Goal: Contribute content: Contribute content

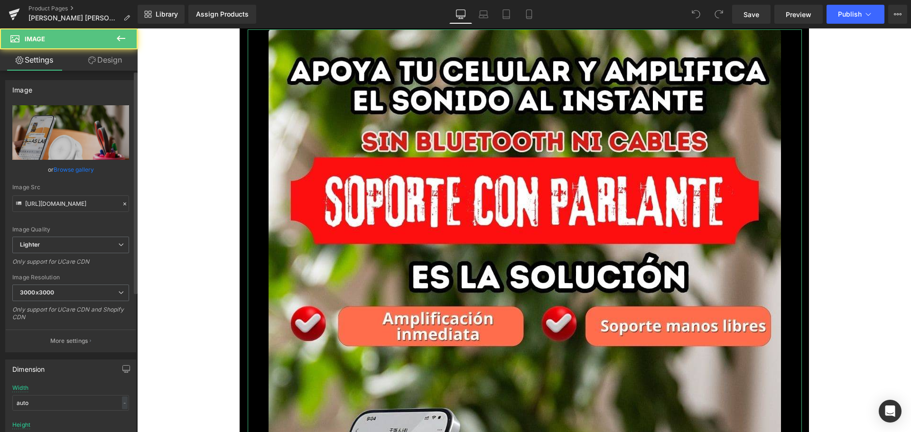
click at [71, 172] on link "Browse gallery" at bounding box center [74, 169] width 40 height 17
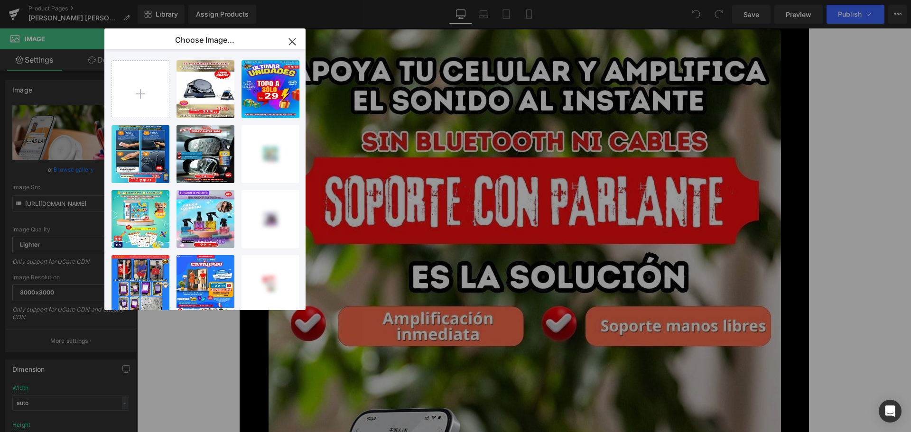
click at [141, 100] on input "file" at bounding box center [140, 89] width 57 height 57
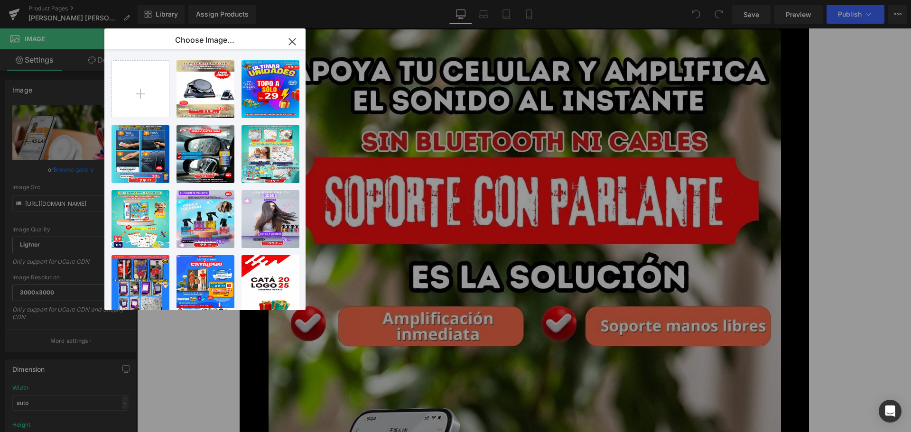
type input "C:\fakepath\1.webp"
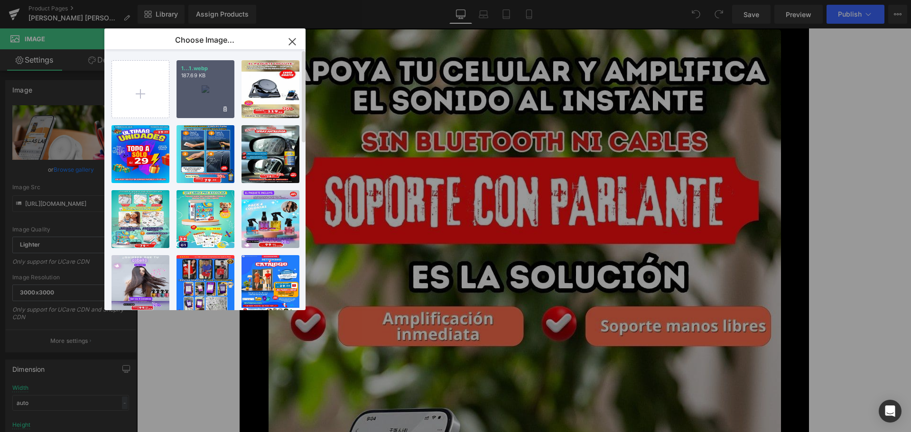
click at [202, 89] on div "1...1.webp 187.69 KB" at bounding box center [206, 89] width 58 height 58
type input "[URL][DOMAIN_NAME]"
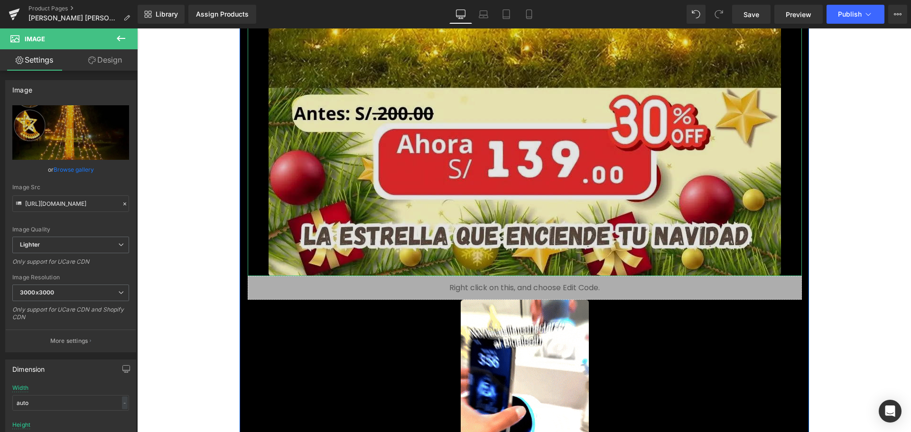
scroll to position [854, 0]
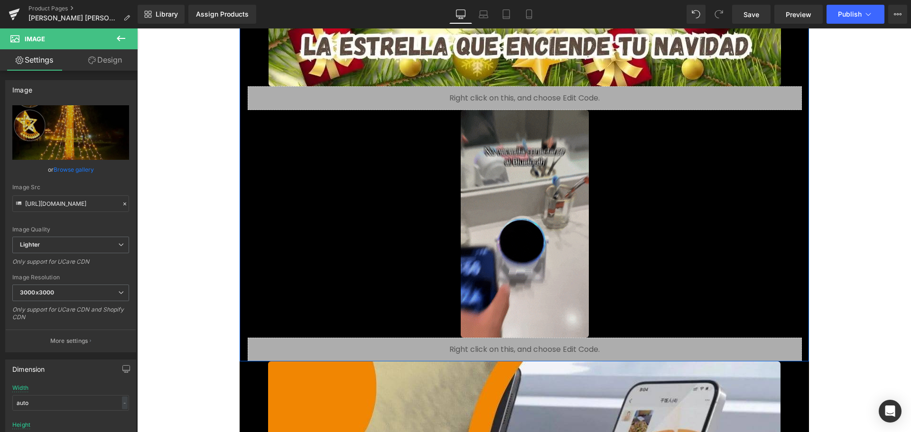
click at [493, 239] on img at bounding box center [525, 224] width 128 height 228
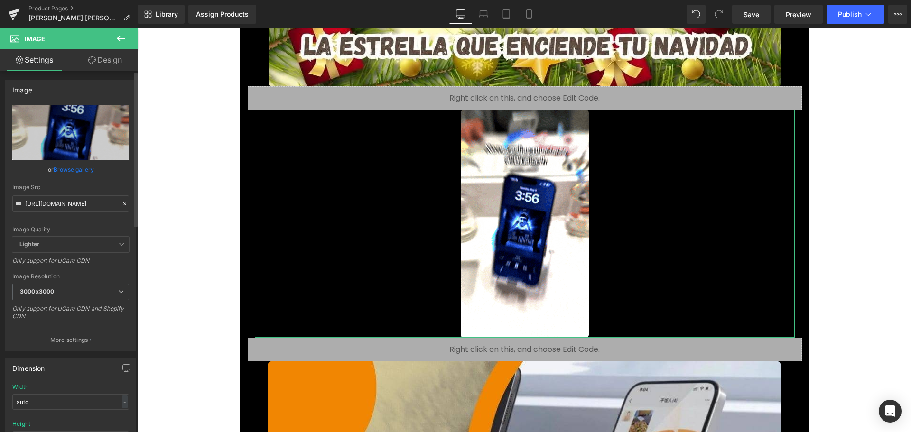
click at [85, 169] on link "Browse gallery" at bounding box center [74, 169] width 40 height 17
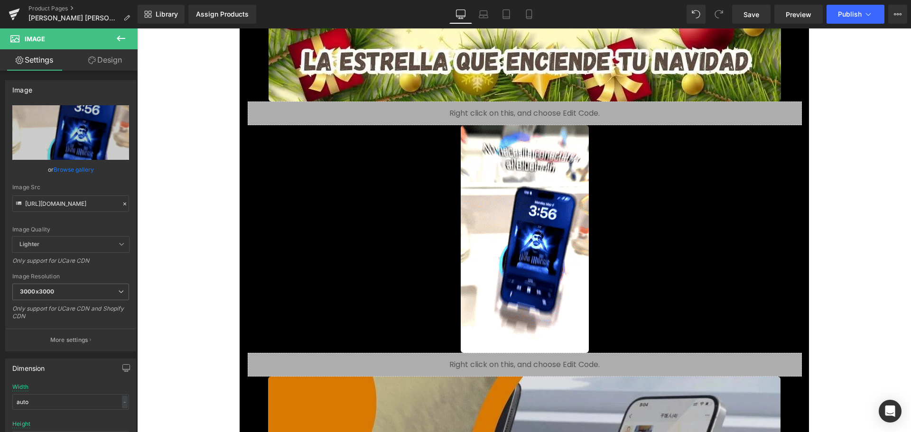
scroll to position [902, 0]
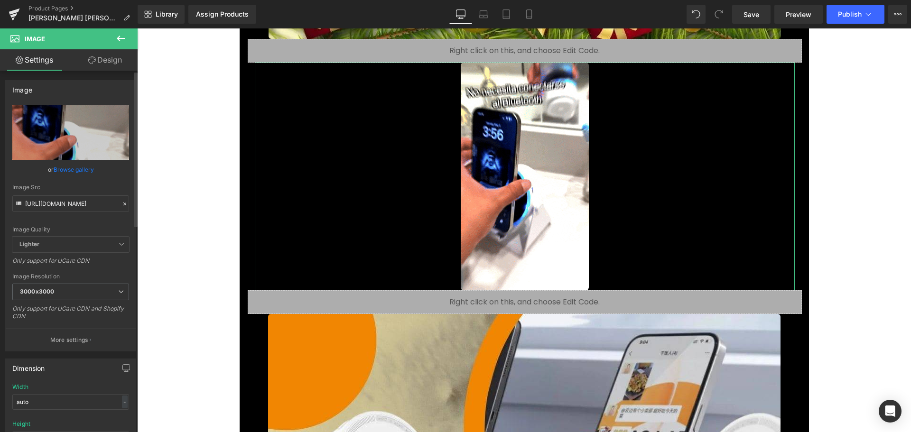
click at [88, 171] on link "Browse gallery" at bounding box center [74, 169] width 40 height 17
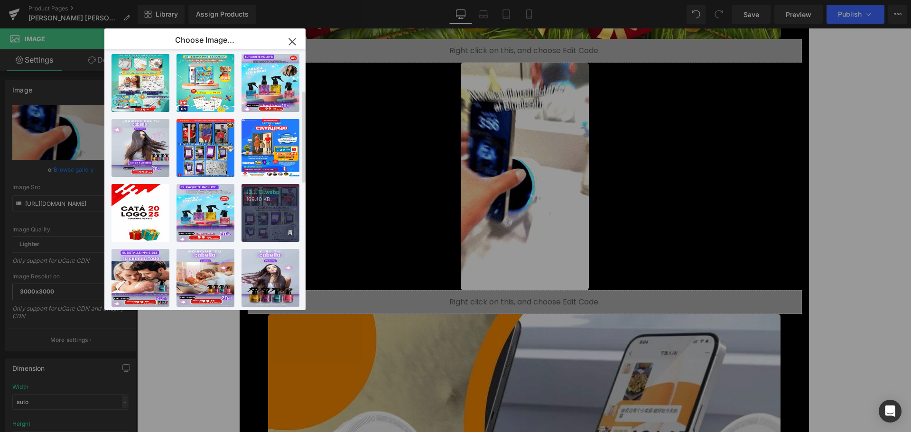
scroll to position [0, 0]
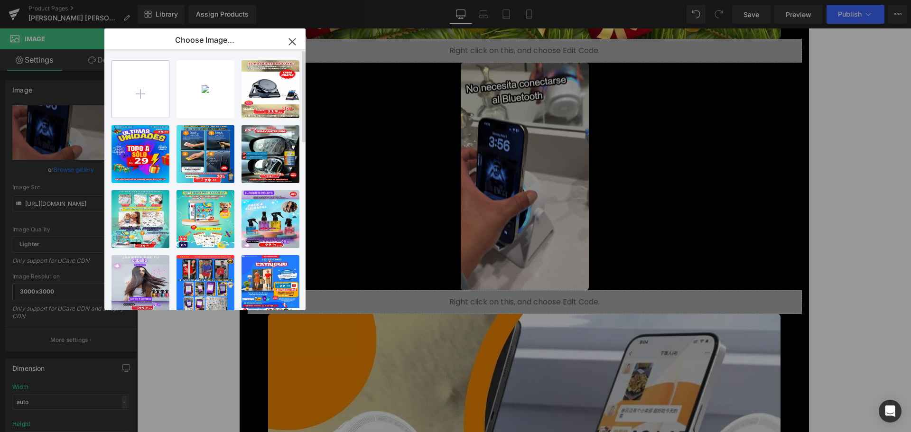
click at [147, 102] on input "file" at bounding box center [140, 89] width 57 height 57
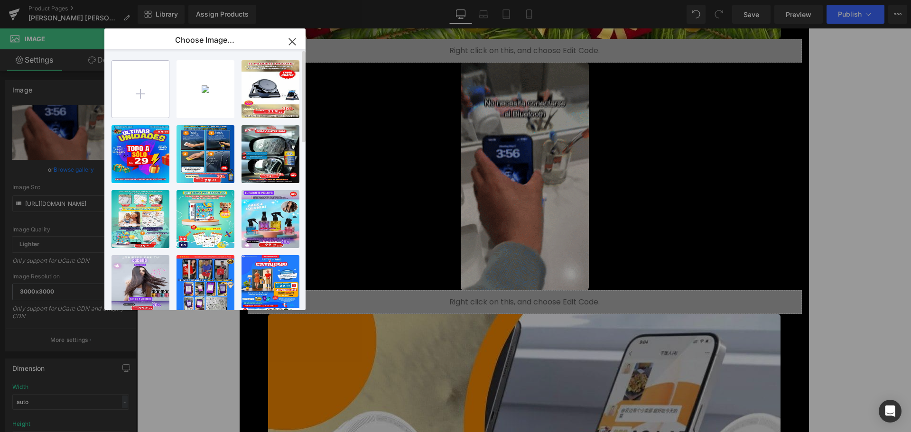
type input "C:\fakepath\giphy (1).gif"
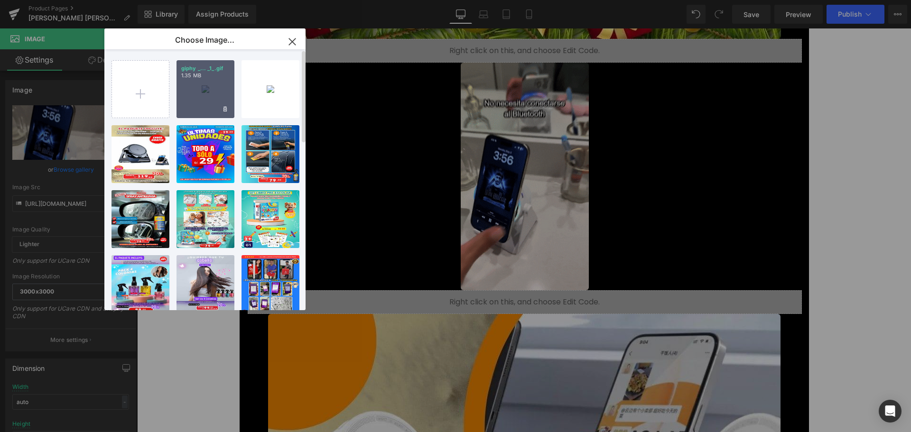
click at [211, 99] on div "giphy _... _1_.gif 1.35 MB" at bounding box center [206, 89] width 58 height 58
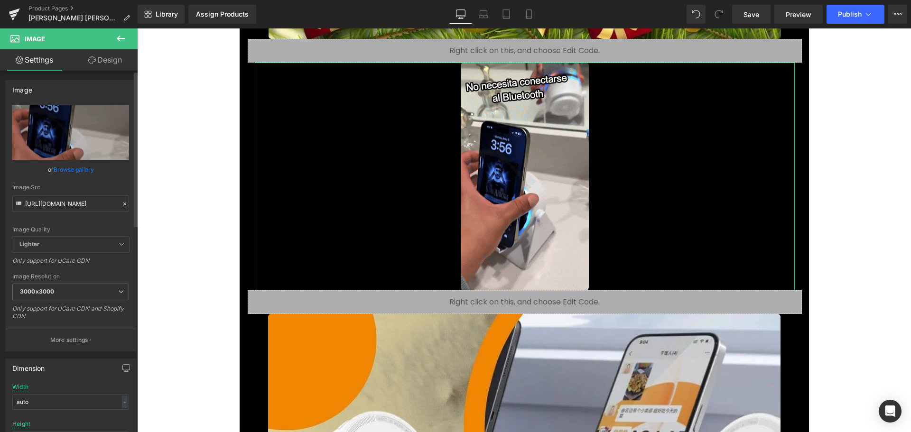
click at [68, 170] on link "Browse gallery" at bounding box center [74, 169] width 40 height 17
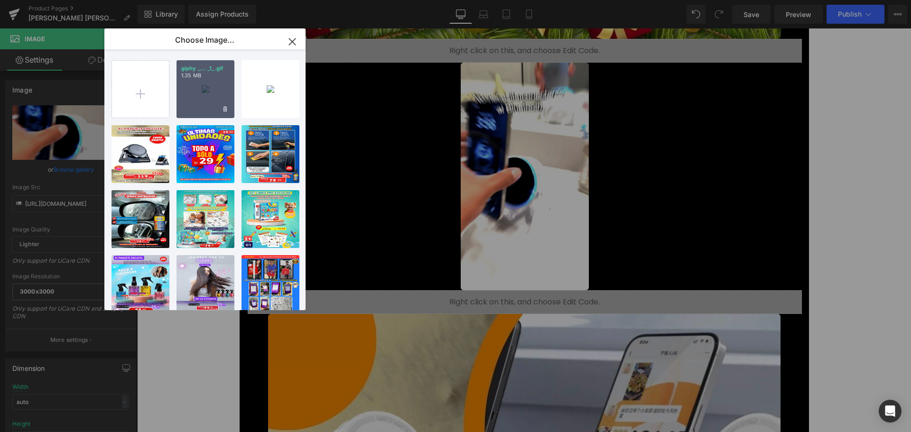
click at [206, 94] on div "giphy _... _1_.gif 1.35 MB" at bounding box center [206, 89] width 58 height 58
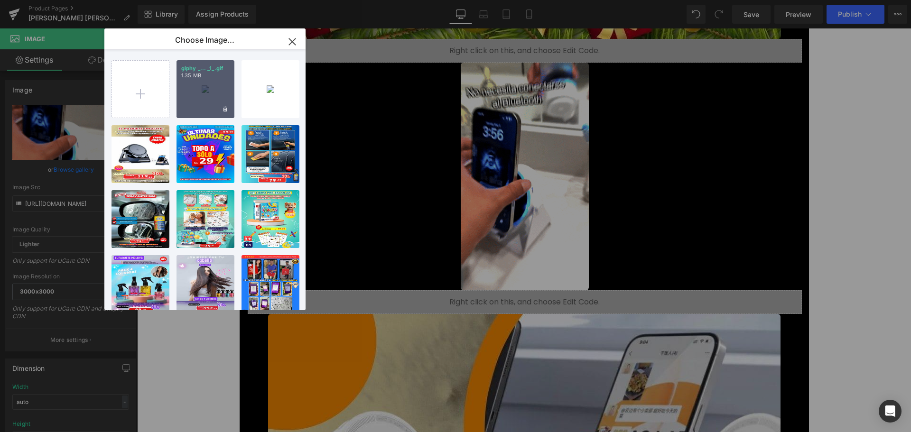
type input "[URL][DOMAIN_NAME]"
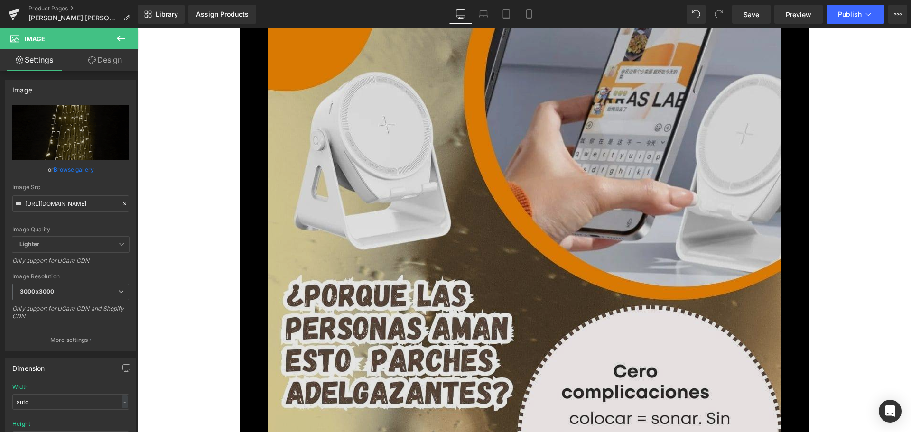
scroll to position [1282, 0]
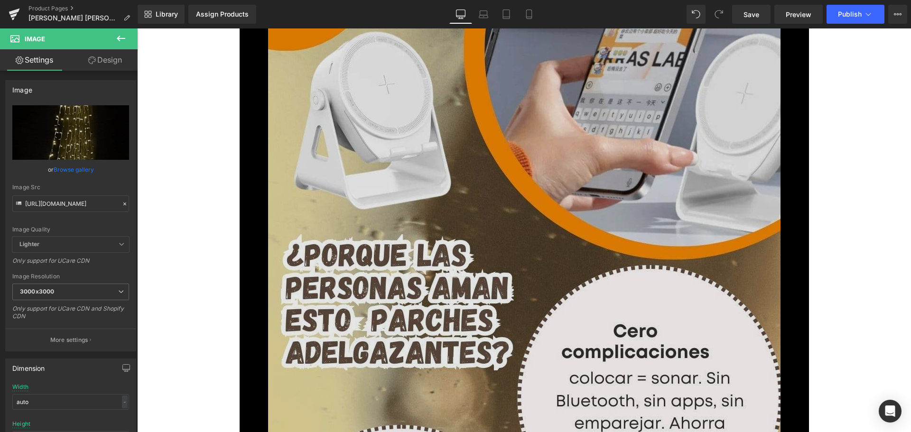
click at [427, 250] on img at bounding box center [524, 389] width 513 height 911
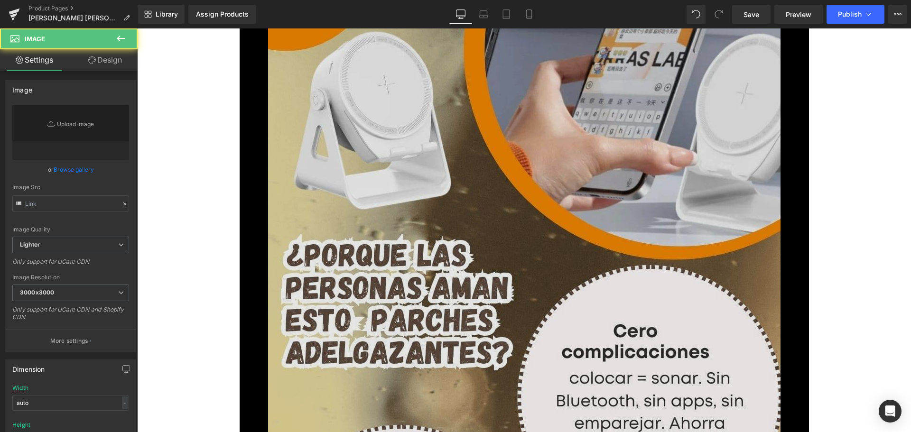
type input "[URL][DOMAIN_NAME]"
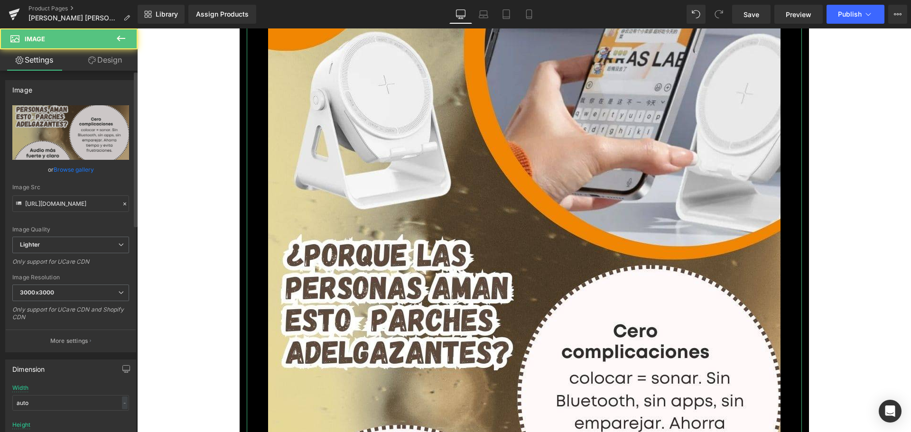
click at [79, 168] on link "Browse gallery" at bounding box center [74, 169] width 40 height 17
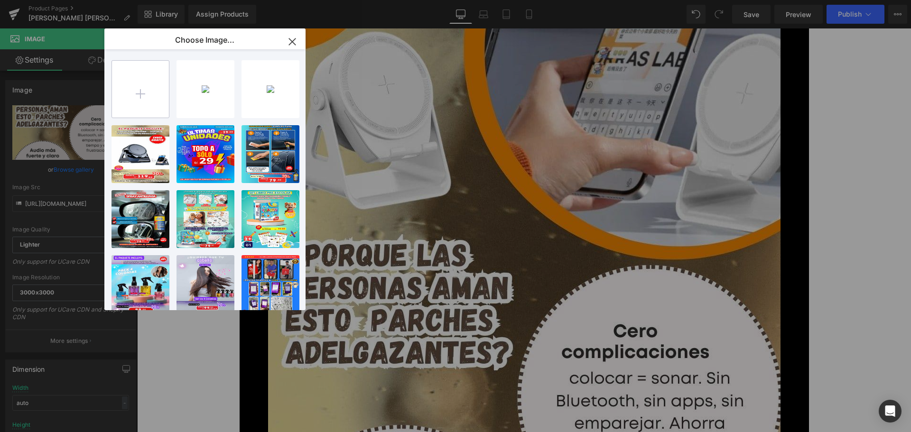
click at [142, 96] on input "file" at bounding box center [140, 89] width 57 height 57
type input "C:\fakepath\2.webp"
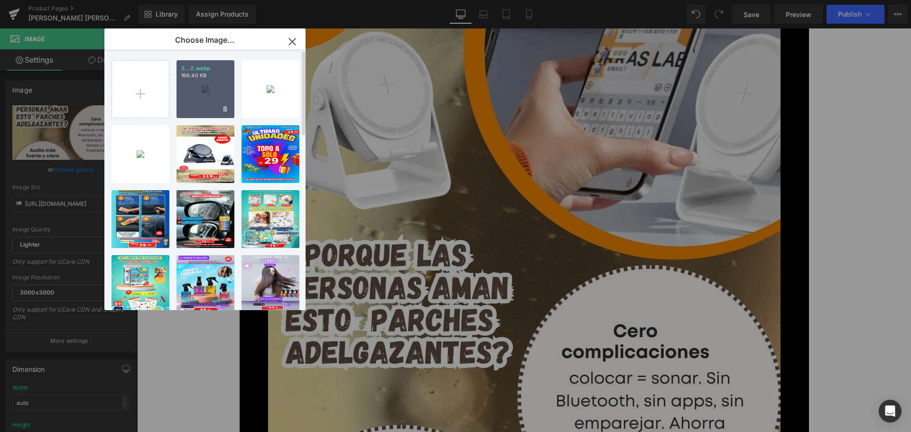
click at [217, 91] on div "2...2.webp 166.40 KB" at bounding box center [206, 89] width 58 height 58
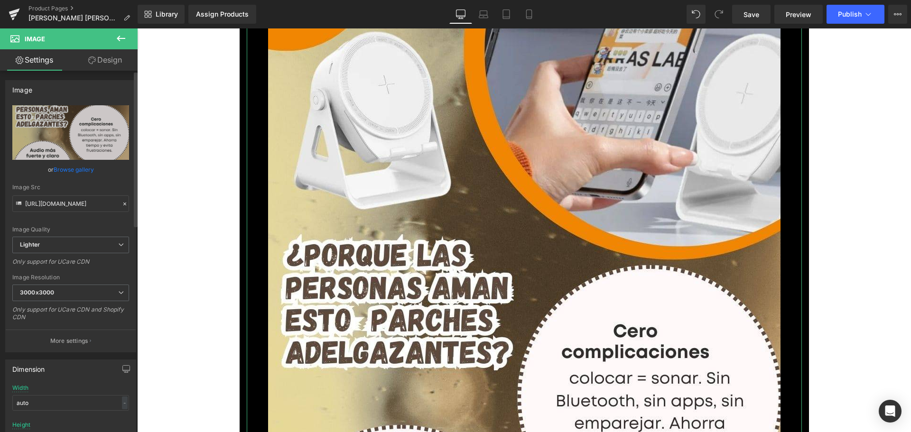
click at [79, 172] on link "Browse gallery" at bounding box center [74, 169] width 40 height 17
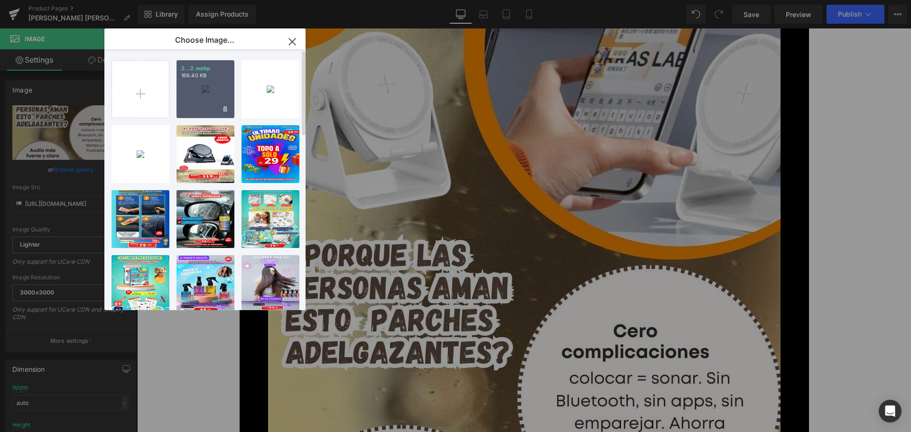
click at [201, 92] on div "2...2.webp 166.40 KB" at bounding box center [206, 89] width 58 height 58
type input "[URL][DOMAIN_NAME]"
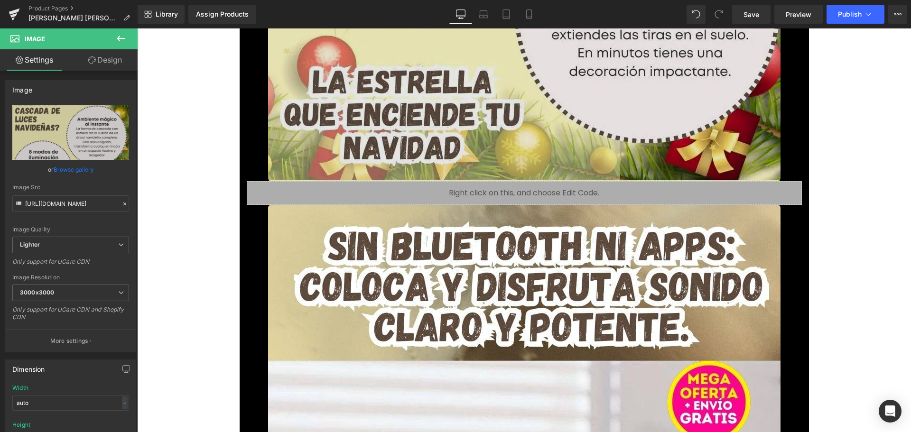
scroll to position [2183, 0]
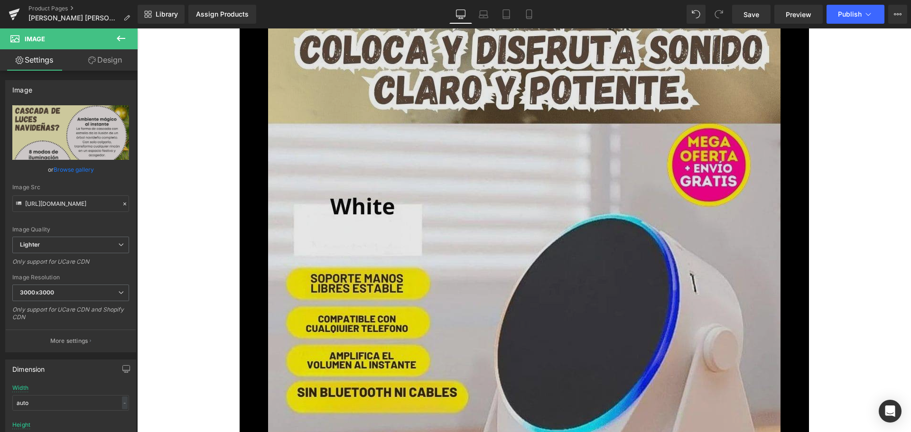
click at [372, 185] on img at bounding box center [524, 423] width 513 height 911
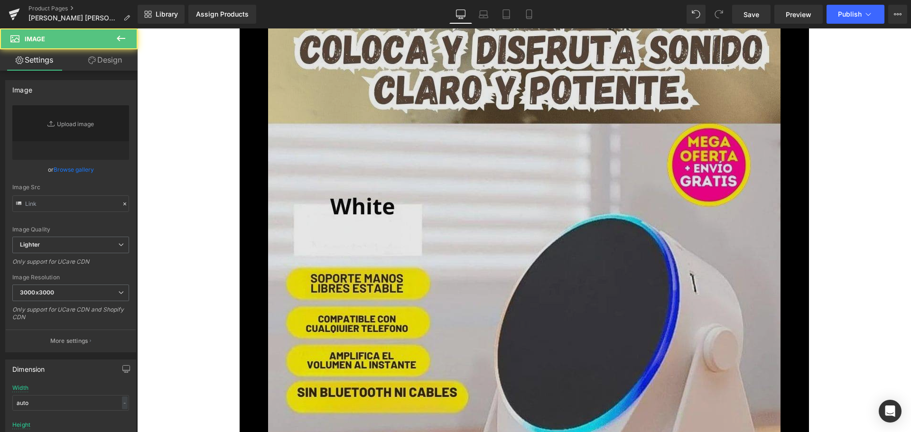
type input "[URL][DOMAIN_NAME]"
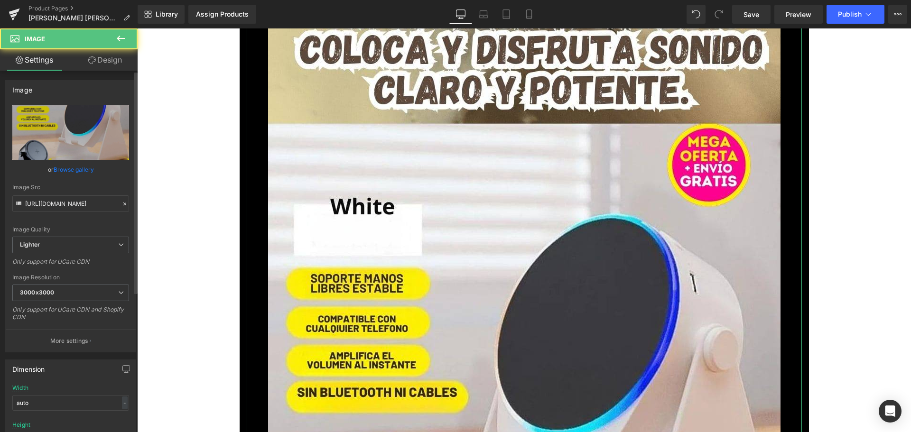
click at [92, 168] on link "Browse gallery" at bounding box center [74, 169] width 40 height 17
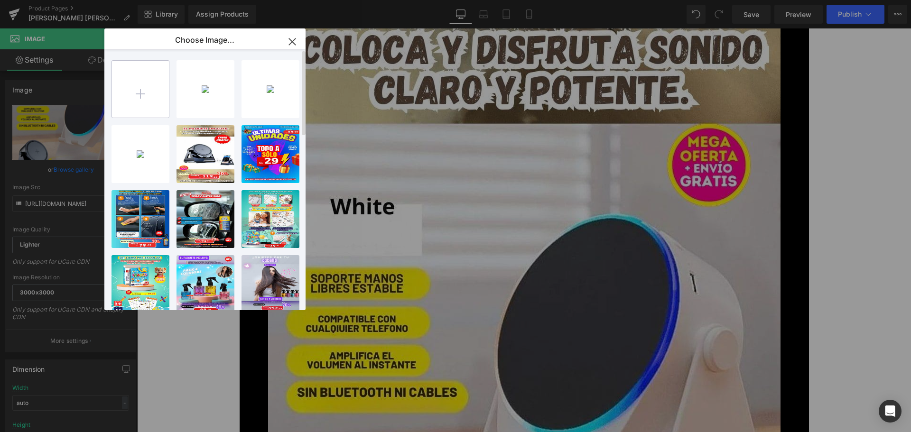
click at [158, 89] on input "file" at bounding box center [140, 89] width 57 height 57
type input "C:\fakepath\3.webp"
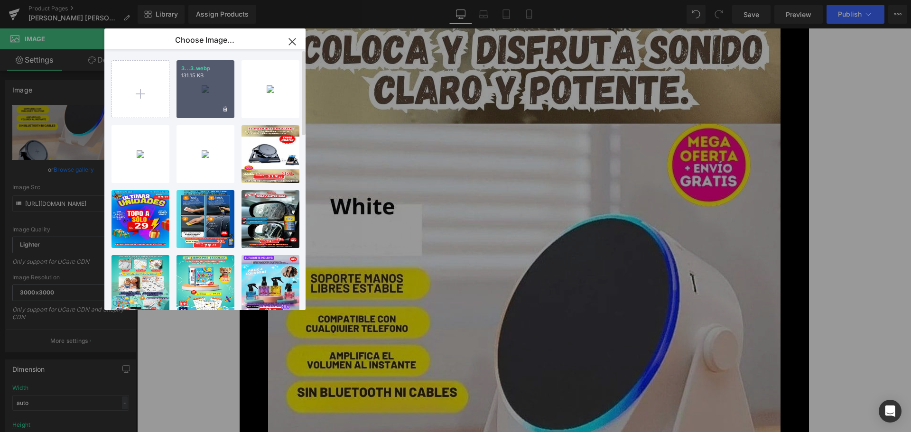
click at [184, 87] on div "3...3.webp 131.15 KB" at bounding box center [206, 89] width 58 height 58
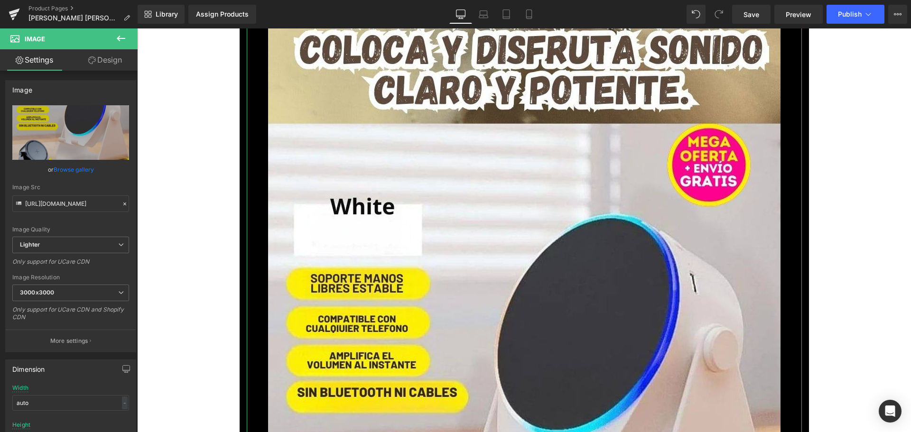
click at [87, 172] on link "Browse gallery" at bounding box center [74, 169] width 40 height 17
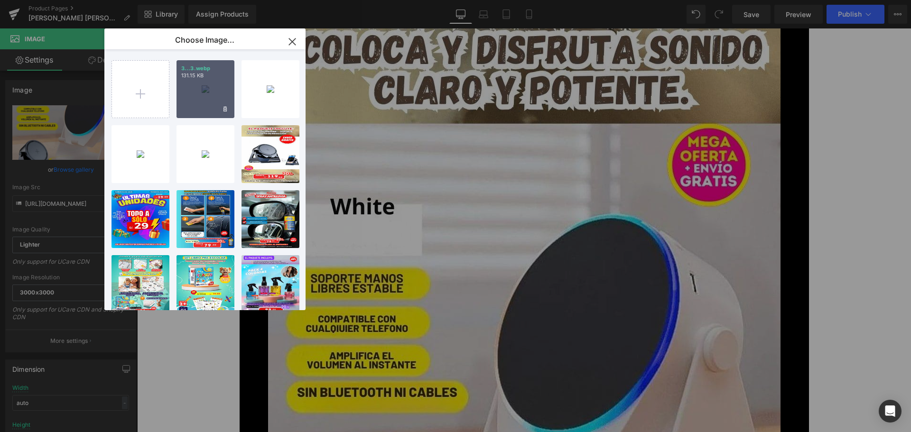
click at [192, 103] on div "3...3.webp 131.15 KB" at bounding box center [206, 89] width 58 height 58
type input "[URL][DOMAIN_NAME]"
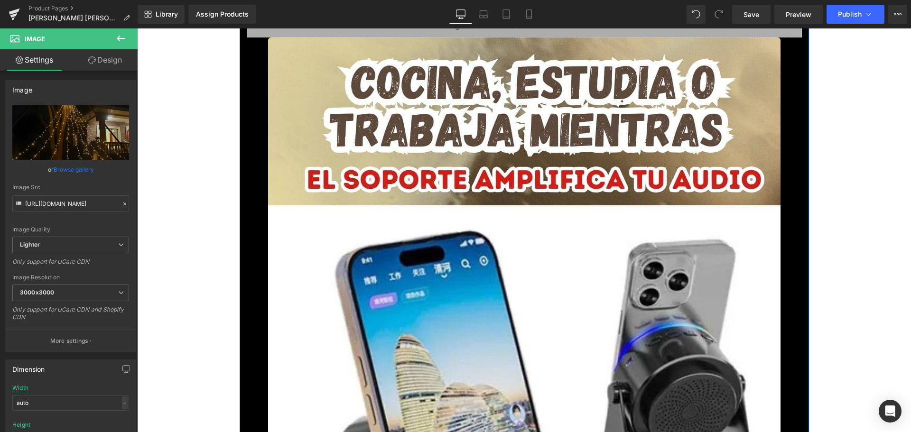
scroll to position [3085, 0]
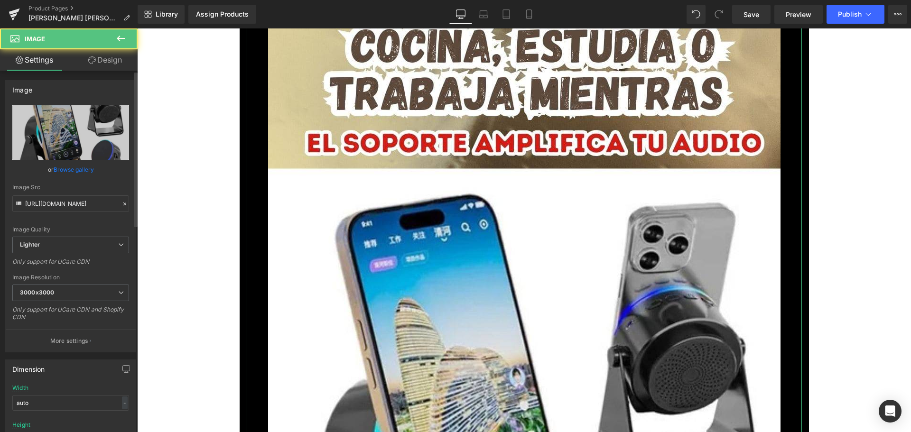
click at [78, 168] on link "Browse gallery" at bounding box center [74, 169] width 40 height 17
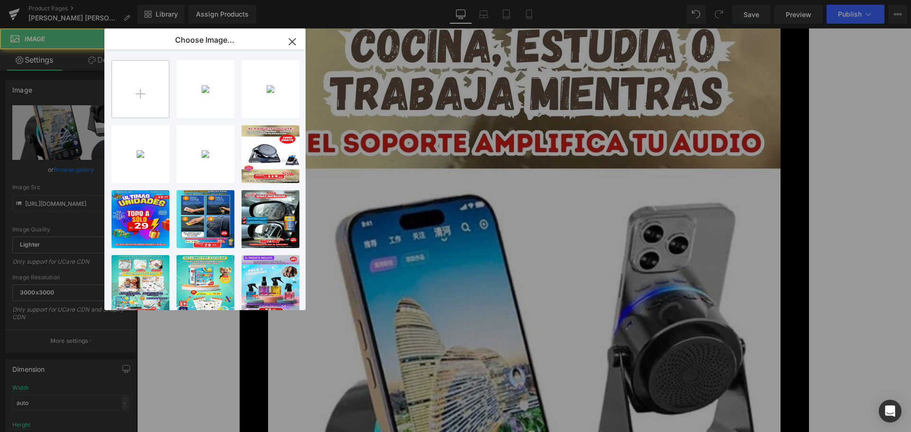
click at [139, 105] on input "file" at bounding box center [140, 89] width 57 height 57
type input "C:\fakepath\4.webp"
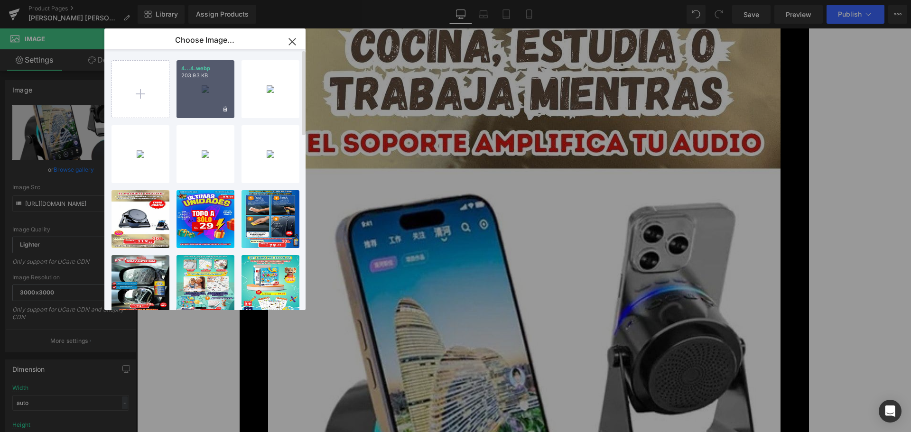
click at [208, 91] on div "4...4.webp 203.93 KB" at bounding box center [206, 89] width 58 height 58
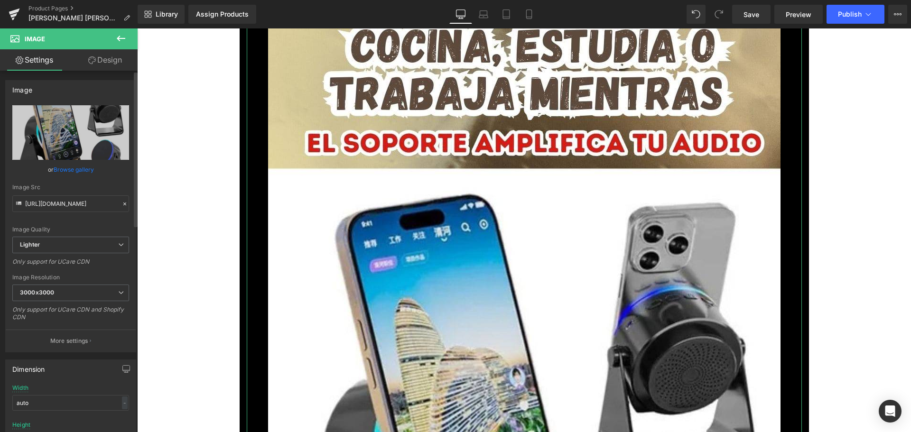
click at [71, 170] on link "Browse gallery" at bounding box center [74, 169] width 40 height 17
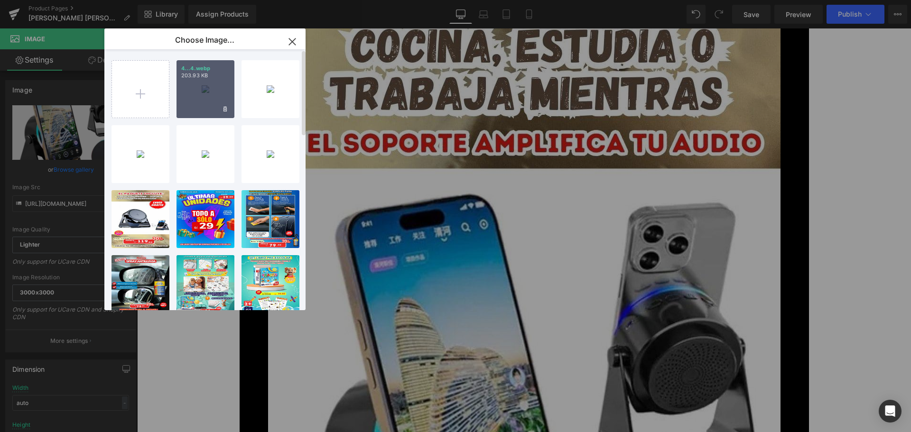
click at [200, 94] on div "4...4.webp 203.93 KB" at bounding box center [206, 89] width 58 height 58
type input "[URL][DOMAIN_NAME]"
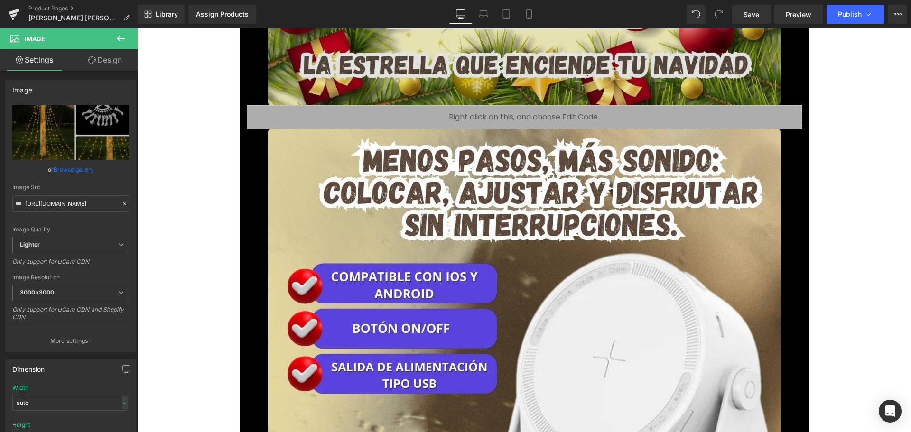
scroll to position [4082, 0]
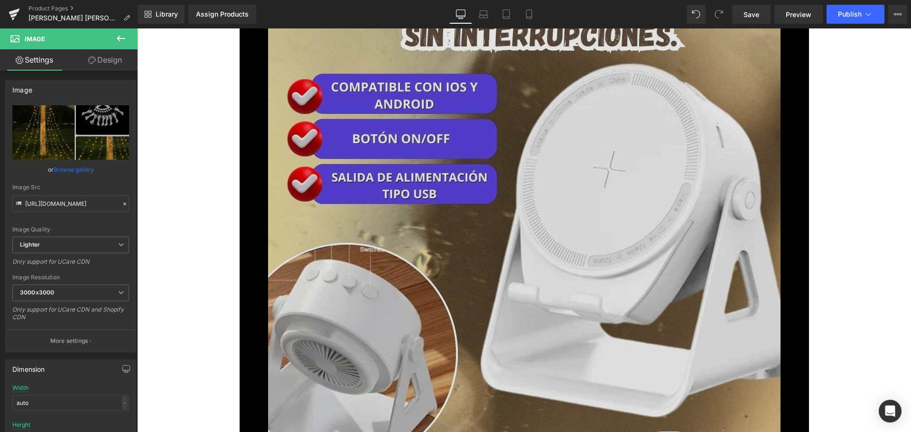
click at [397, 298] on img at bounding box center [524, 394] width 513 height 911
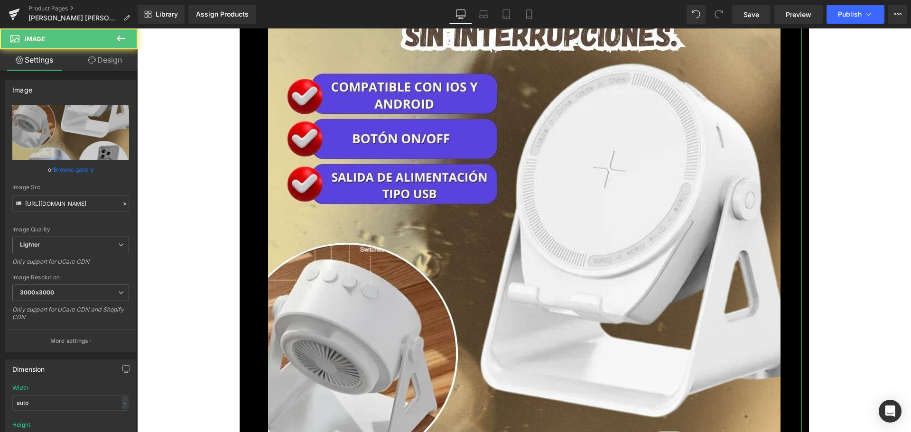
click at [89, 170] on link "Browse gallery" at bounding box center [74, 169] width 40 height 17
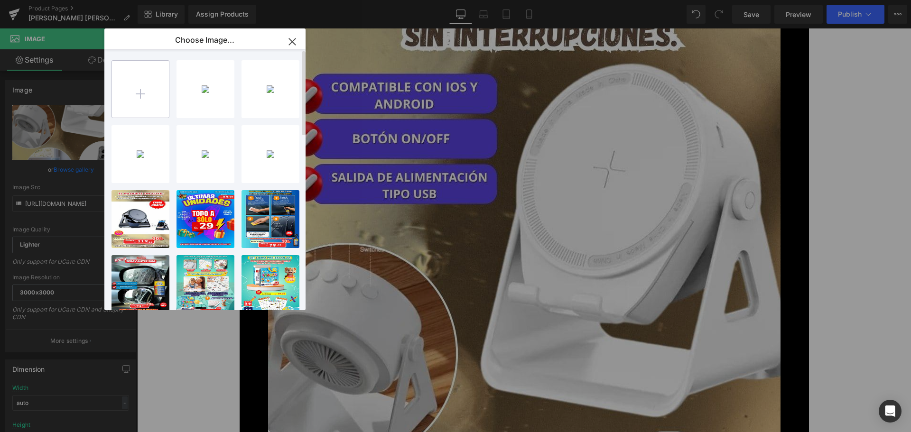
click at [145, 103] on input "file" at bounding box center [140, 89] width 57 height 57
type input "C:\fakepath\5.webp"
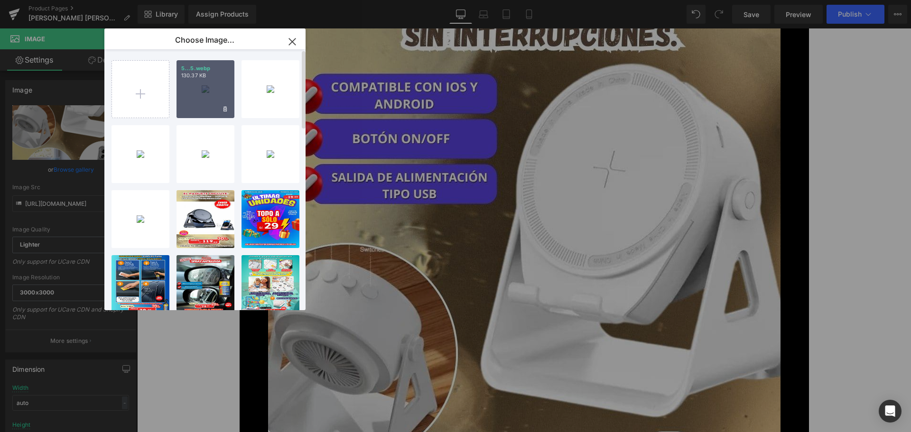
click at [204, 82] on div "5...5.webp 130.37 KB" at bounding box center [206, 89] width 58 height 58
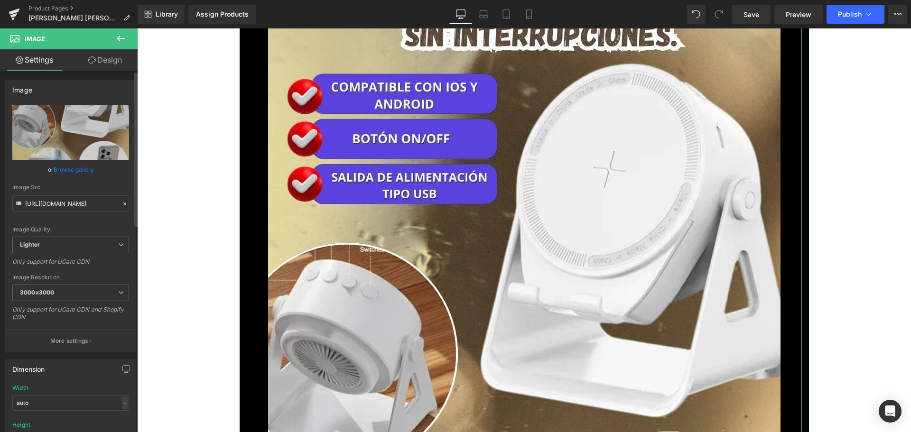
click at [69, 170] on link "Browse gallery" at bounding box center [74, 169] width 40 height 17
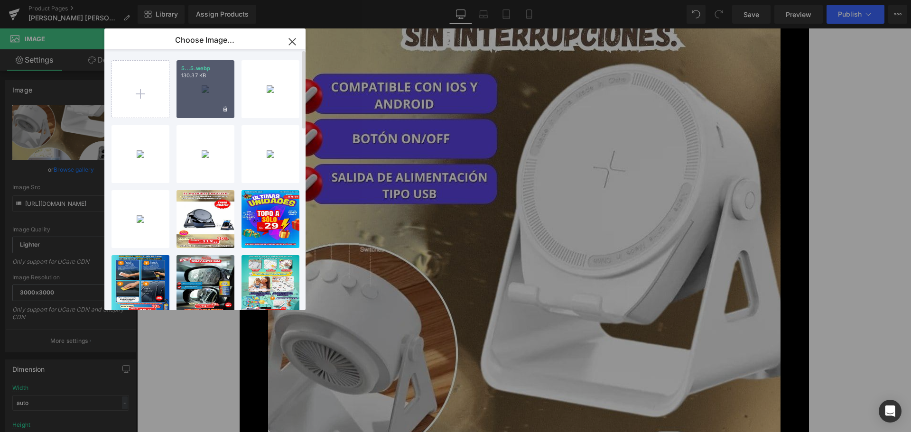
click at [185, 94] on div "5...5.webp 130.37 KB" at bounding box center [206, 89] width 58 height 58
type input "[URL][DOMAIN_NAME]"
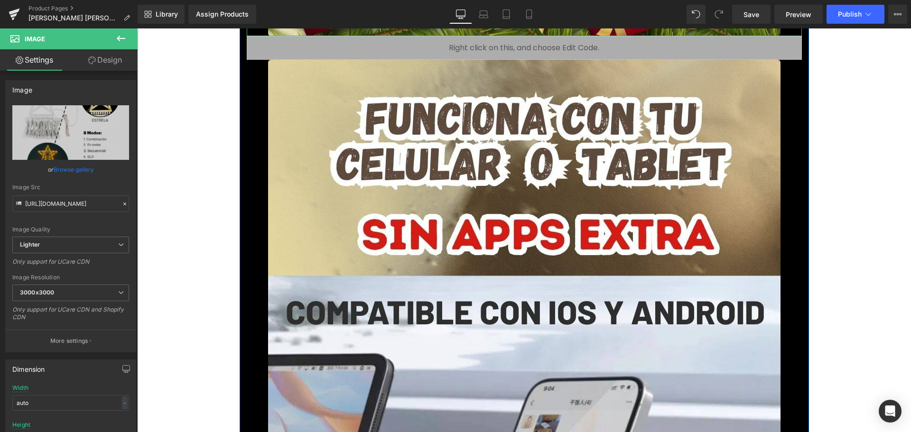
scroll to position [4937, 0]
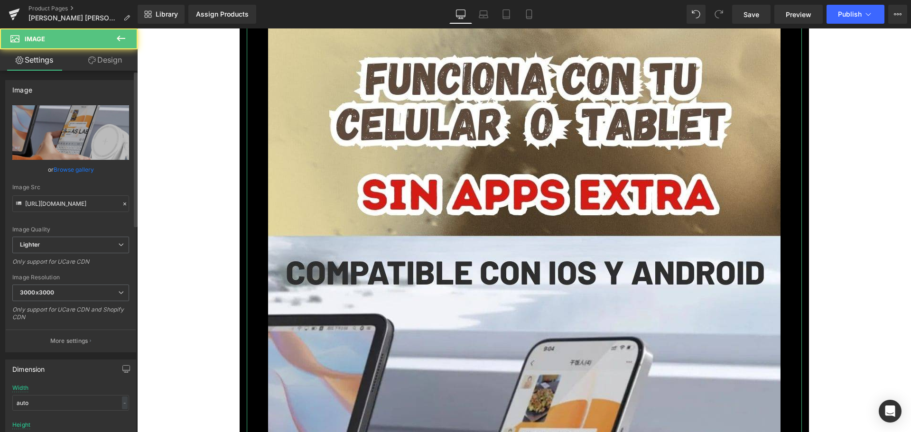
click at [85, 161] on div "Image Quality Lighter Lightest Lighter Lighter Lightest Only support for UCare …" at bounding box center [70, 170] width 117 height 131
click at [85, 168] on link "Browse gallery" at bounding box center [74, 169] width 40 height 17
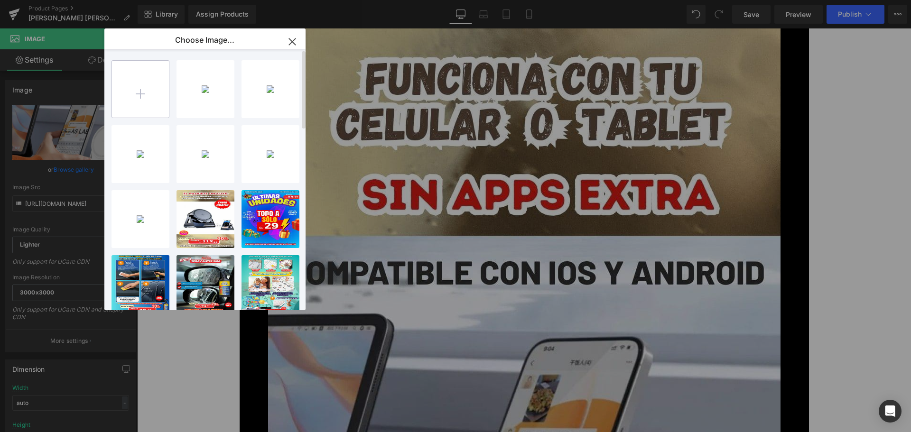
click at [141, 90] on input "file" at bounding box center [140, 89] width 57 height 57
type input "C:\fakepath\6.webp"
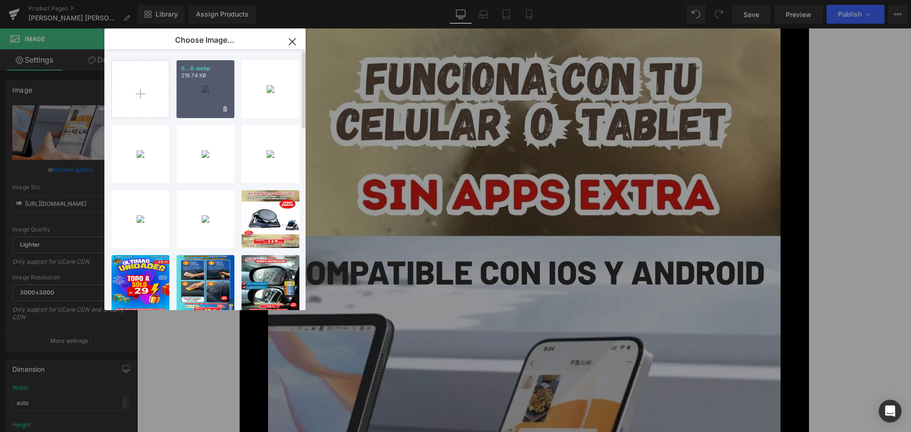
click at [211, 89] on div "6...6.webp 219.74 KB" at bounding box center [206, 89] width 58 height 58
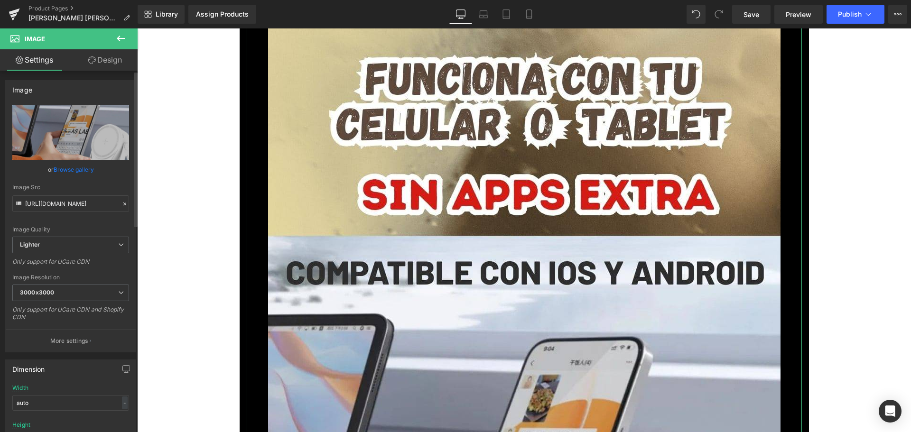
click at [75, 169] on link "Browse gallery" at bounding box center [74, 169] width 40 height 17
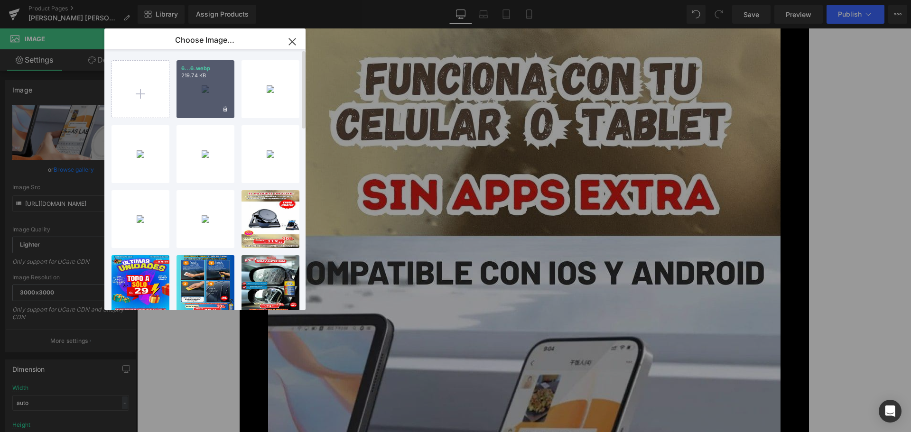
click at [203, 65] on p "6...6.webp" at bounding box center [205, 68] width 48 height 7
type input "[URL][DOMAIN_NAME]"
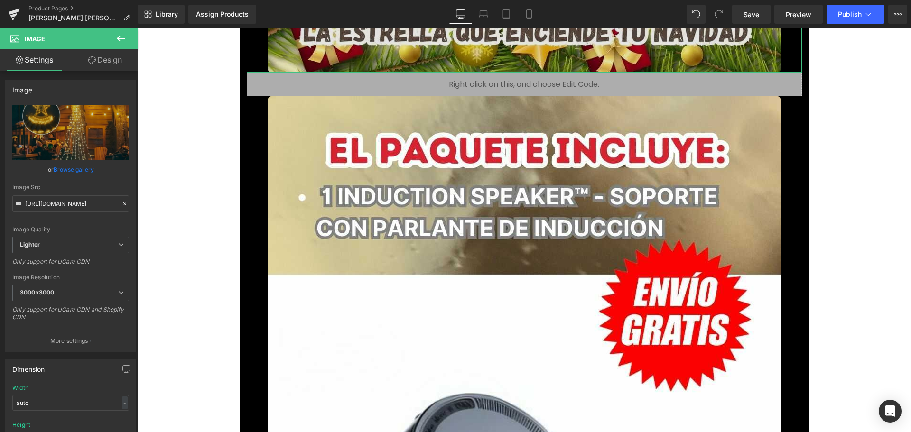
scroll to position [5838, 0]
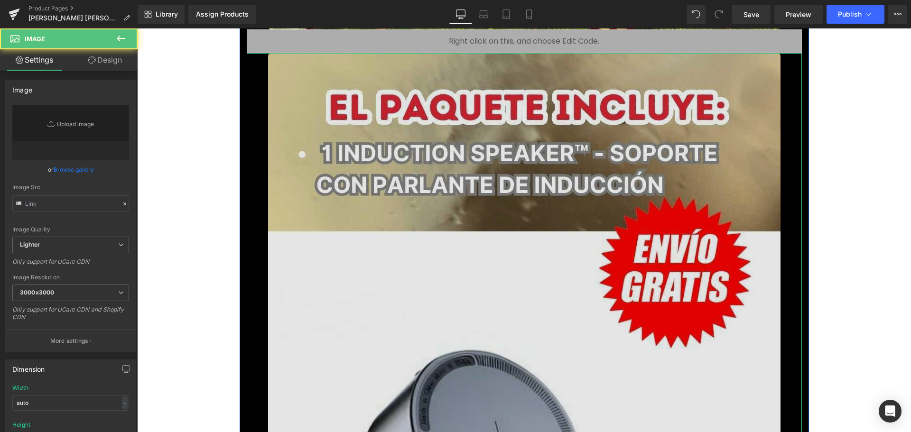
type input "[URL][DOMAIN_NAME]"
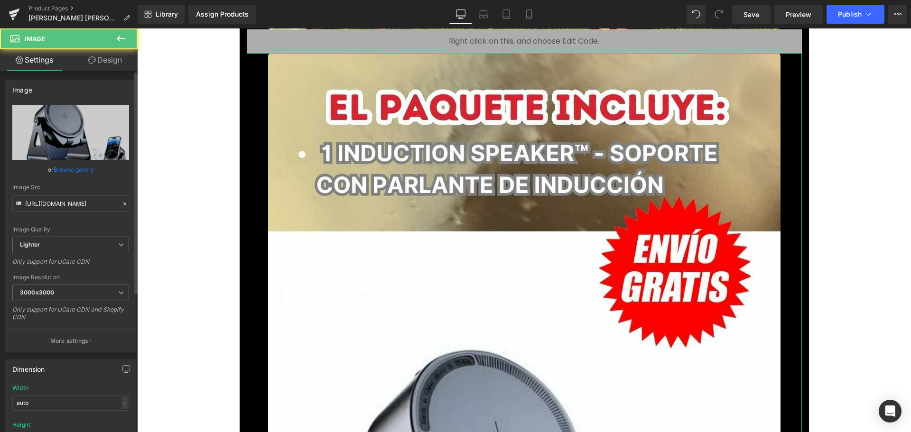
click at [81, 171] on link "Browse gallery" at bounding box center [74, 169] width 40 height 17
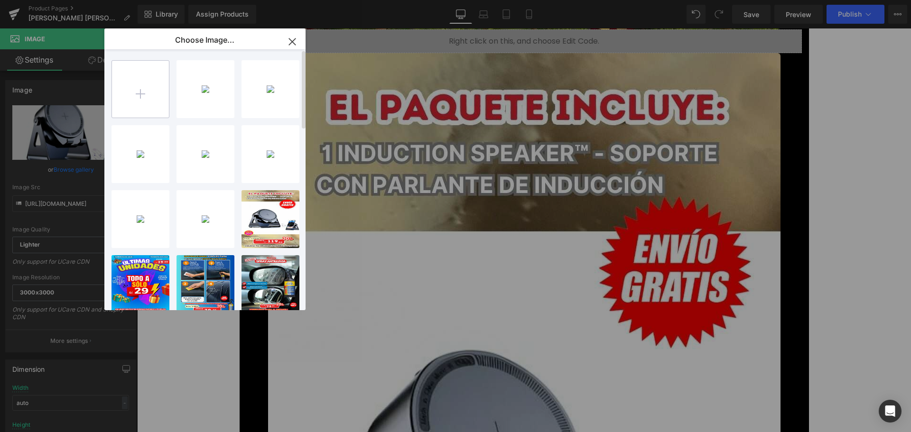
click at [148, 85] on input "file" at bounding box center [140, 89] width 57 height 57
type input "C:\fakepath\7.webp"
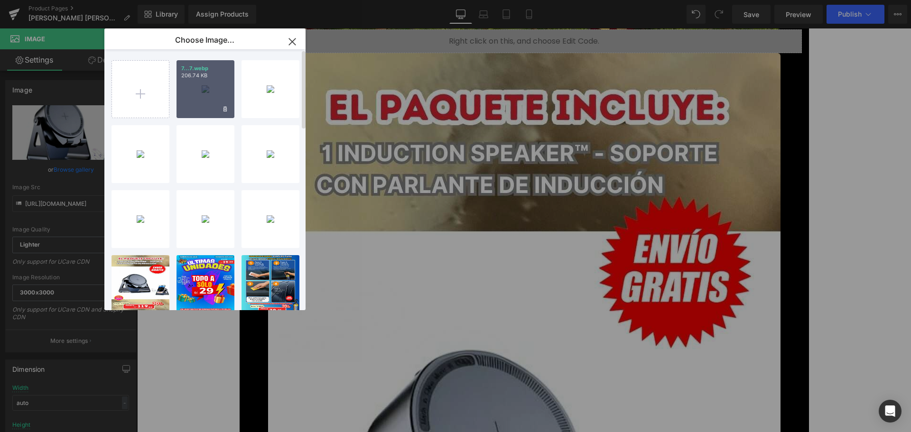
click at [208, 93] on div "7...7.webp 206.74 KB" at bounding box center [206, 89] width 58 height 58
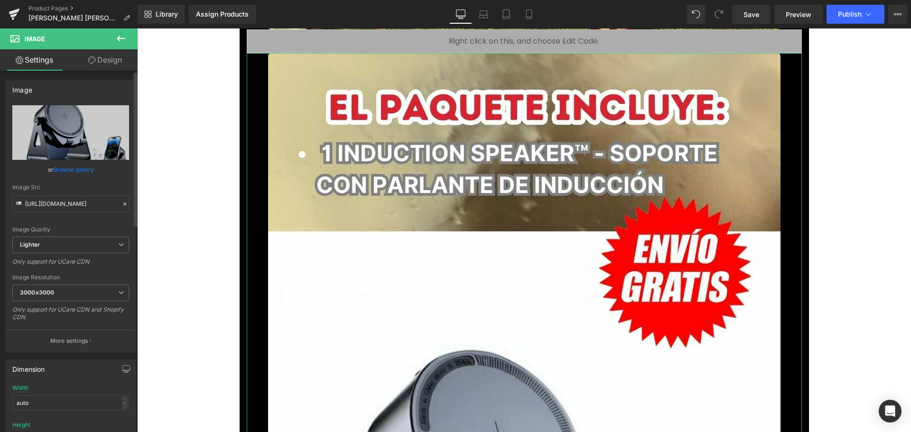
click at [83, 171] on link "Browse gallery" at bounding box center [74, 169] width 40 height 17
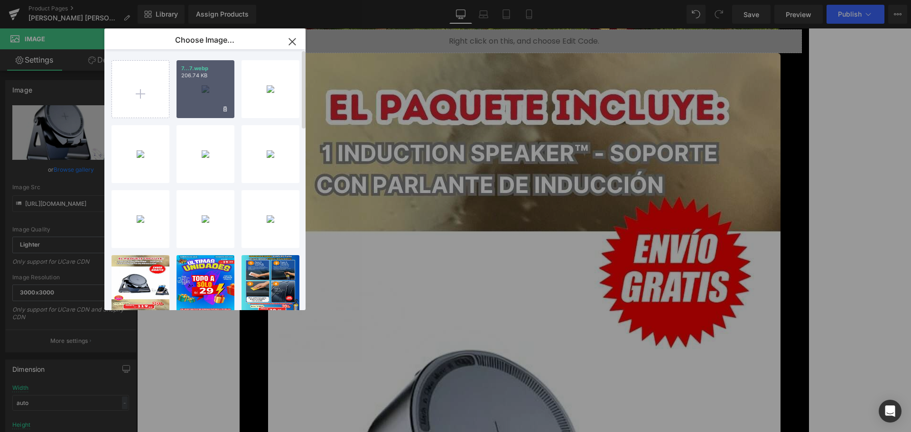
click at [226, 79] on div "7...7.webp 206.74 KB" at bounding box center [206, 89] width 58 height 58
type input "[URL][DOMAIN_NAME]"
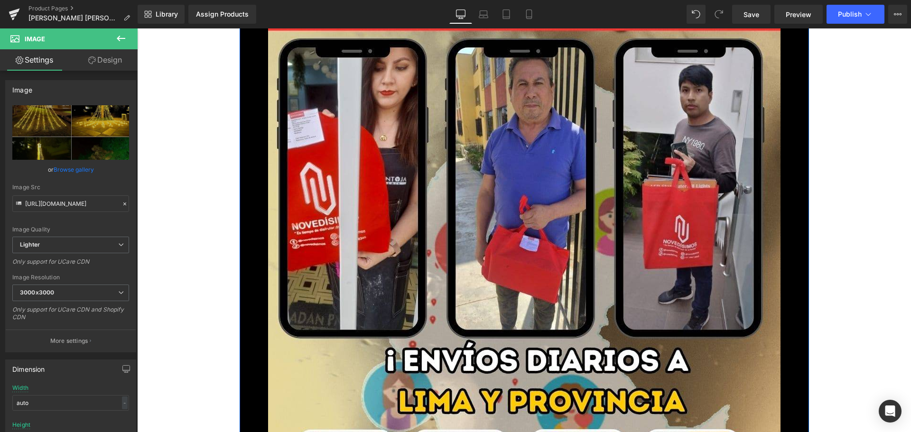
scroll to position [6883, 0]
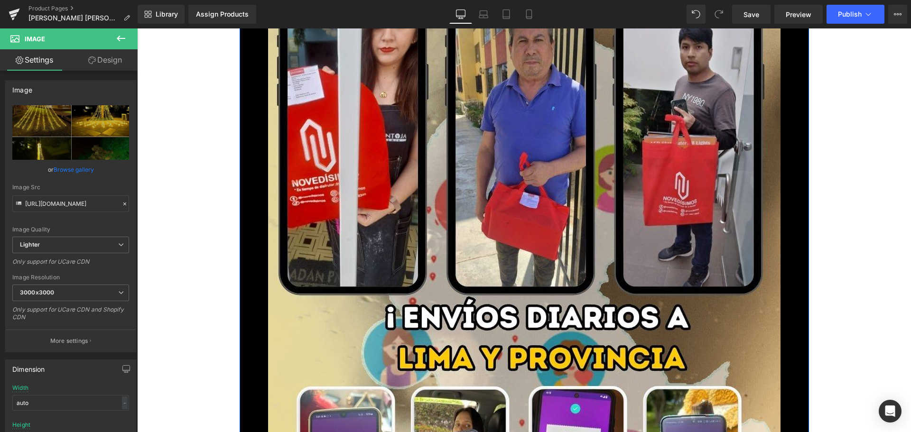
click at [300, 174] on img at bounding box center [524, 399] width 513 height 911
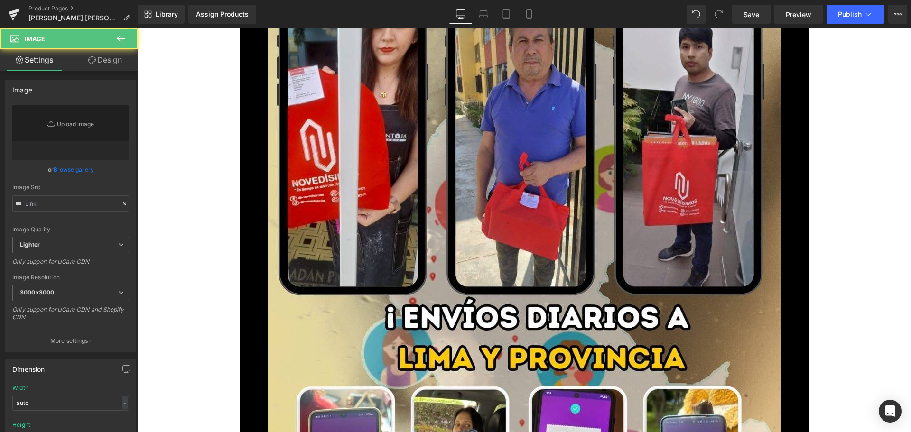
type input "[URL][DOMAIN_NAME]"
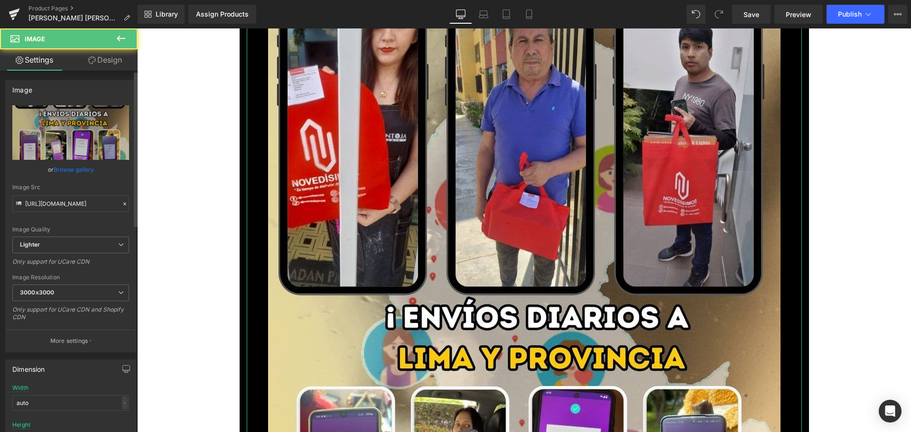
click at [86, 167] on link "Browse gallery" at bounding box center [74, 169] width 40 height 17
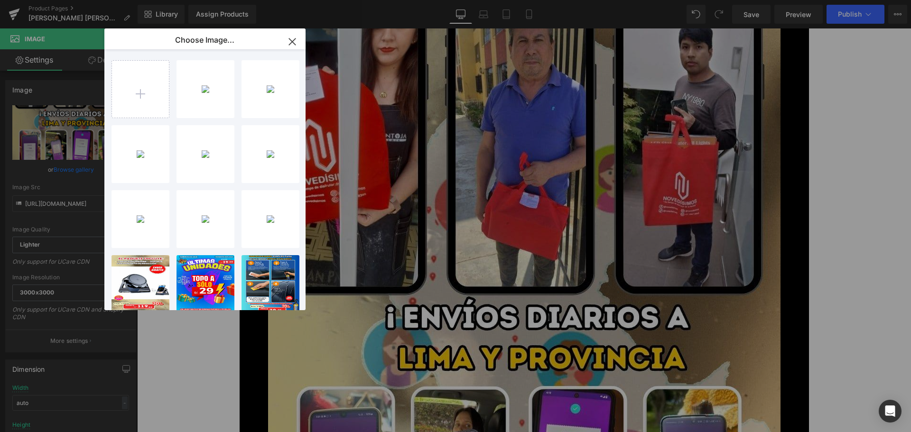
click at [171, 93] on div "7...7.webp 206.74 KB Delete image? Yes No 6...6.webp 219.74 KB Delete image? Ye…" at bounding box center [211, 181] width 198 height 265
click at [150, 99] on input "file" at bounding box center [140, 89] width 57 height 57
type input "C:\fakepath\8.webp"
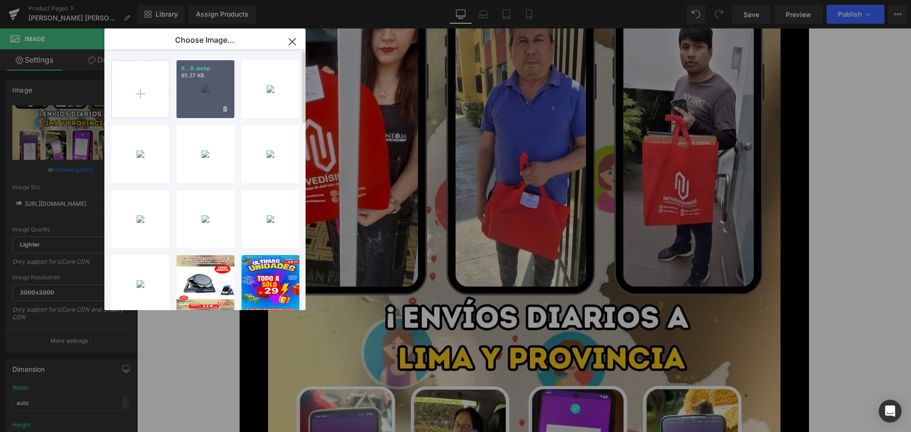
click at [209, 91] on div "8...8.webp 95.37 KB" at bounding box center [206, 89] width 58 height 58
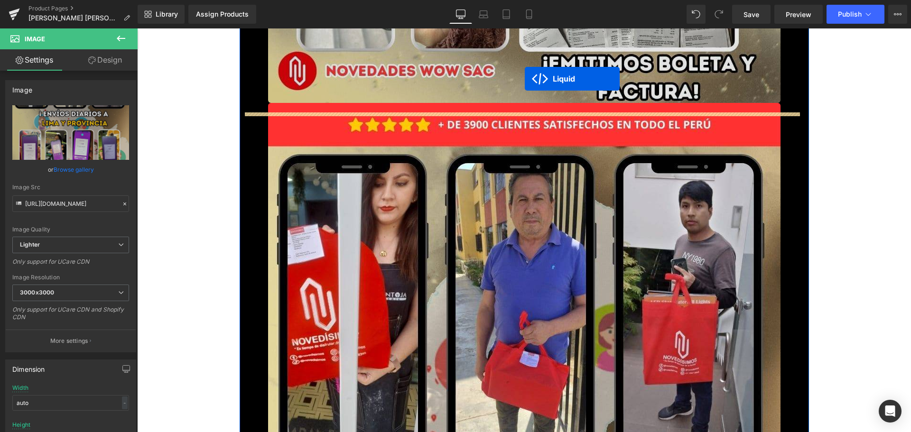
scroll to position [7626, 0]
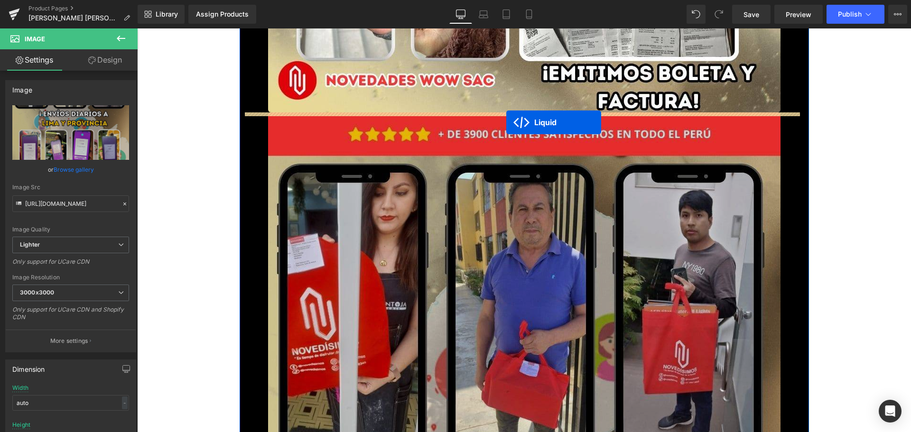
drag, startPoint x: 518, startPoint y: 313, endPoint x: 506, endPoint y: 122, distance: 191.2
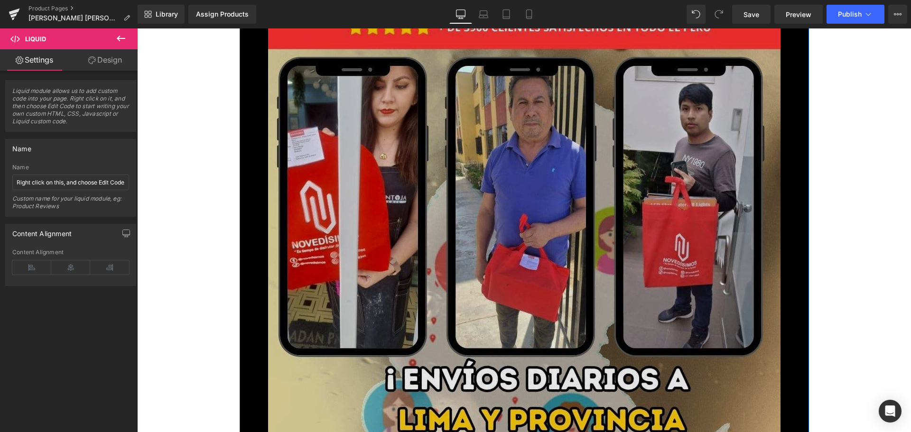
scroll to position [6866, 0]
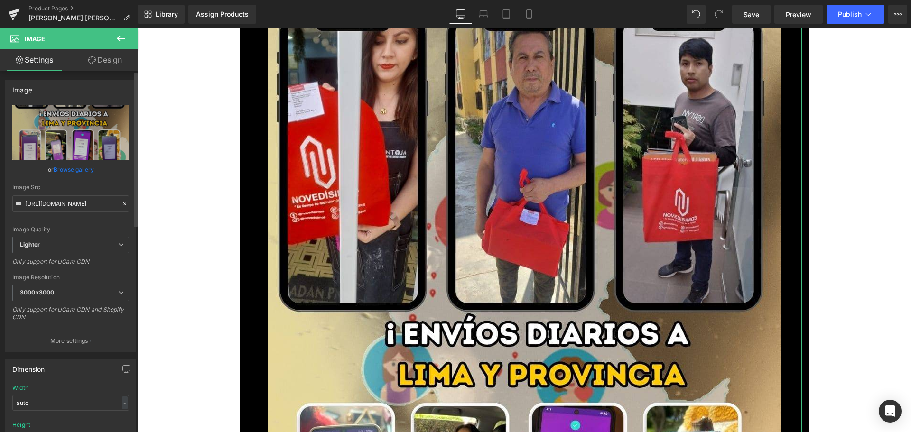
click at [68, 171] on link "Browse gallery" at bounding box center [74, 169] width 40 height 17
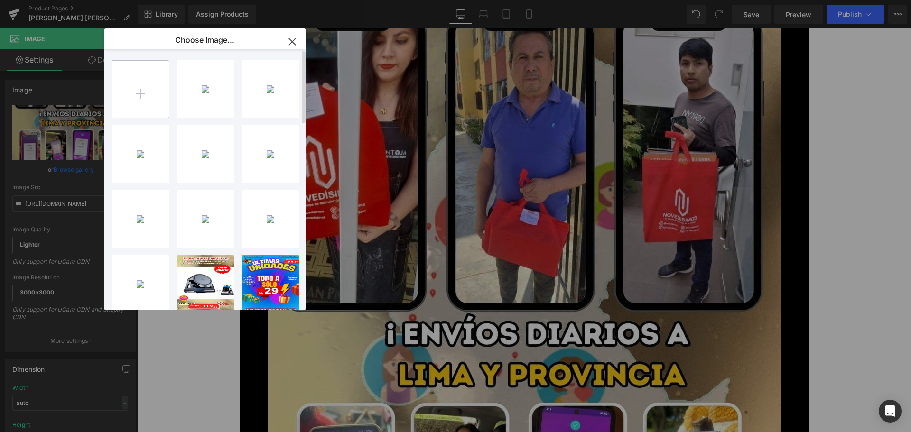
click at [144, 100] on input "file" at bounding box center [140, 89] width 57 height 57
type input "C:\fakepath\8.webp"
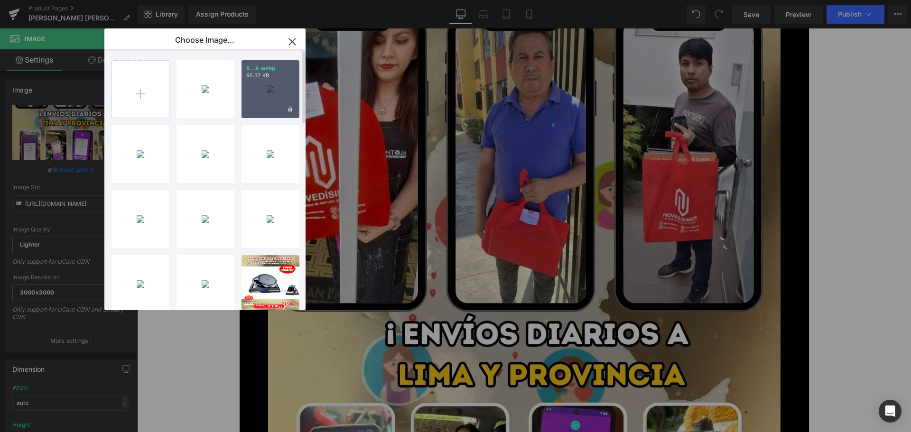
click at [261, 95] on div "8...8.webp 95.37 KB" at bounding box center [271, 89] width 58 height 58
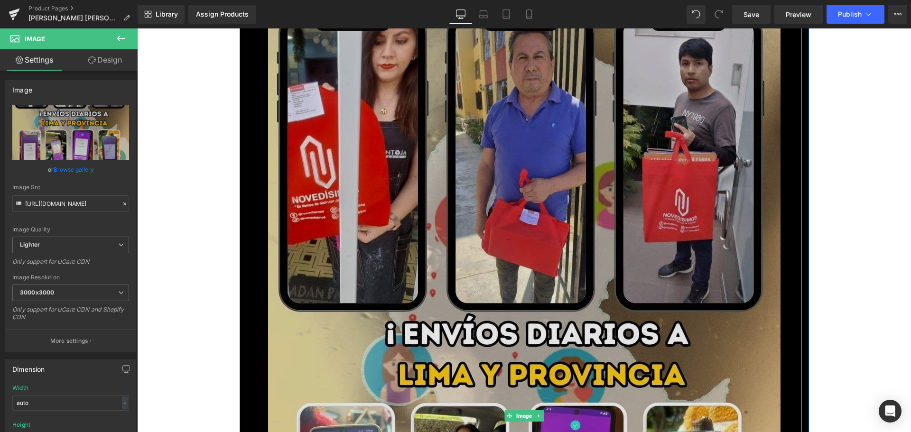
click at [356, 153] on img at bounding box center [524, 416] width 513 height 911
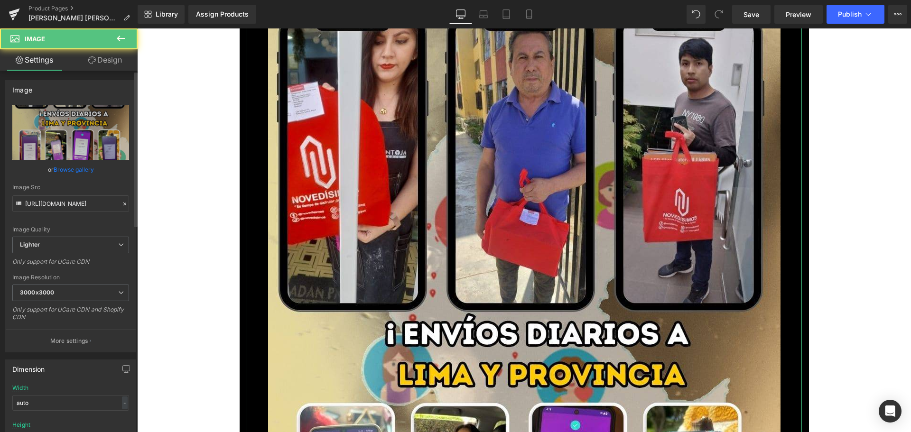
click at [71, 173] on link "Browse gallery" at bounding box center [74, 169] width 40 height 17
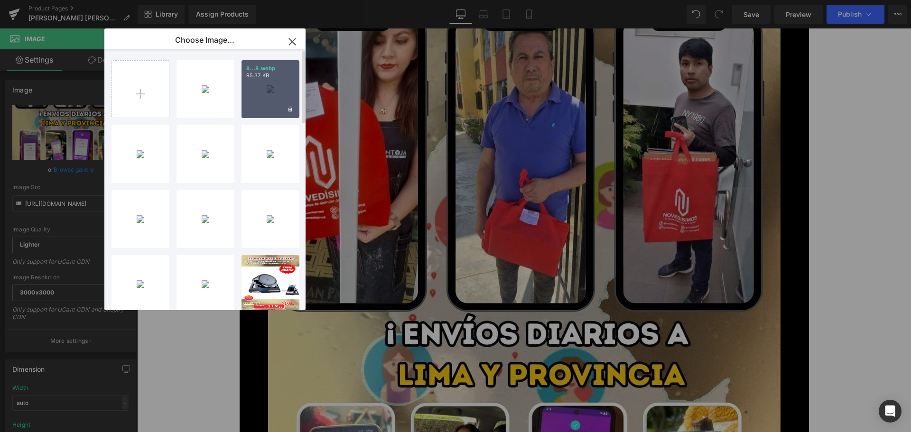
click at [263, 105] on div "8...8.webp 95.37 KB" at bounding box center [271, 89] width 58 height 58
type input "[URL][DOMAIN_NAME]"
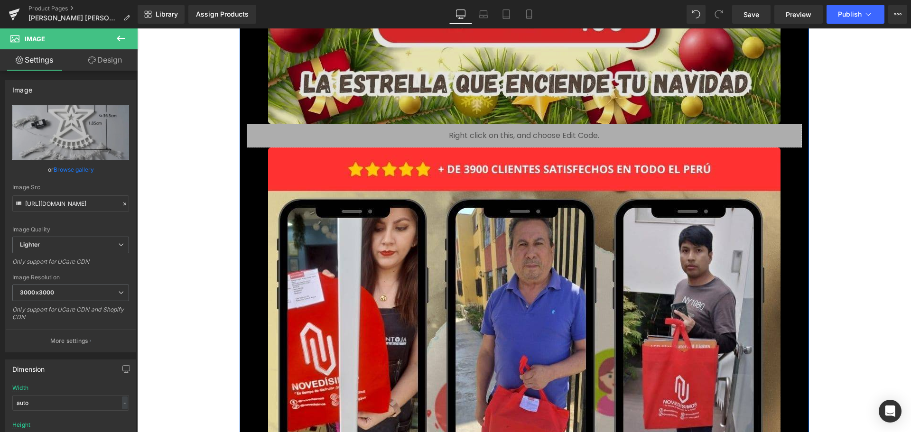
scroll to position [7673, 0]
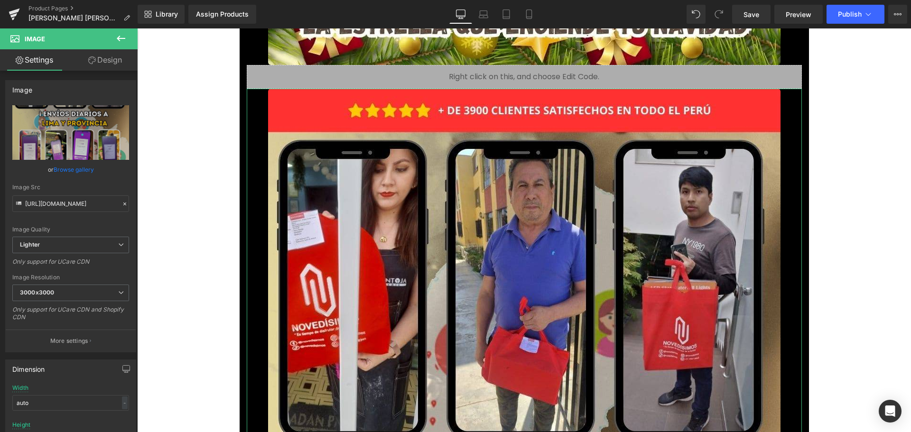
click at [85, 173] on link "Browse gallery" at bounding box center [74, 169] width 40 height 17
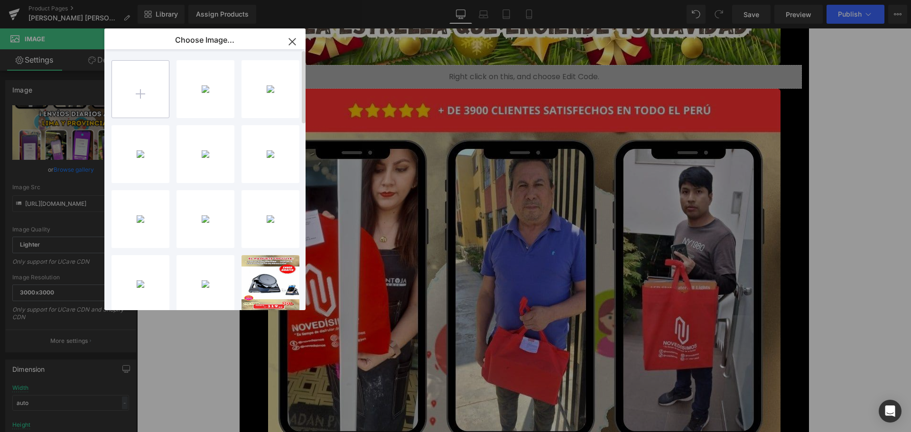
click at [145, 94] on input "file" at bounding box center [140, 89] width 57 height 57
type input "C:\fakepath\9.webp"
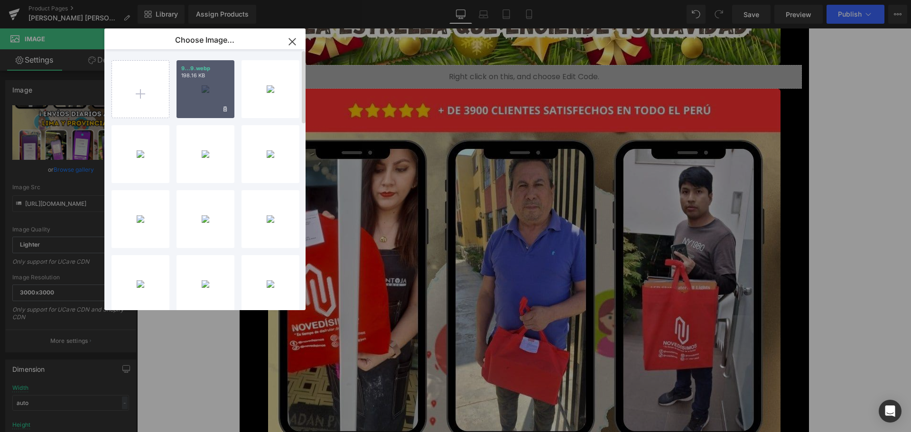
click at [194, 79] on div "9...9.webp 198.16 KB" at bounding box center [206, 89] width 58 height 58
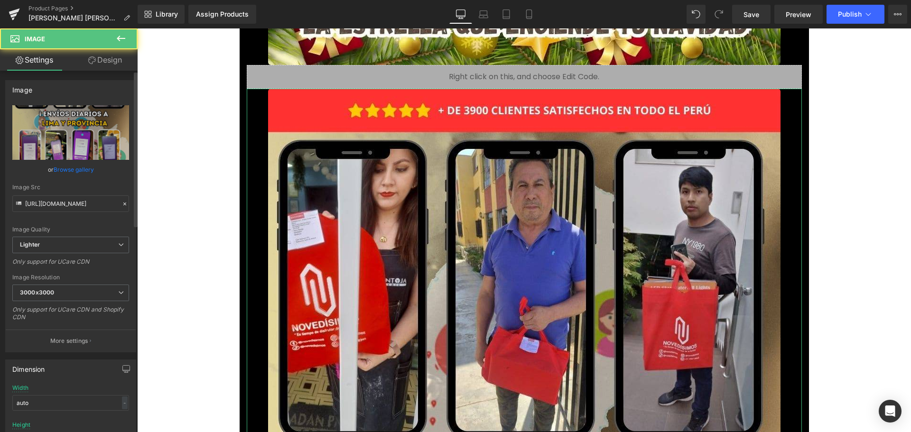
click at [82, 166] on link "Browse gallery" at bounding box center [74, 169] width 40 height 17
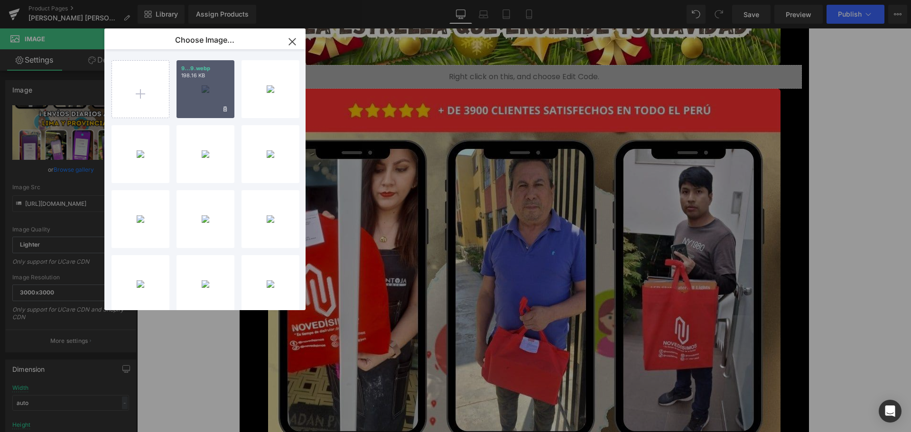
click at [201, 91] on div "9...9.webp 198.16 KB" at bounding box center [206, 89] width 58 height 58
type input "[URL][DOMAIN_NAME]"
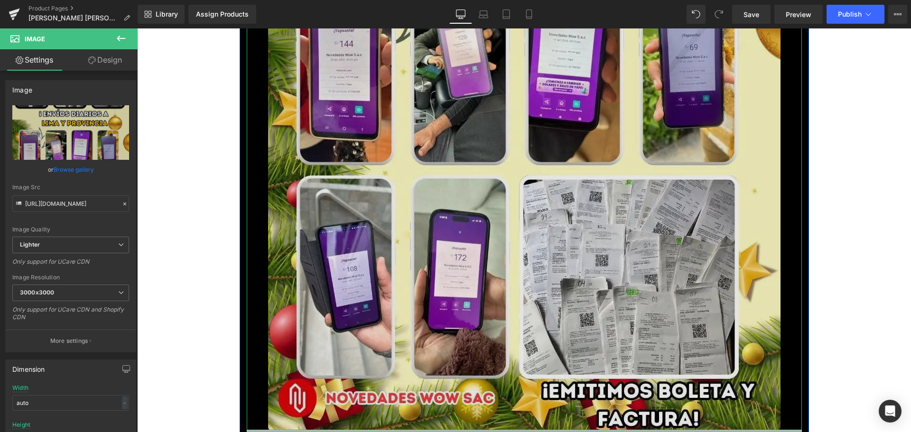
scroll to position [8390, 0]
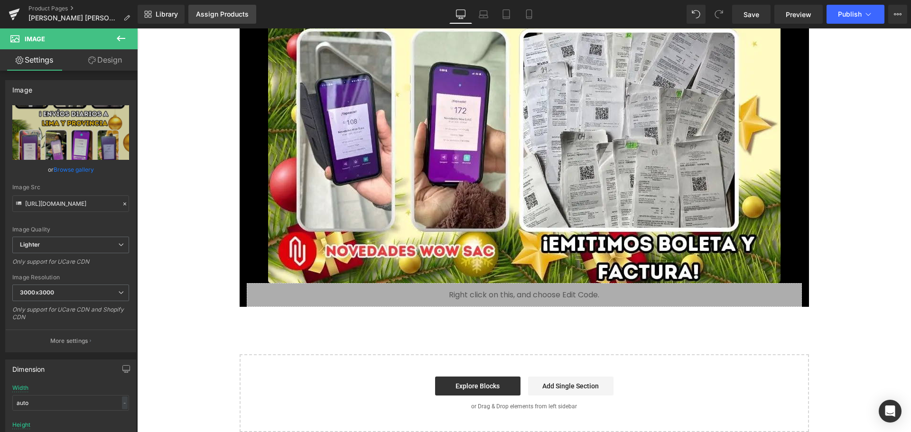
click at [238, 13] on div "Assign Products" at bounding box center [222, 14] width 53 height 8
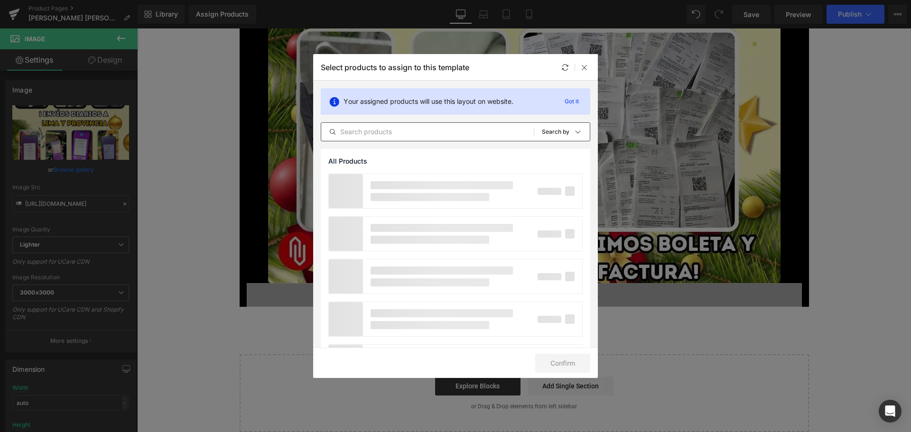
click at [413, 132] on input "text" at bounding box center [427, 131] width 213 height 11
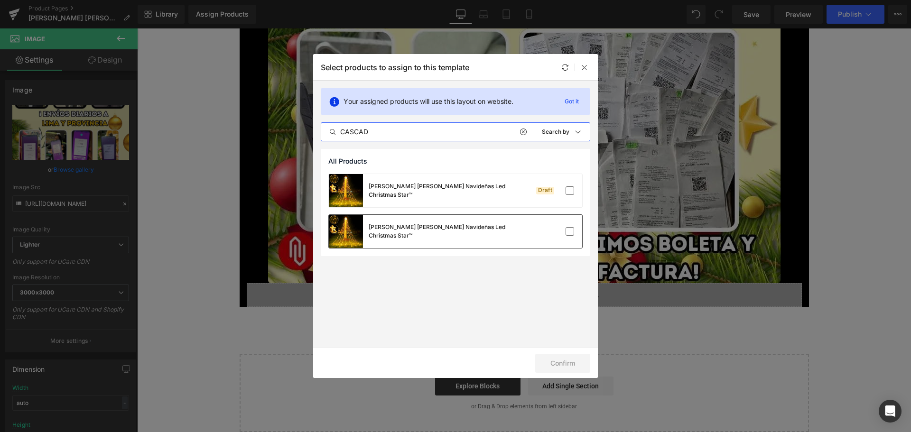
type input "CASCAD"
click at [429, 238] on div "[PERSON_NAME] [PERSON_NAME] Navideñas Led Christmas Star™" at bounding box center [420, 231] width 182 height 33
click at [569, 234] on label at bounding box center [570, 231] width 9 height 9
click at [570, 232] on input "checkbox" at bounding box center [570, 232] width 0 height 0
click at [569, 234] on label at bounding box center [570, 231] width 9 height 9
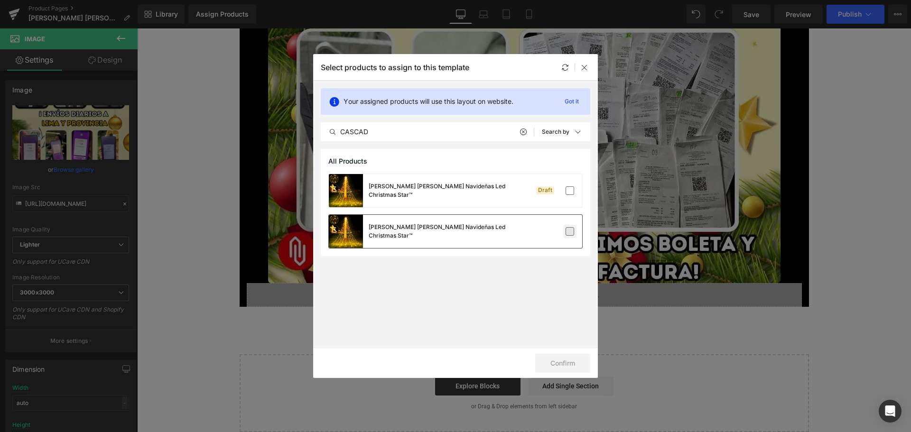
click at [570, 232] on input "checkbox" at bounding box center [570, 232] width 0 height 0
click at [575, 100] on p "Got it" at bounding box center [572, 101] width 22 height 11
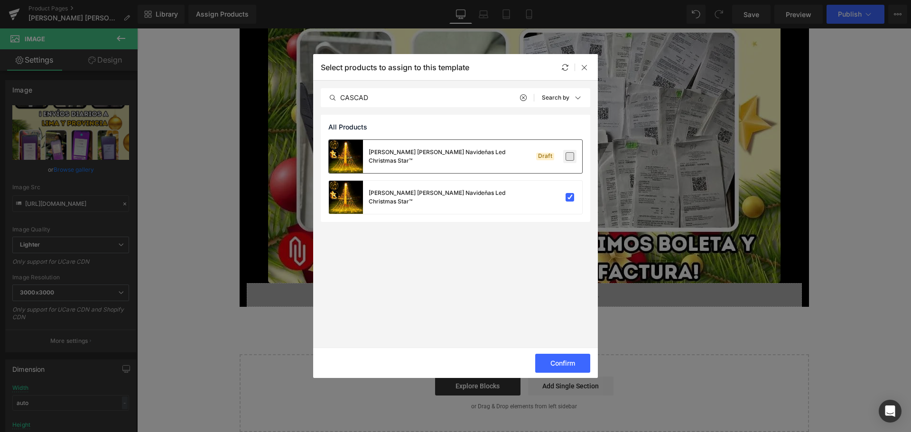
click at [574, 154] on label at bounding box center [570, 156] width 9 height 9
click at [570, 157] on input "checkbox" at bounding box center [570, 157] width 0 height 0
click at [559, 364] on button "Confirm" at bounding box center [562, 363] width 55 height 19
click at [566, 159] on label at bounding box center [570, 156] width 9 height 9
click at [570, 157] on input "checkbox" at bounding box center [570, 157] width 0 height 0
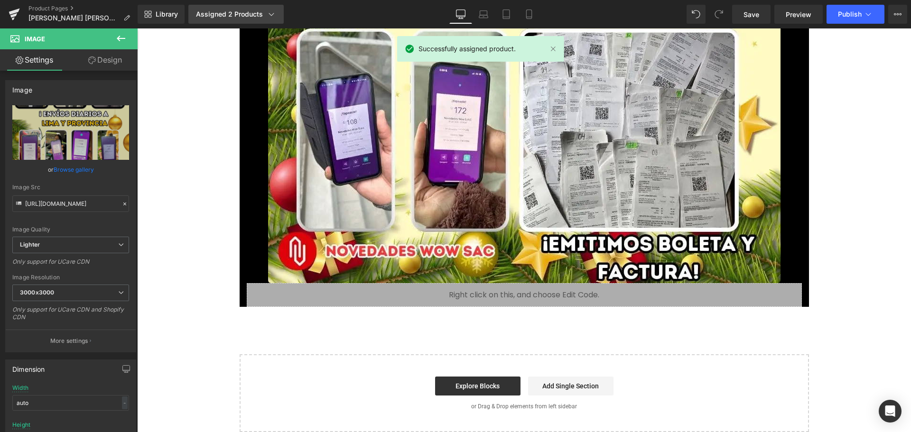
click at [261, 20] on link "Assigned 2 Products" at bounding box center [235, 14] width 95 height 19
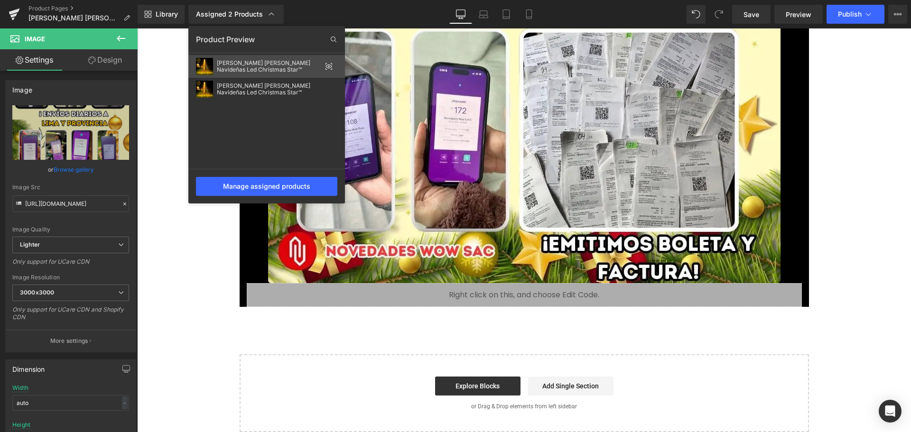
drag, startPoint x: 307, startPoint y: 66, endPoint x: 282, endPoint y: 68, distance: 24.8
click at [282, 68] on div "[PERSON_NAME] [PERSON_NAME] Navideñas Led Christmas Star™" at bounding box center [269, 66] width 104 height 13
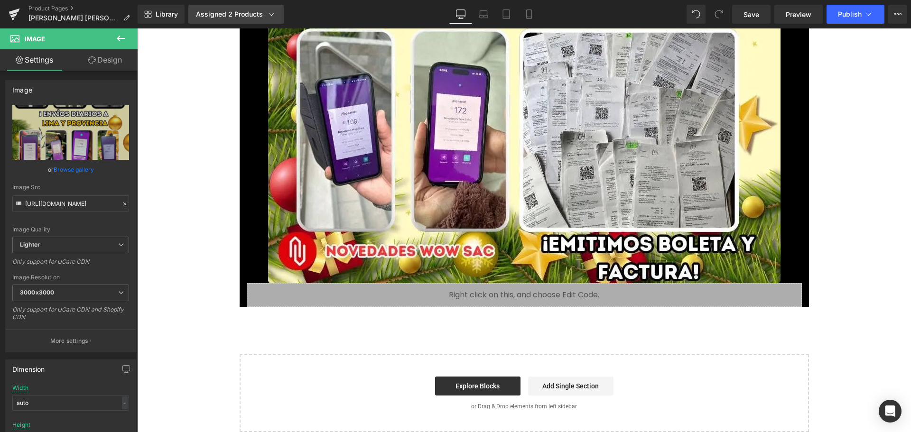
click at [257, 11] on div "Assigned 2 Products" at bounding box center [236, 13] width 80 height 9
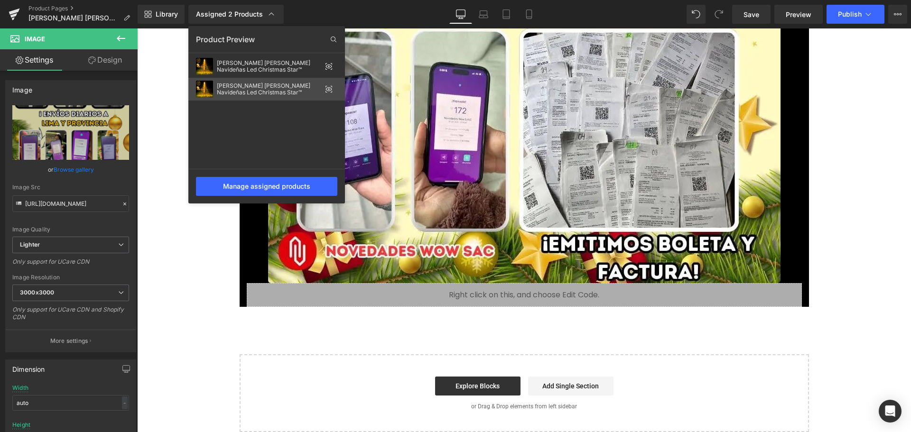
click at [329, 91] on icon at bounding box center [329, 89] width 6 height 4
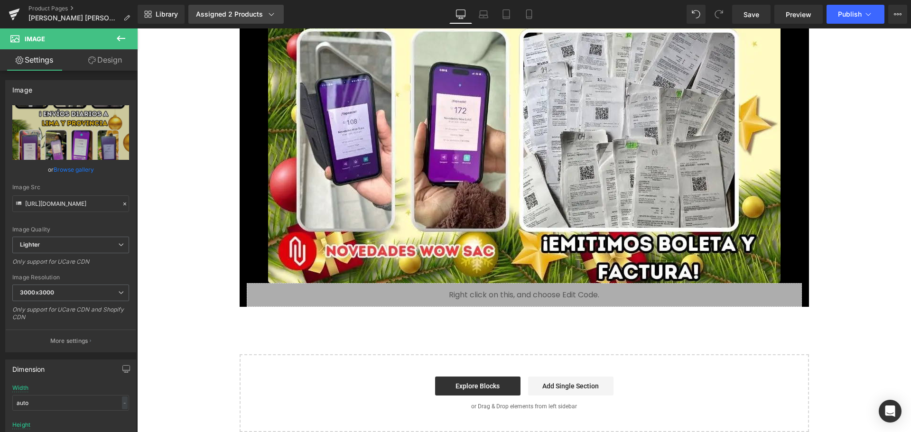
click at [273, 17] on icon at bounding box center [271, 13] width 9 height 9
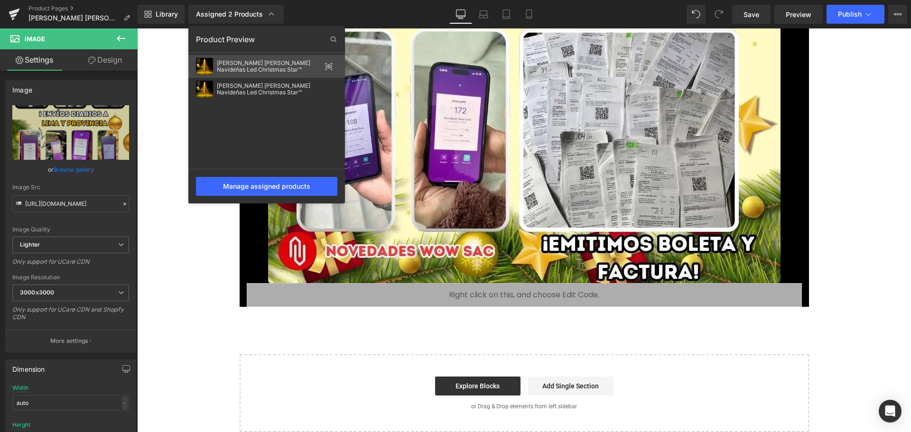
drag, startPoint x: 288, startPoint y: 66, endPoint x: 261, endPoint y: 103, distance: 45.9
click at [261, 103] on div "[PERSON_NAME] [PERSON_NAME] Navideñas Led Christmas Star™ [PERSON_NAME] [PERSON…" at bounding box center [266, 112] width 157 height 114
click at [303, 180] on div "Manage assigned products" at bounding box center [266, 186] width 141 height 19
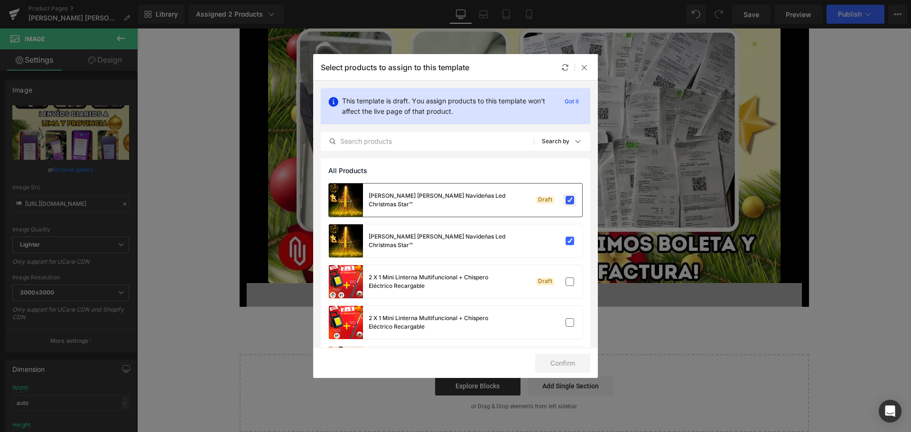
click at [572, 201] on label at bounding box center [570, 200] width 9 height 9
click at [570, 200] on input "checkbox" at bounding box center [570, 200] width 0 height 0
click at [567, 364] on button "Confirm" at bounding box center [562, 363] width 55 height 19
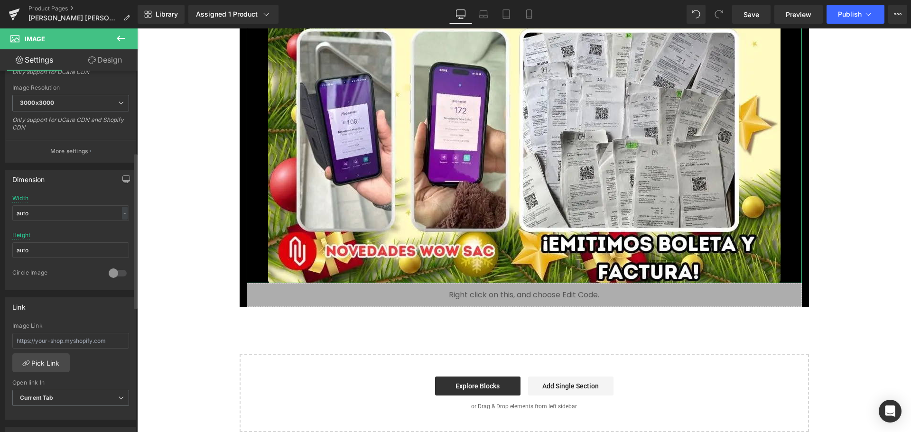
scroll to position [380, 0]
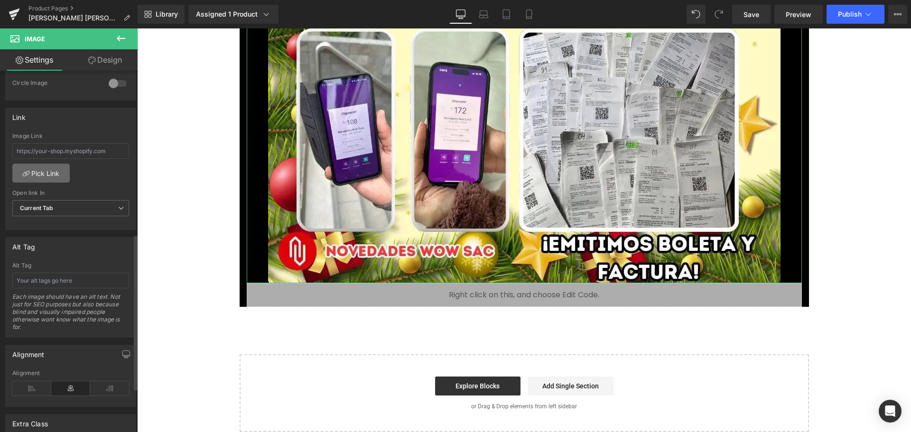
click at [58, 169] on link "Pick Link" at bounding box center [40, 173] width 57 height 19
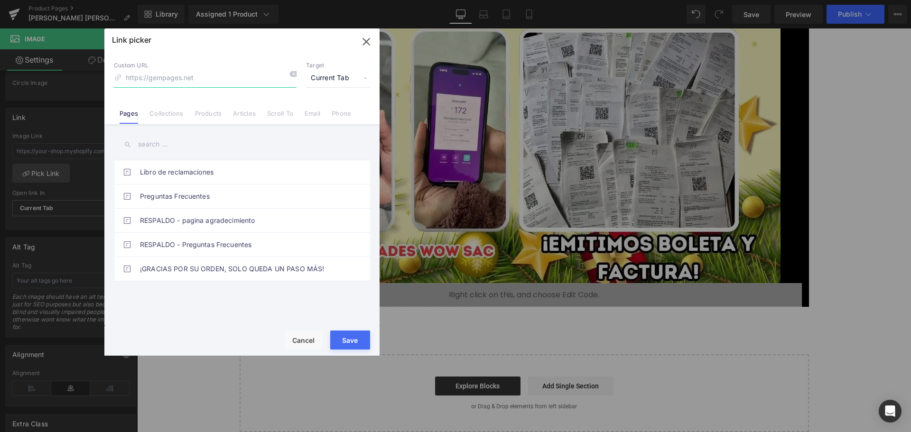
click at [362, 42] on icon "button" at bounding box center [366, 41] width 15 height 15
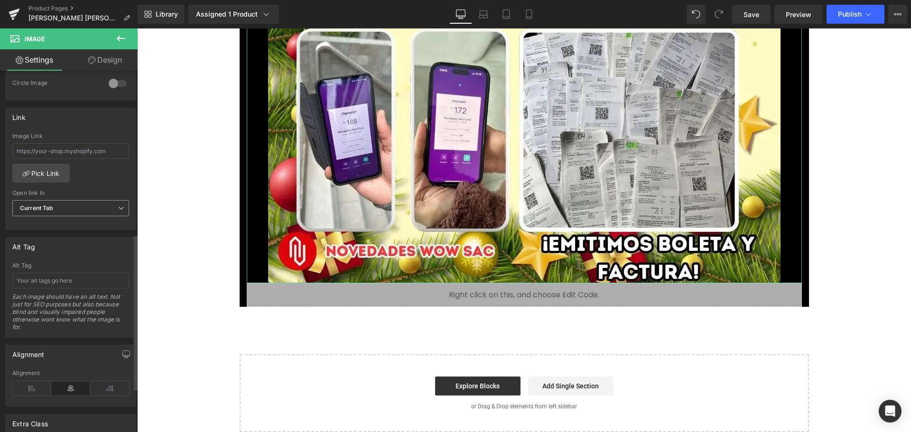
click at [108, 204] on span "Current Tab" at bounding box center [70, 208] width 117 height 17
click at [109, 205] on span "Current Tab" at bounding box center [68, 208] width 113 height 17
click at [90, 287] on input "text" at bounding box center [70, 281] width 117 height 16
click at [96, 244] on div "Alt Tag" at bounding box center [71, 247] width 130 height 18
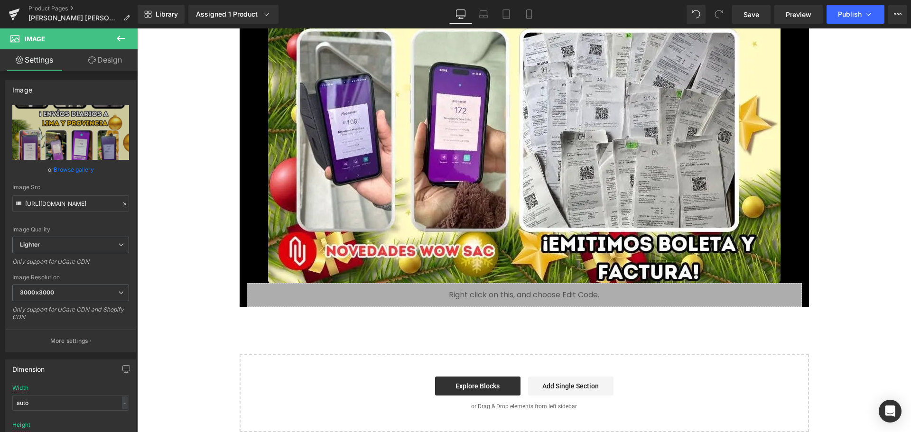
click at [517, 301] on div "Liquid" at bounding box center [524, 295] width 555 height 24
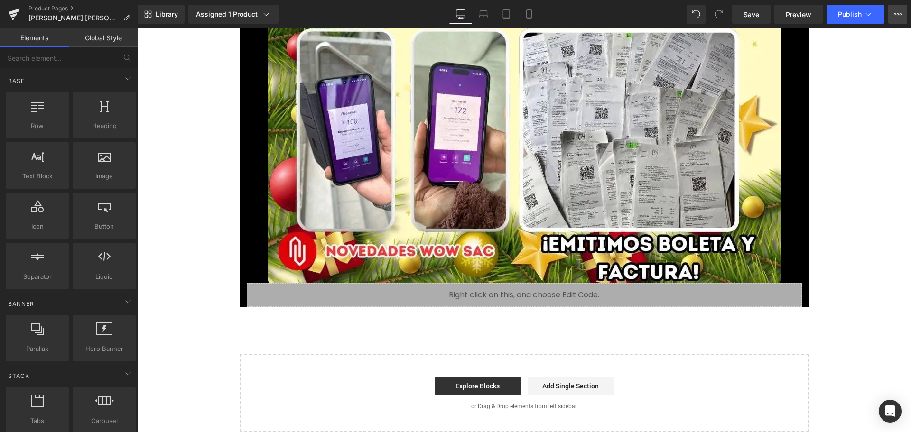
click at [901, 17] on icon at bounding box center [898, 14] width 8 height 8
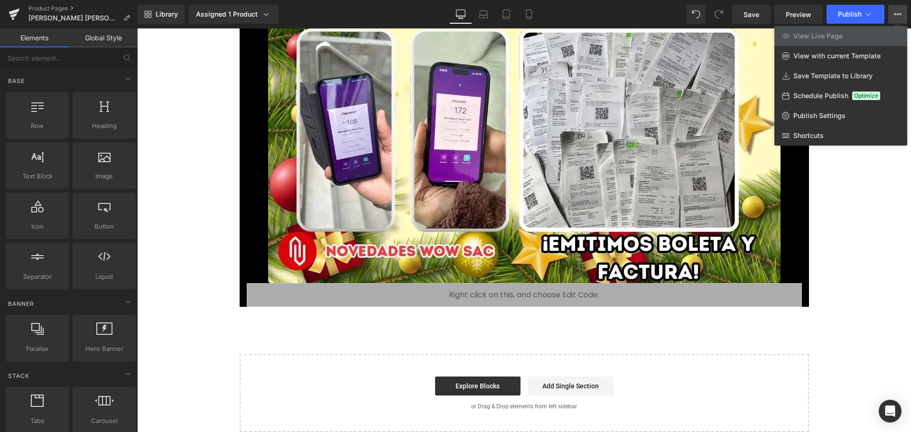
click at [843, 166] on div at bounding box center [524, 230] width 774 height 404
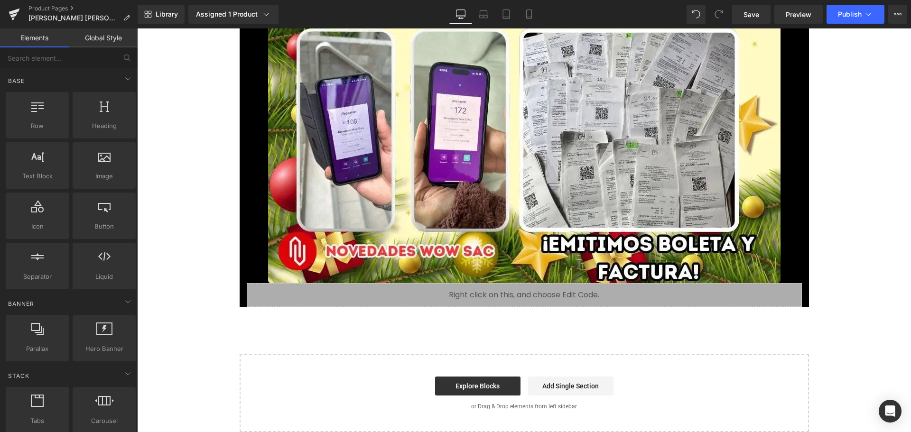
click at [116, 41] on link "Global Style" at bounding box center [103, 37] width 69 height 19
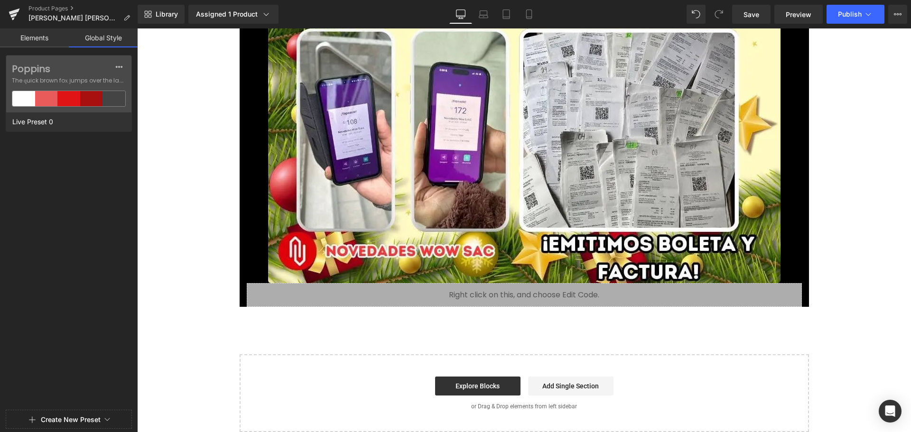
click at [37, 40] on link "Elements" at bounding box center [34, 37] width 69 height 19
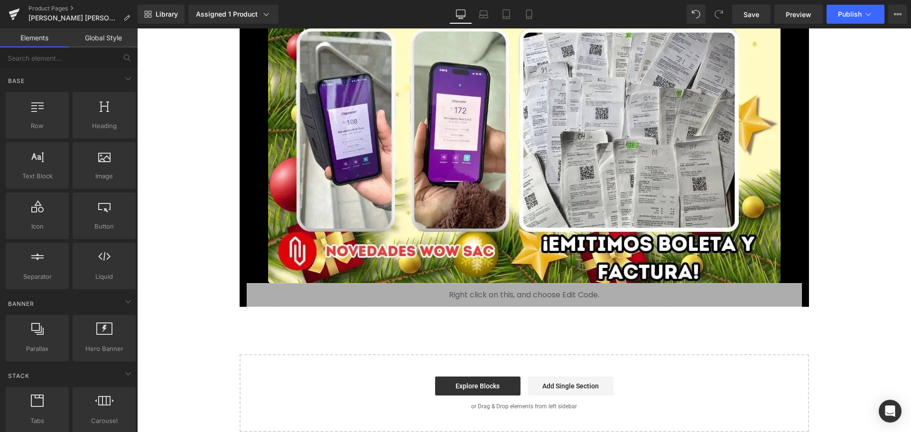
drag, startPoint x: 588, startPoint y: 336, endPoint x: 534, endPoint y: 329, distance: 54.0
drag, startPoint x: 465, startPoint y: 324, endPoint x: 399, endPoint y: 332, distance: 66.5
drag, startPoint x: 347, startPoint y: 338, endPoint x: 295, endPoint y: 336, distance: 51.8
drag, startPoint x: 283, startPoint y: 334, endPoint x: 271, endPoint y: 329, distance: 13.4
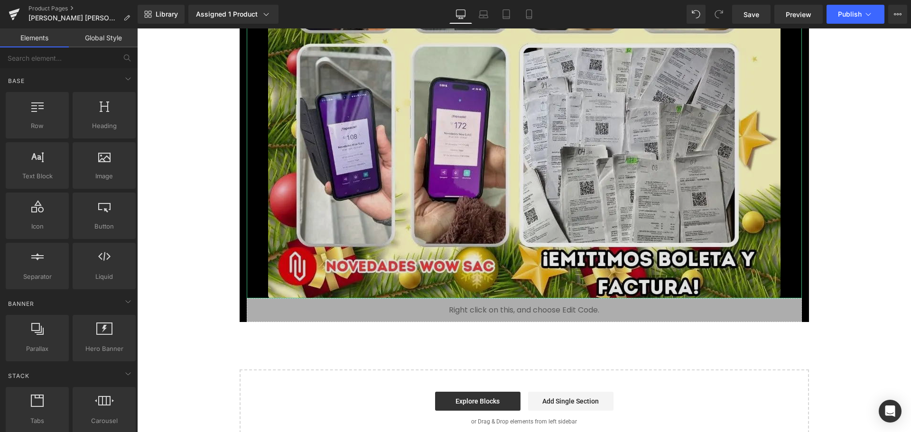
scroll to position [8390, 0]
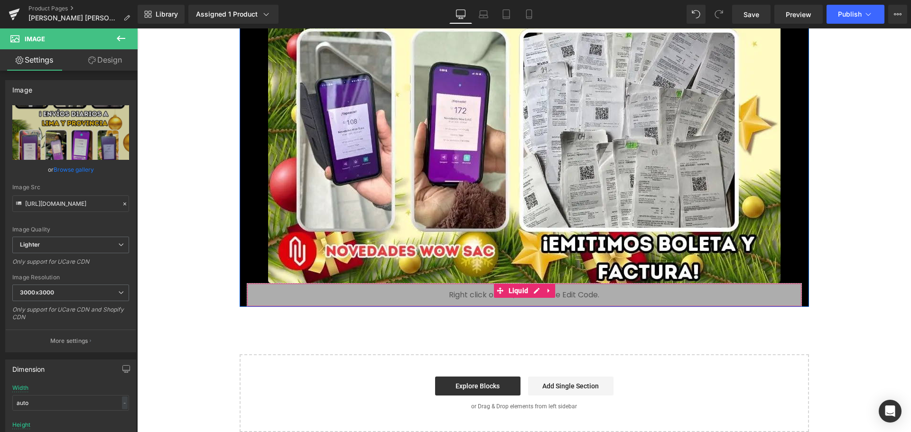
click at [487, 292] on div "Liquid" at bounding box center [524, 295] width 555 height 24
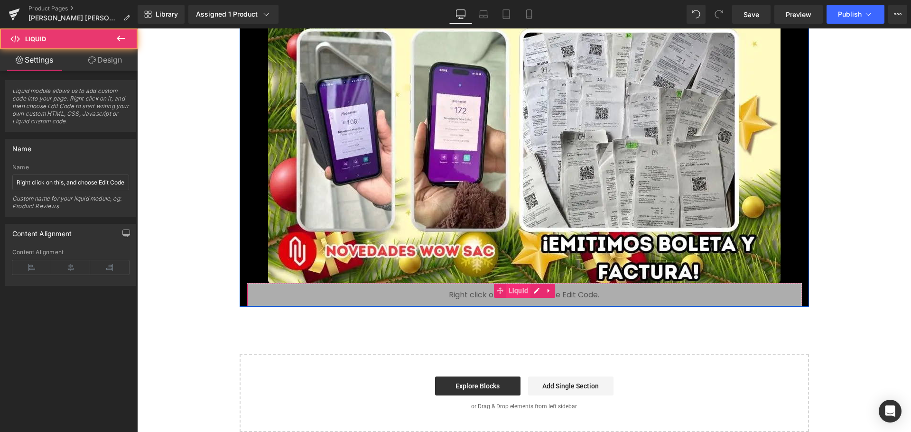
click at [511, 294] on span "Liquid" at bounding box center [518, 291] width 25 height 14
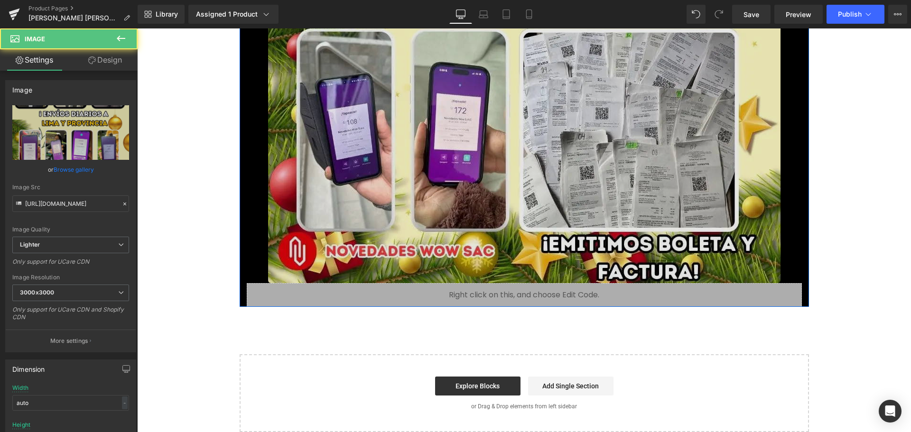
drag, startPoint x: 394, startPoint y: 229, endPoint x: 384, endPoint y: 249, distance: 23.1
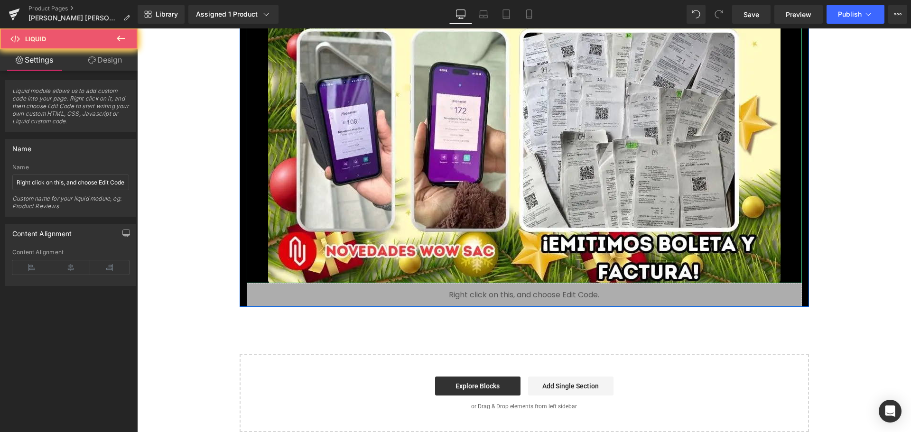
click at [365, 287] on div "Liquid" at bounding box center [524, 295] width 555 height 24
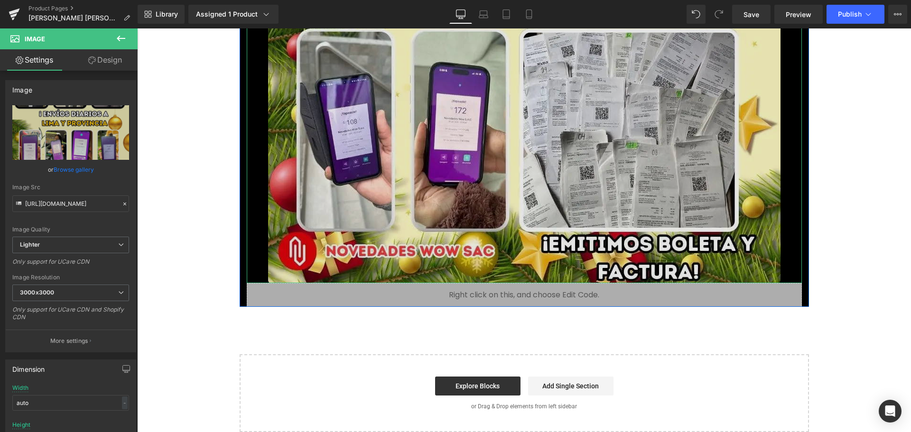
drag, startPoint x: 393, startPoint y: 249, endPoint x: 340, endPoint y: 253, distance: 53.3
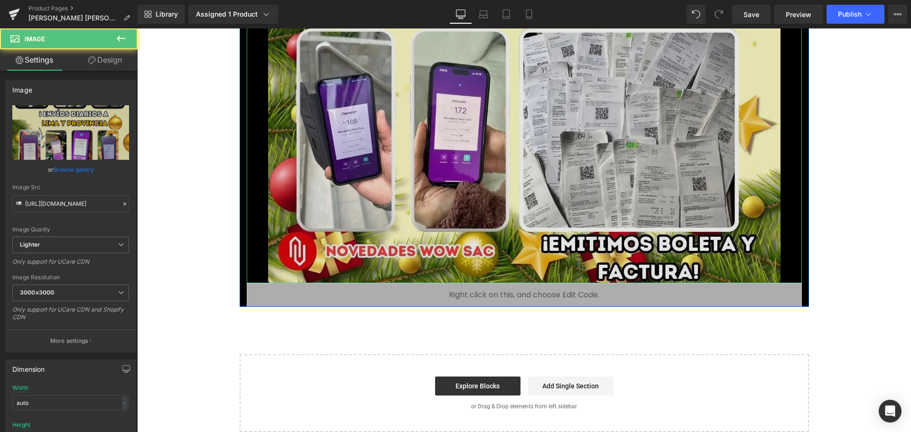
drag, startPoint x: 289, startPoint y: 230, endPoint x: 286, endPoint y: 220, distance: 11.0
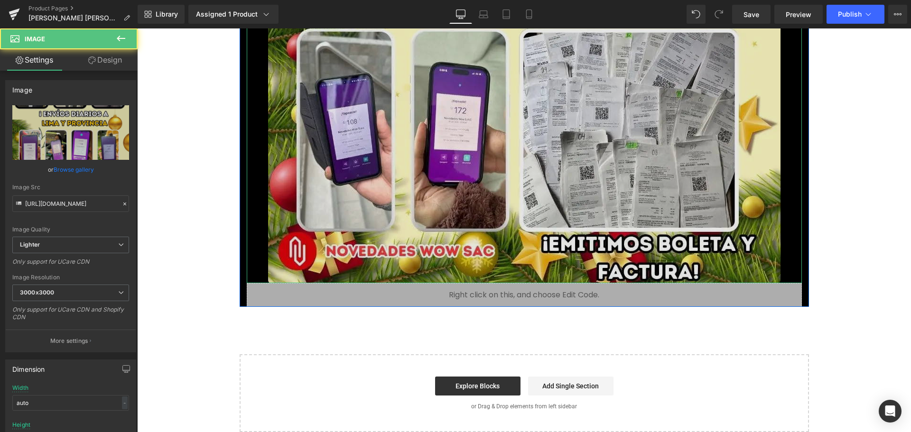
drag, startPoint x: 562, startPoint y: 201, endPoint x: 558, endPoint y: 221, distance: 20.5
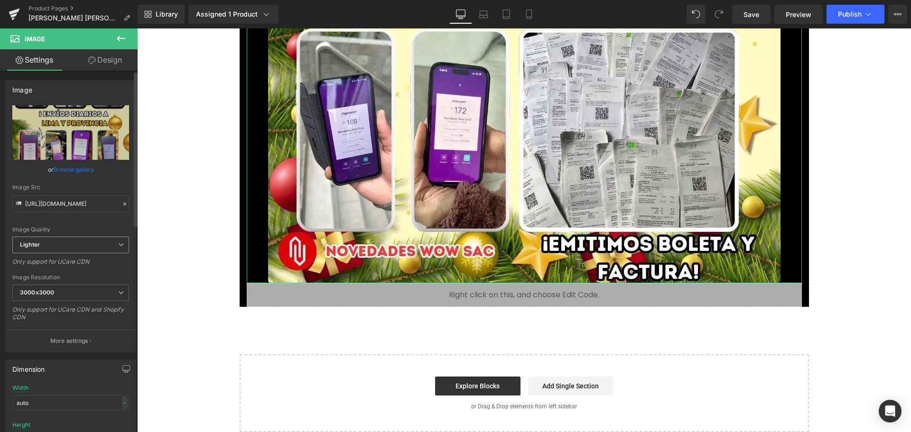
click at [102, 241] on span "Lighter" at bounding box center [70, 245] width 117 height 17
click at [104, 249] on span "Lighter" at bounding box center [68, 245] width 113 height 17
click at [110, 247] on span "Lighter" at bounding box center [70, 245] width 117 height 17
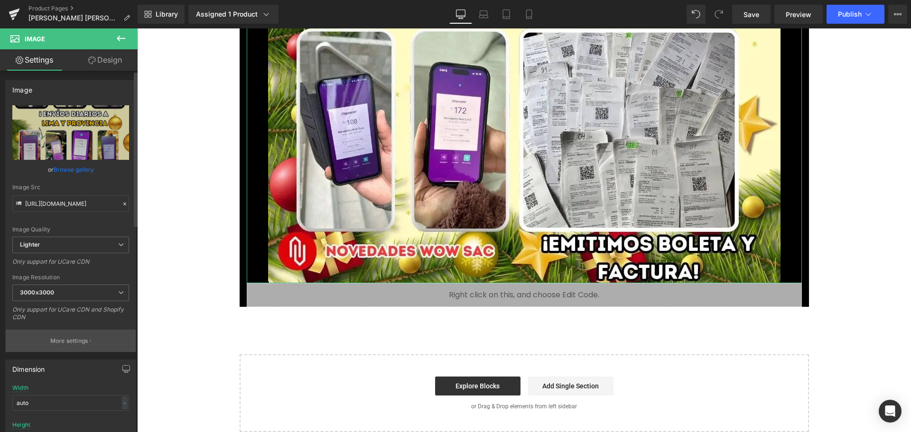
click at [81, 344] on p "More settings" at bounding box center [69, 341] width 38 height 9
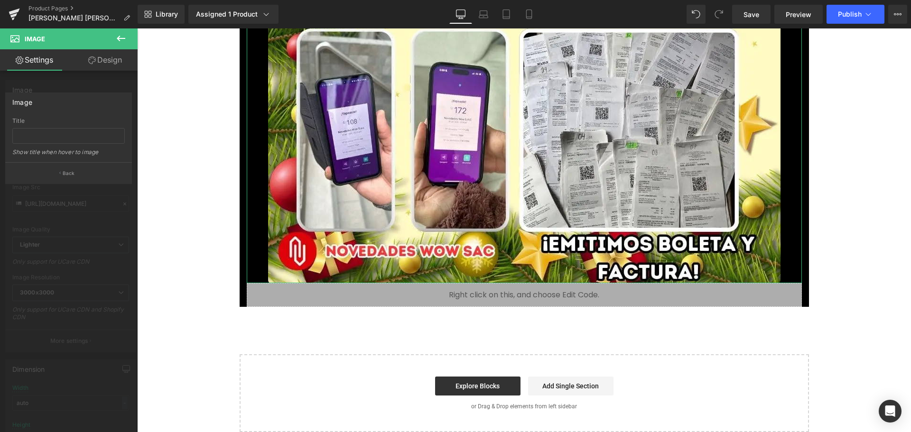
click at [79, 232] on div at bounding box center [69, 232] width 138 height 409
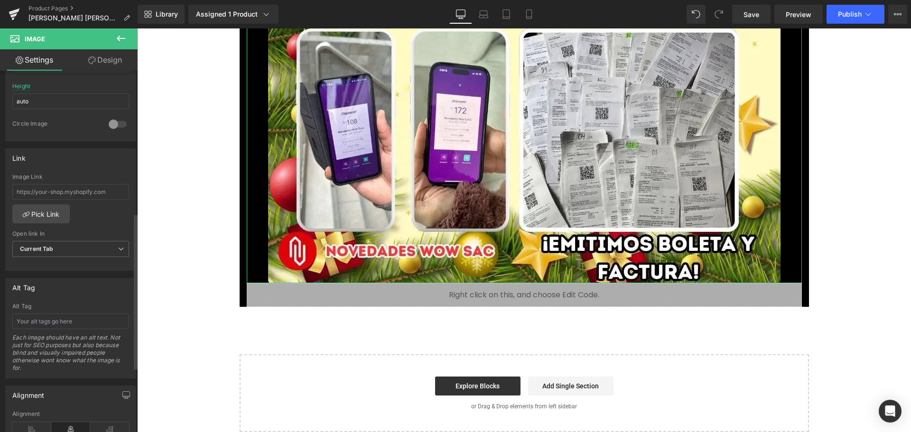
scroll to position [244, 0]
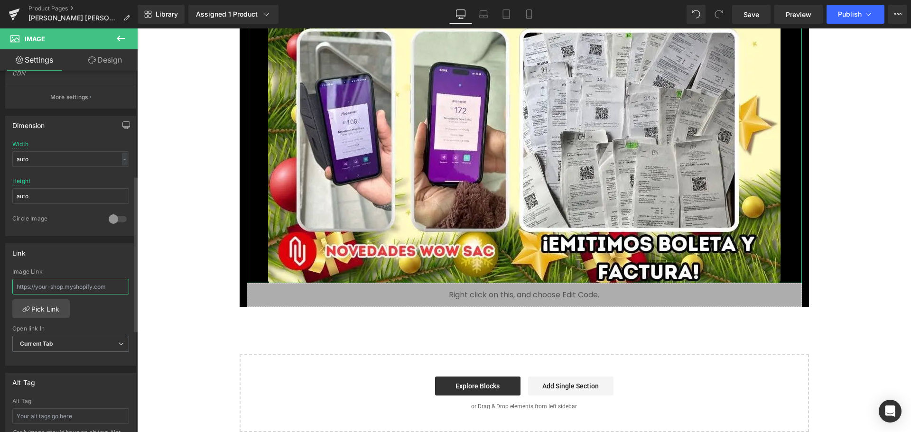
click at [72, 293] on input "text" at bounding box center [70, 287] width 117 height 16
click at [78, 306] on div "Image Link Pick Link Current Tab New Tab Open link In Current Tab Current Tab N…" at bounding box center [71, 317] width 130 height 97
click at [55, 309] on link "Pick Link" at bounding box center [40, 309] width 57 height 19
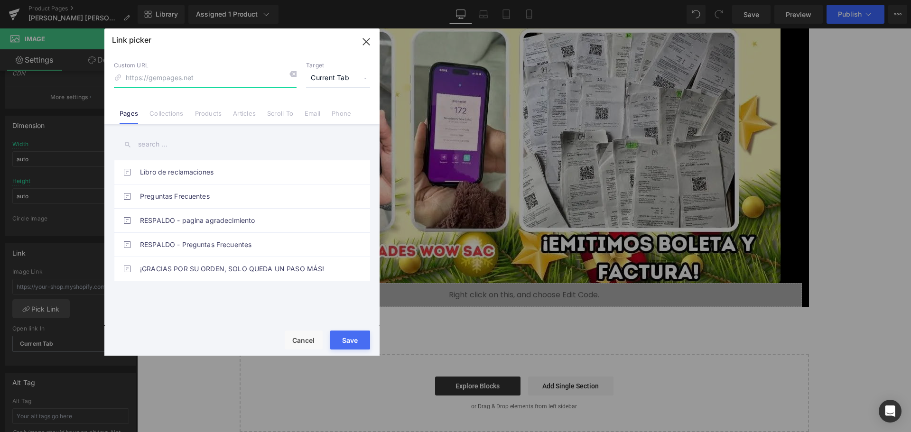
click at [364, 33] on button "button" at bounding box center [366, 41] width 27 height 27
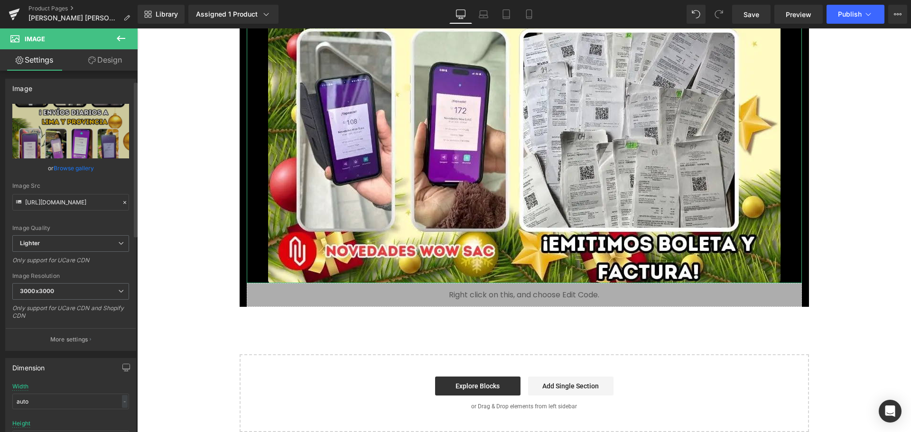
scroll to position [0, 0]
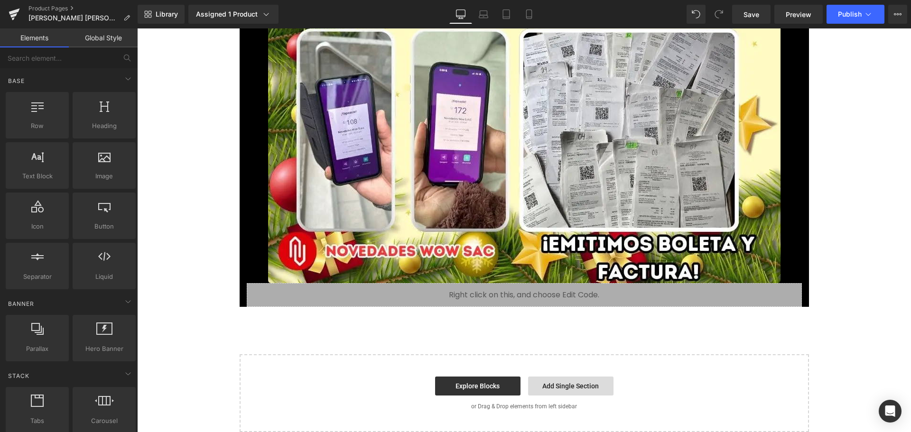
click at [581, 386] on link "Add Single Section" at bounding box center [570, 386] width 85 height 19
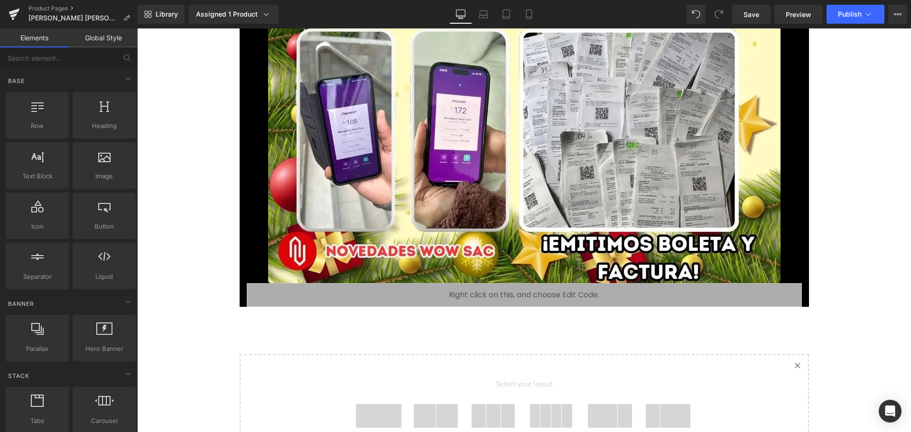
click at [795, 369] on link "Created with Sketch." at bounding box center [797, 366] width 21 height 21
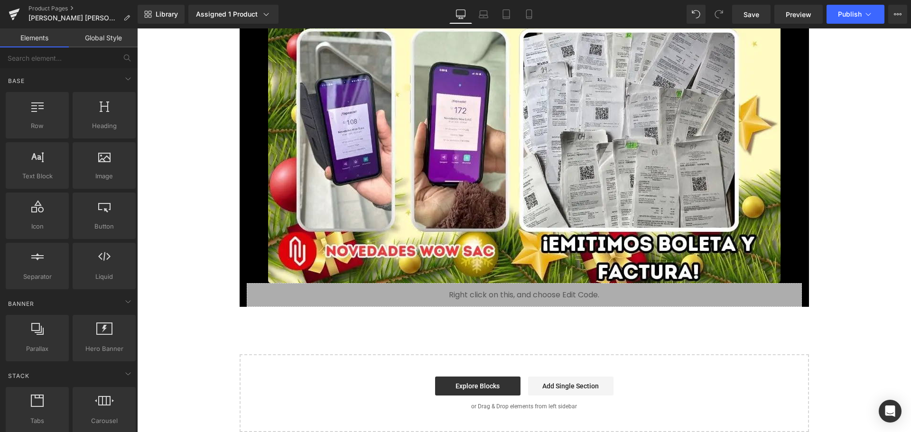
click at [482, 392] on div "Rendering Content" at bounding box center [456, 395] width 58 height 10
click at [481, 384] on link "Explore Blocks" at bounding box center [477, 386] width 85 height 19
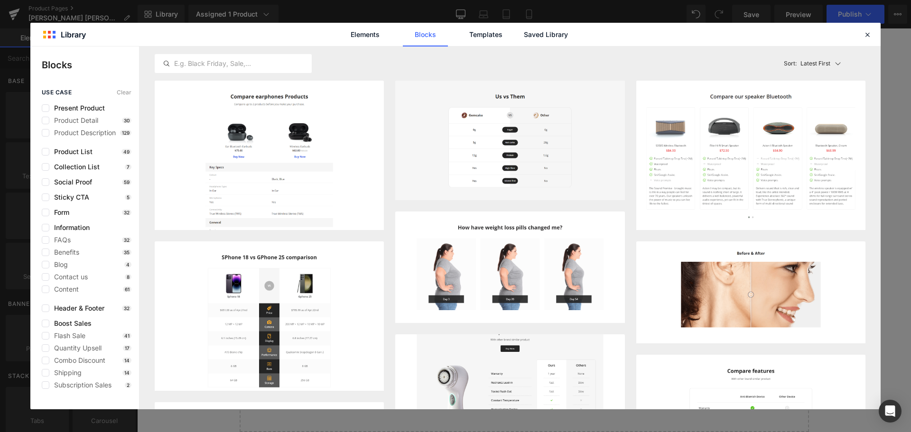
click at [451, 337] on img at bounding box center [509, 384] width 229 height 153
click at [864, 30] on icon at bounding box center [867, 34] width 9 height 9
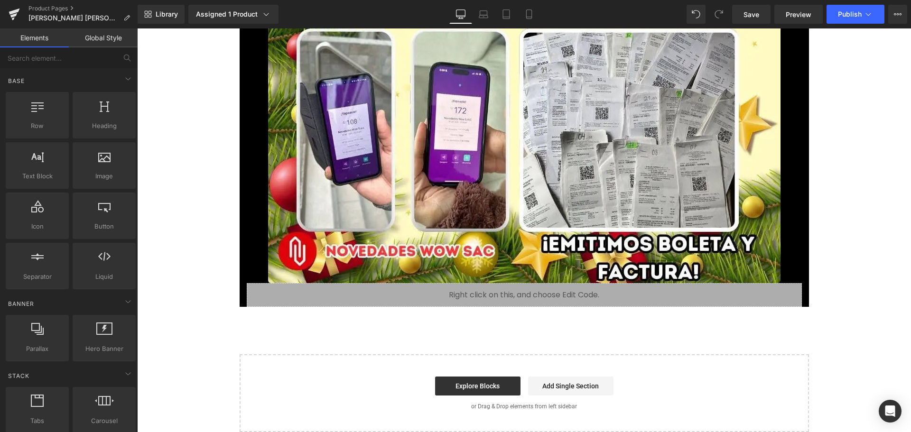
click at [670, 375] on div "Start building your page Explore Blocks Add Single Section or Drag & Drop eleme…" at bounding box center [525, 394] width 568 height 76
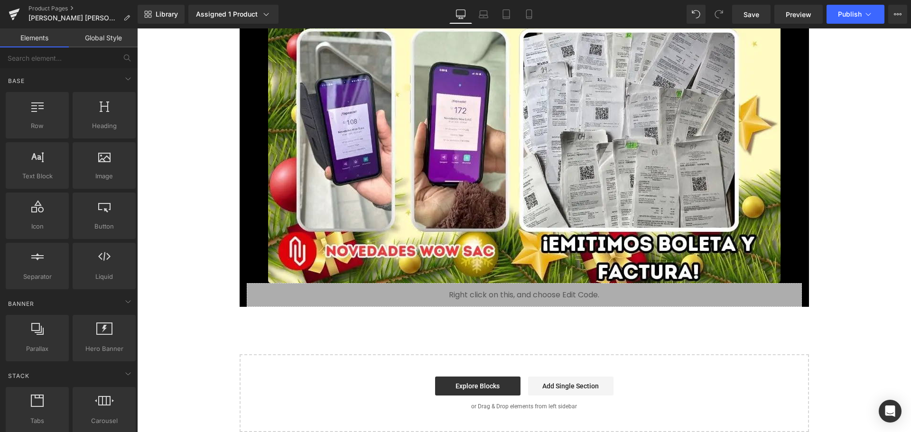
click at [670, 375] on div "Start building your page Explore Blocks Add Single Section or Drag & Drop eleme…" at bounding box center [525, 394] width 568 height 76
click at [277, 385] on div "Explore Blocks Add Single Section" at bounding box center [524, 386] width 539 height 19
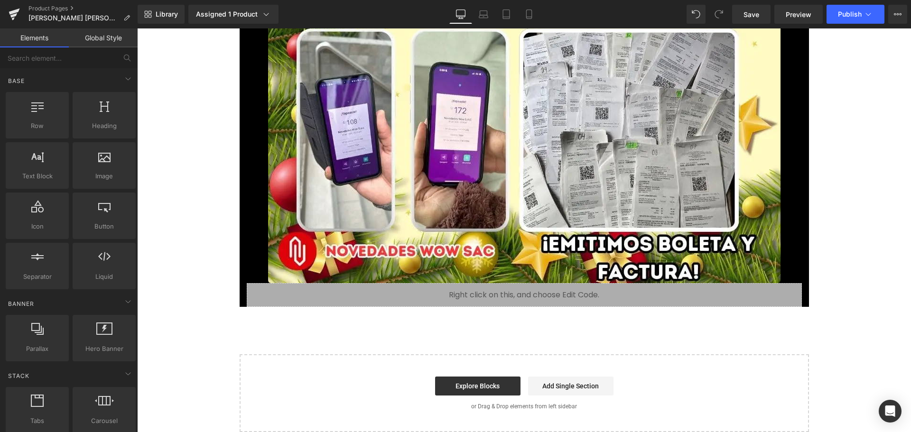
drag, startPoint x: 277, startPoint y: 385, endPoint x: 276, endPoint y: 379, distance: 6.2
click at [277, 385] on div "Explore Blocks Add Single Section" at bounding box center [524, 386] width 539 height 19
drag, startPoint x: 275, startPoint y: 321, endPoint x: 280, endPoint y: 312, distance: 10.0
drag, startPoint x: 280, startPoint y: 312, endPoint x: 281, endPoint y: 305, distance: 7.7
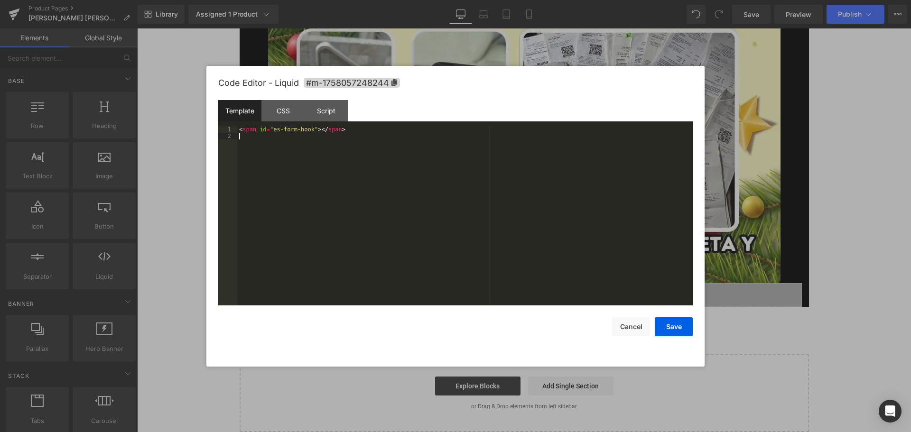
drag, startPoint x: 143, startPoint y: 276, endPoint x: 282, endPoint y: 299, distance: 140.5
drag, startPoint x: 282, startPoint y: 299, endPoint x: 645, endPoint y: 326, distance: 363.6
click at [645, 326] on button "Cancel" at bounding box center [631, 327] width 38 height 19
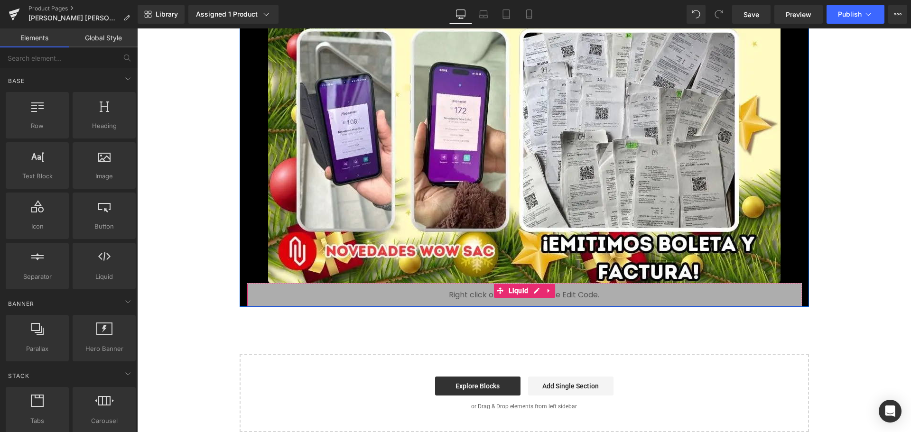
click at [553, 302] on div "Liquid" at bounding box center [524, 295] width 555 height 24
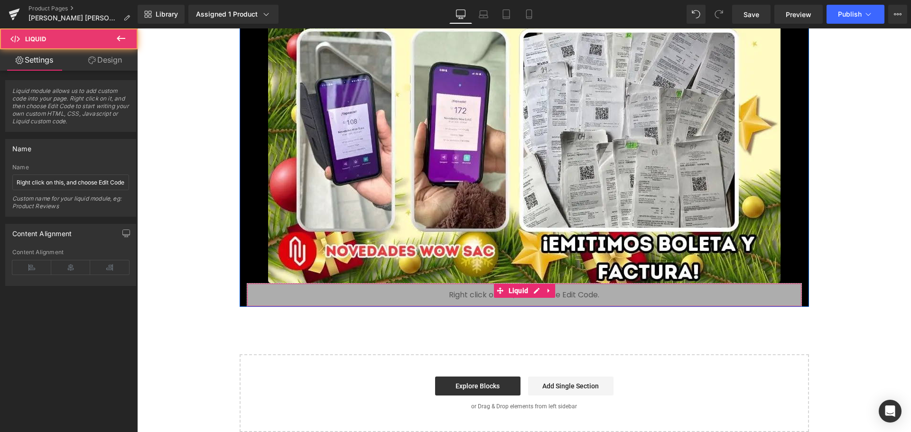
click at [574, 289] on div "Liquid" at bounding box center [524, 295] width 555 height 24
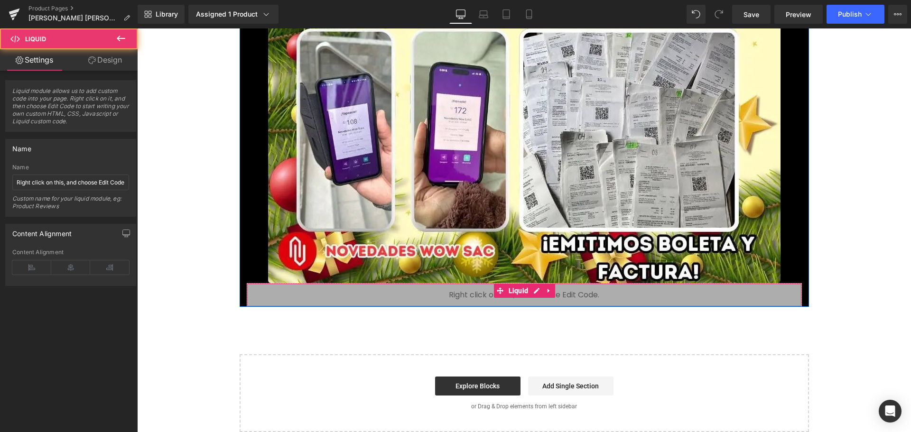
click at [588, 289] on div "Liquid" at bounding box center [524, 295] width 555 height 24
click at [593, 295] on div "Liquid" at bounding box center [524, 295] width 555 height 24
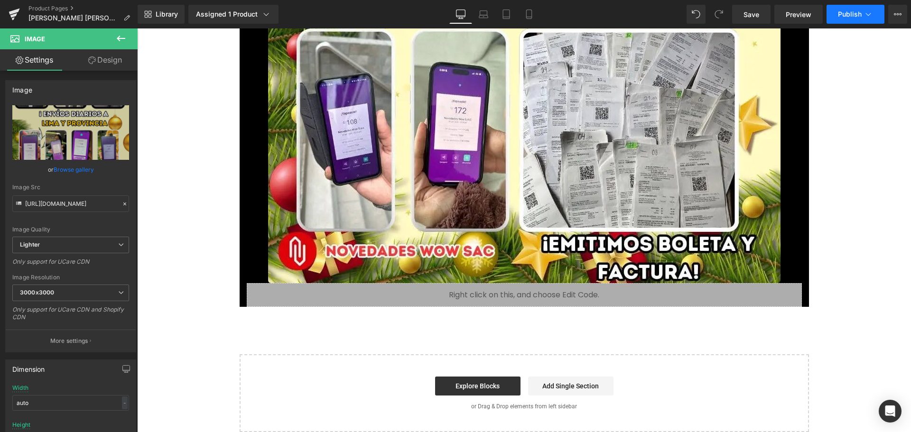
click at [842, 10] on span "Publish" at bounding box center [850, 14] width 24 height 8
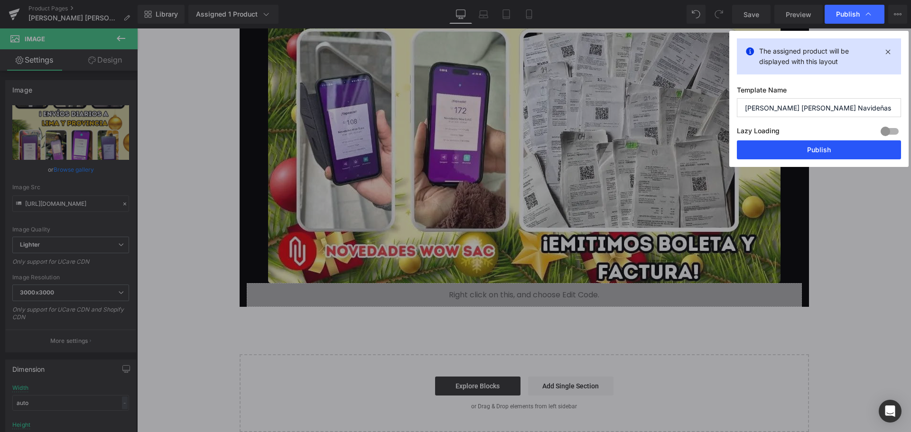
click at [775, 151] on button "Publish" at bounding box center [819, 150] width 164 height 19
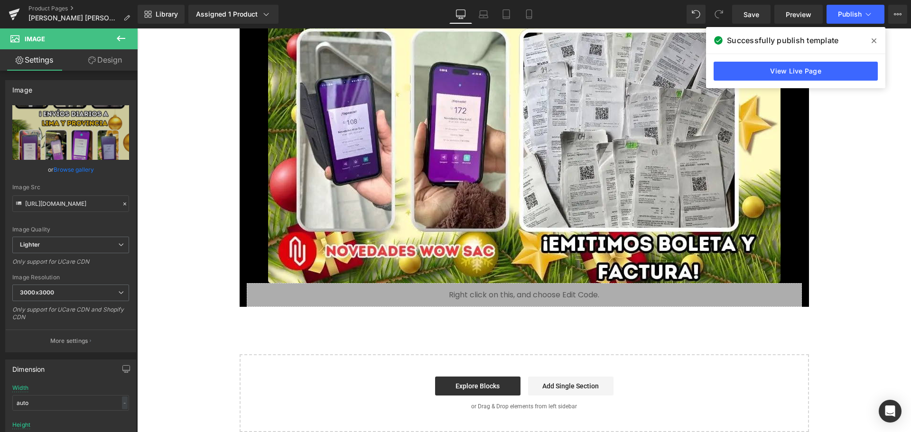
drag, startPoint x: 873, startPoint y: 44, endPoint x: 736, endPoint y: 15, distance: 140.7
click at [873, 44] on icon at bounding box center [874, 41] width 5 height 8
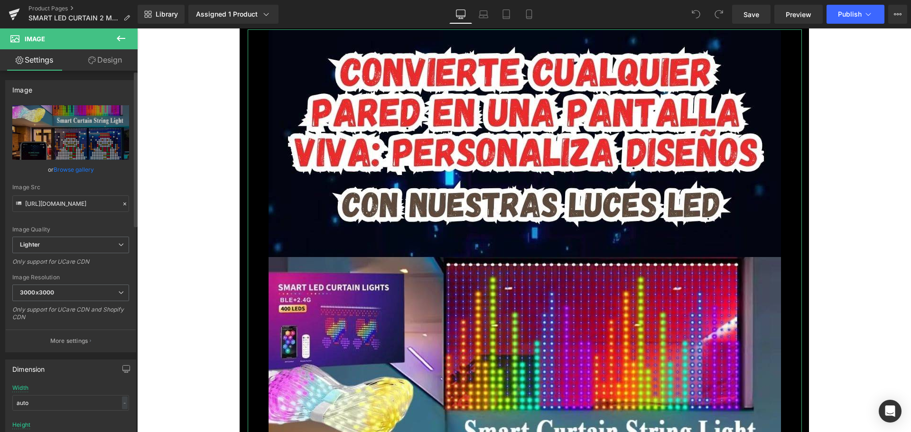
click at [81, 169] on link "Browse gallery" at bounding box center [74, 169] width 40 height 17
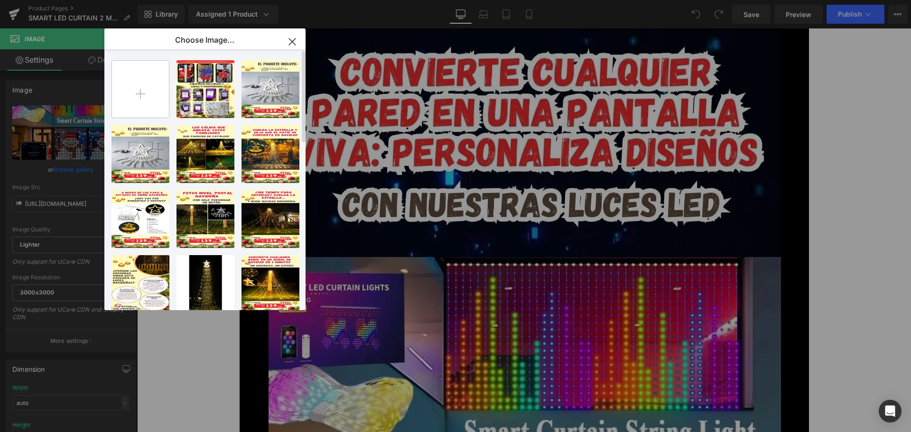
click at [145, 102] on input "file" at bounding box center [140, 89] width 57 height 57
type input "C:\fakepath\1.webp"
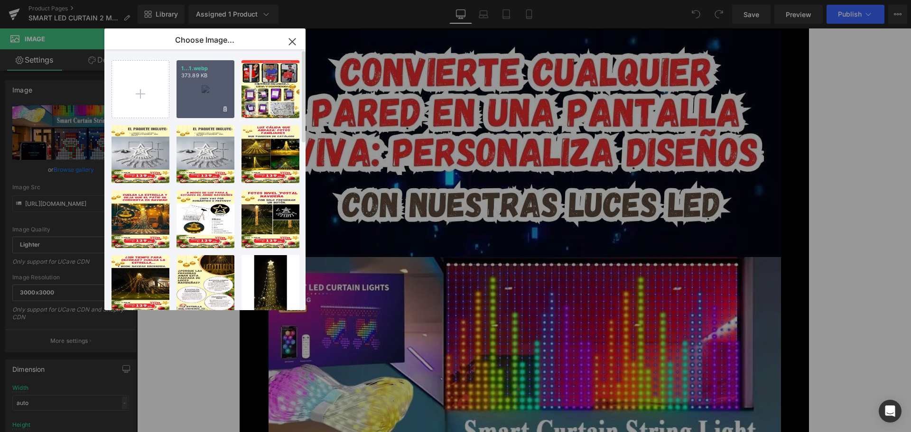
click at [214, 92] on div "1...1.webp 373.89 KB" at bounding box center [206, 89] width 58 height 58
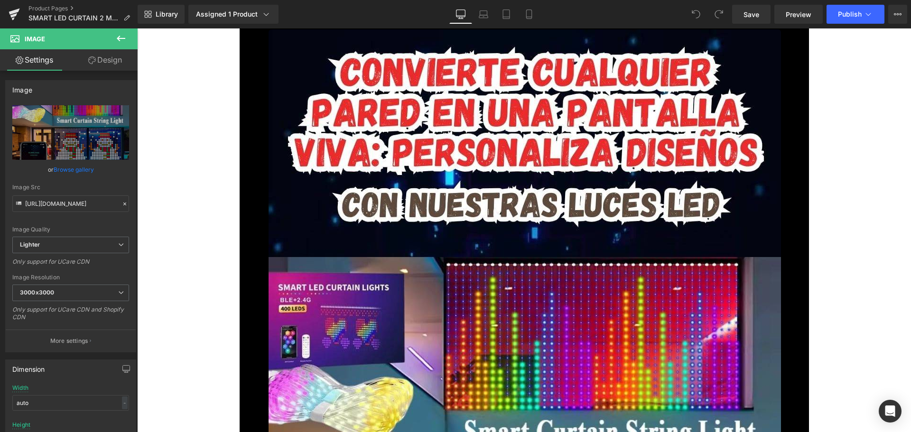
type input "https://ucarecdn.com/0dddd90f-36a9-4bc4-b193-2e0d618a8b90/-/format/auto/-/previ…"
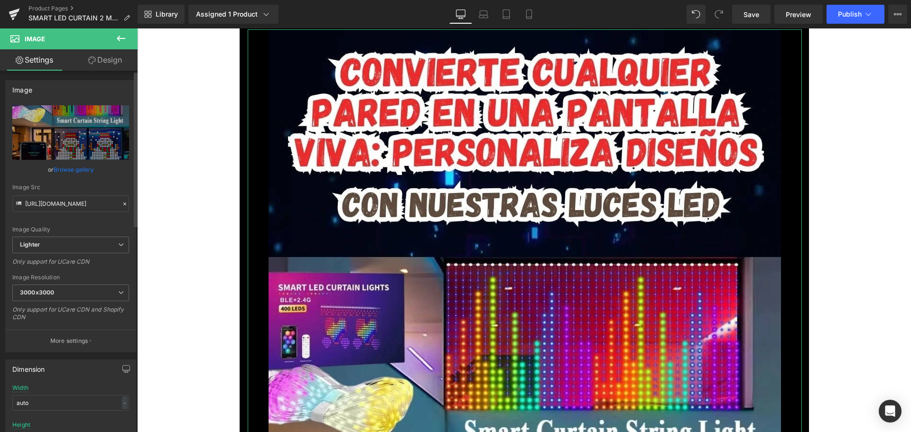
click at [70, 169] on link "Browse gallery" at bounding box center [74, 169] width 40 height 17
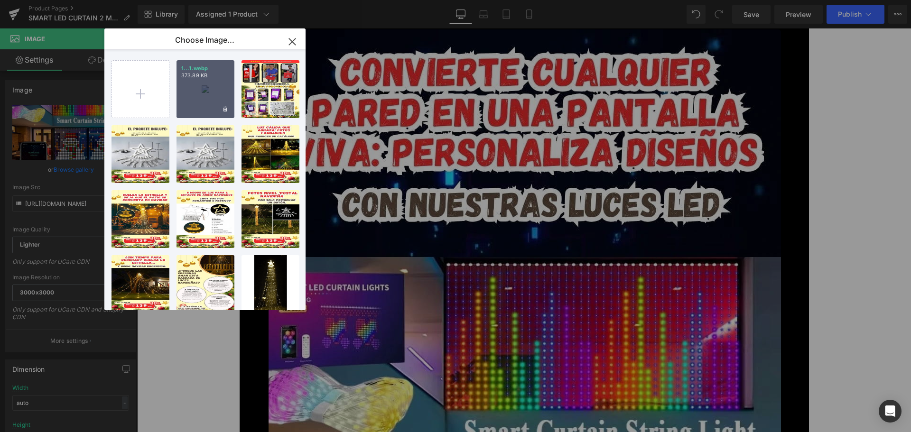
click at [195, 88] on div "1...1.webp 373.89 KB" at bounding box center [206, 89] width 58 height 58
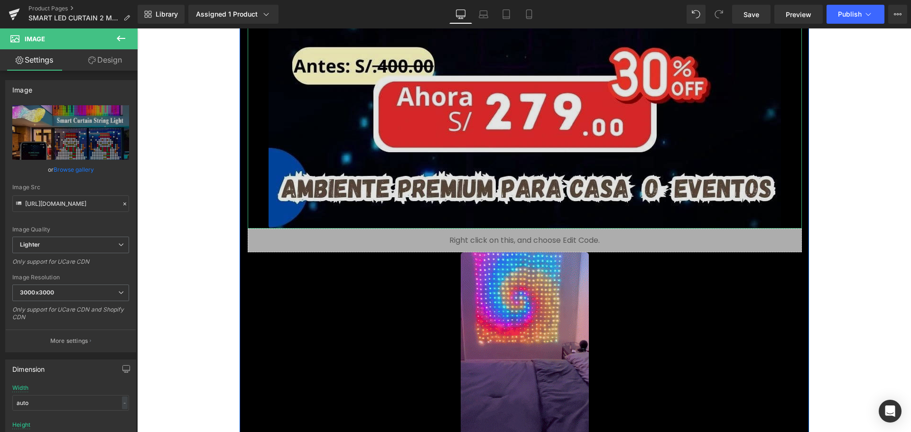
scroll to position [902, 0]
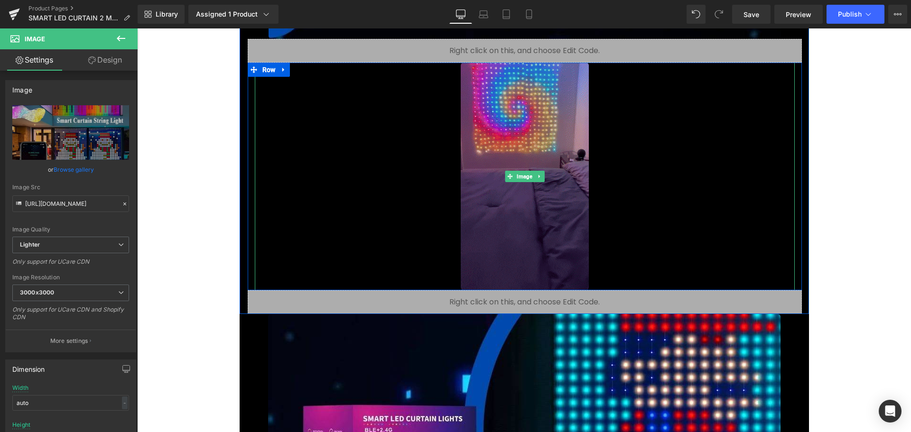
click at [512, 211] on img at bounding box center [525, 177] width 128 height 228
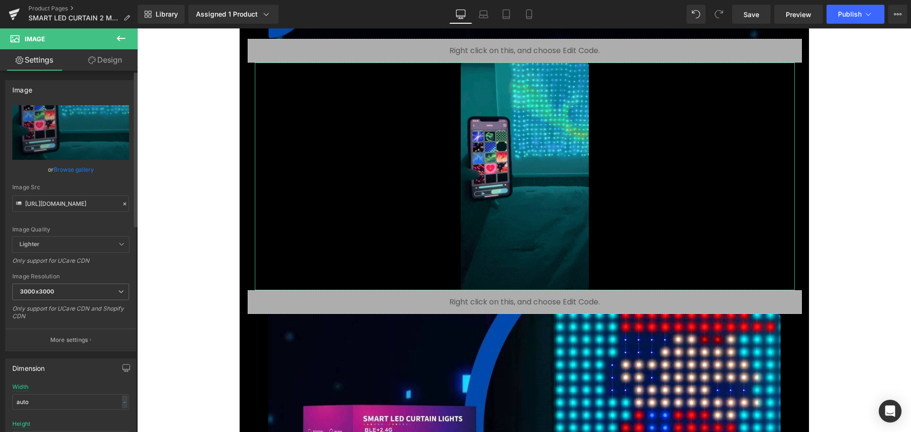
click at [81, 167] on link "Browse gallery" at bounding box center [74, 169] width 40 height 17
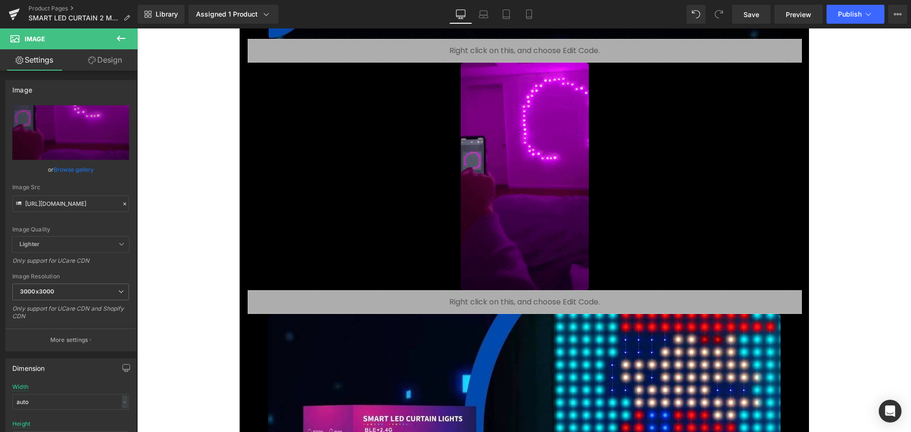
click at [102, 0] on div "You are previewing how the will restyle your page. You can not edit Elements in…" at bounding box center [455, 0] width 911 height 0
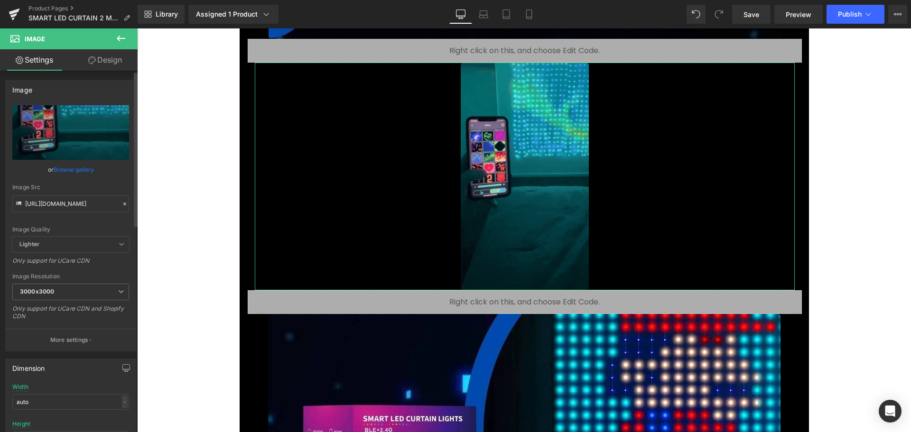
click at [79, 166] on link "Browse gallery" at bounding box center [74, 169] width 40 height 17
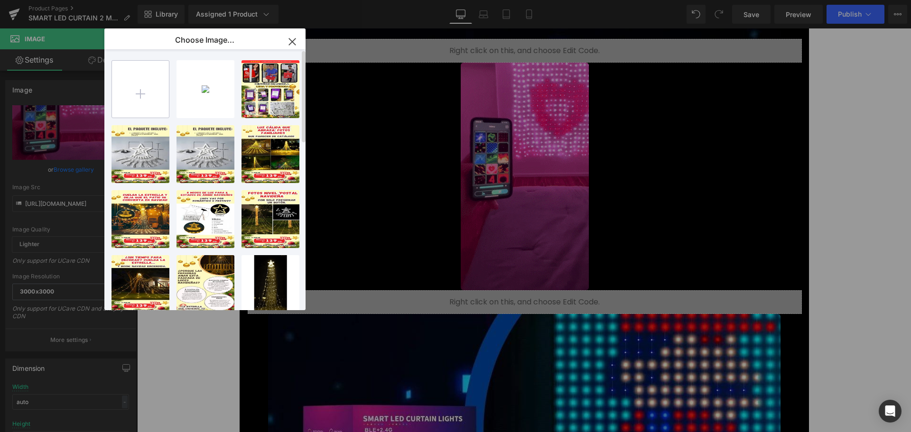
click at [142, 89] on input "file" at bounding box center [140, 89] width 57 height 57
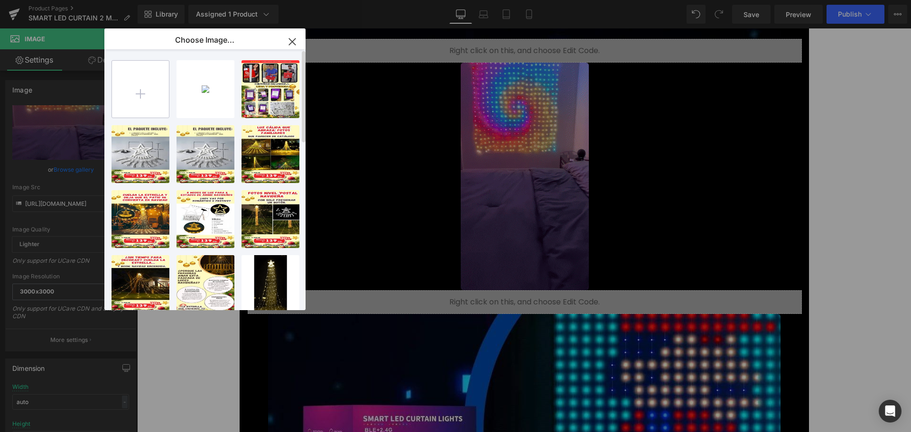
type input "C:\fakepath\giphy.webp"
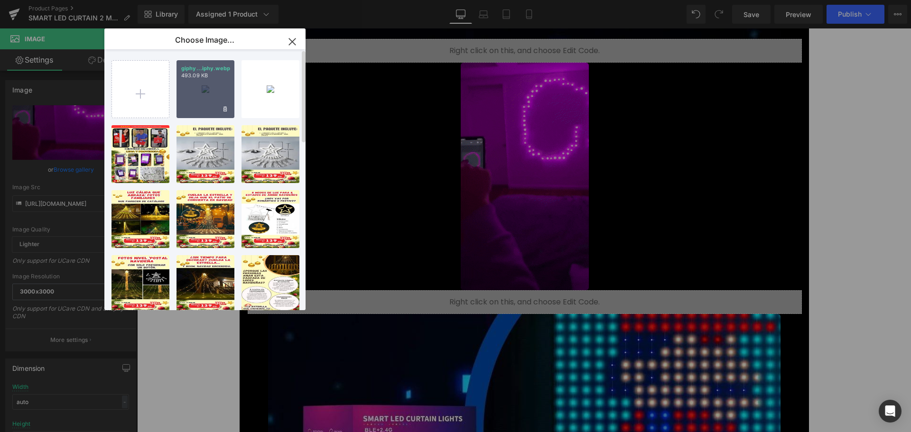
click at [210, 101] on div "giphy...iphy.webp 493.09 KB" at bounding box center [206, 89] width 58 height 58
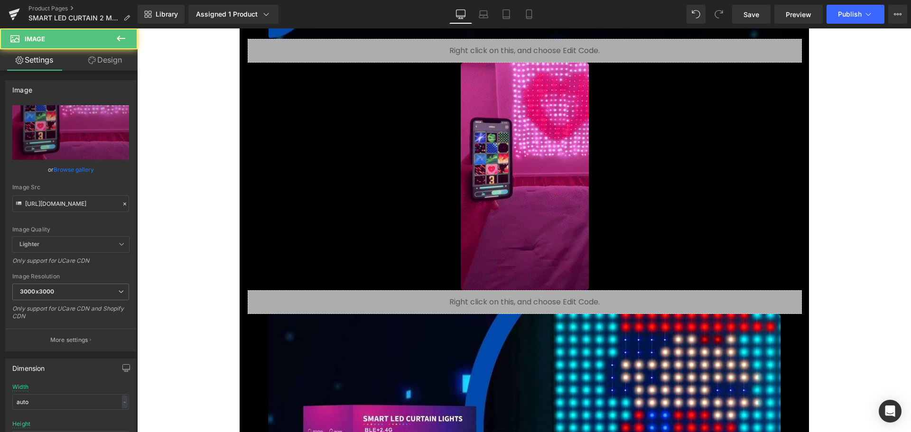
click at [395, 159] on div at bounding box center [525, 177] width 540 height 228
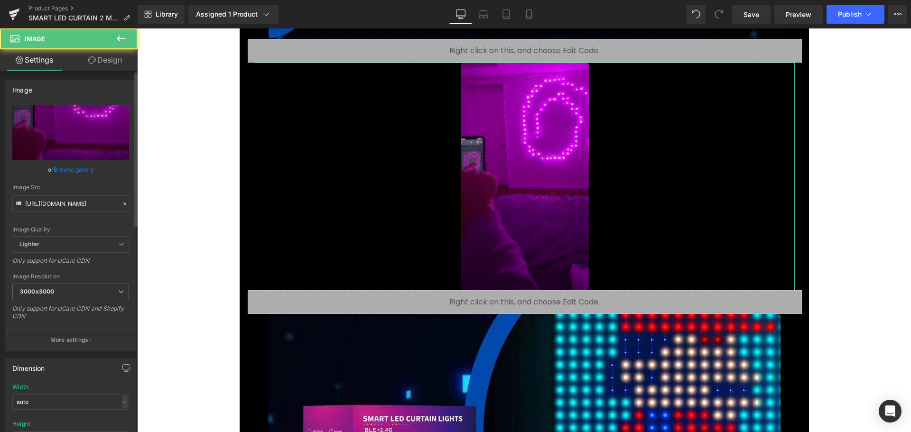
click at [59, 170] on link "Browse gallery" at bounding box center [74, 169] width 40 height 17
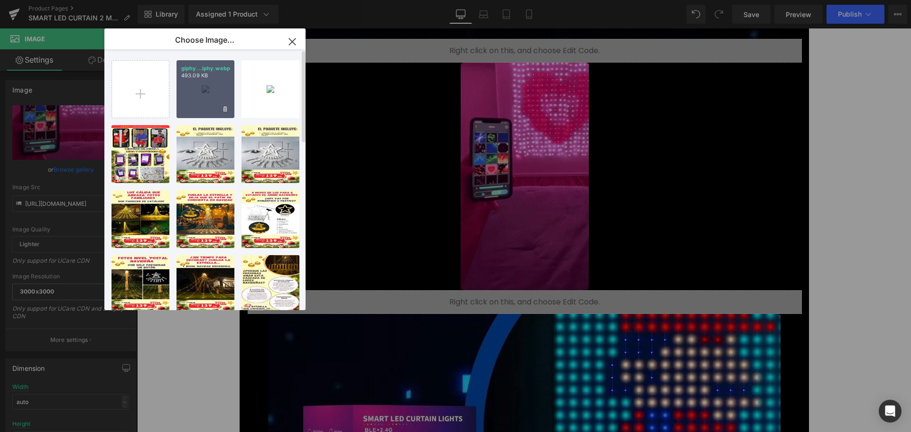
click at [212, 94] on div "giphy...iphy.webp 493.09 KB" at bounding box center [206, 89] width 58 height 58
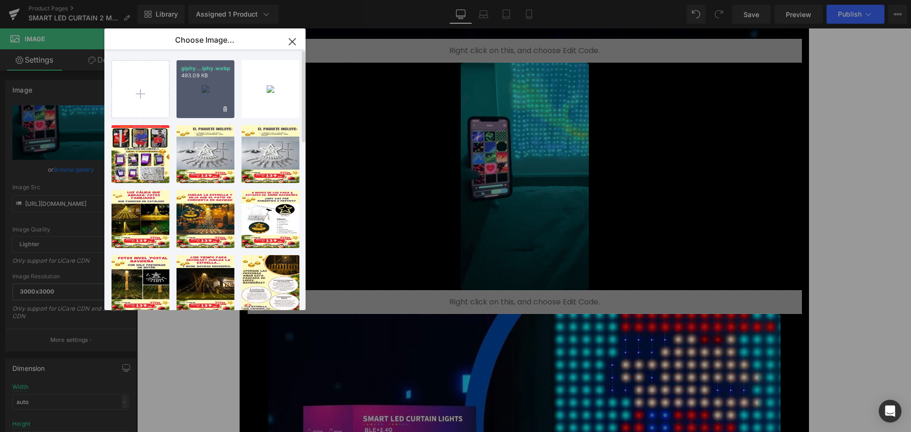
type input "https://ucarecdn.com/1226bcdd-ad5b-4ad6-9302-20d91a809eea/-/format/auto/-/previ…"
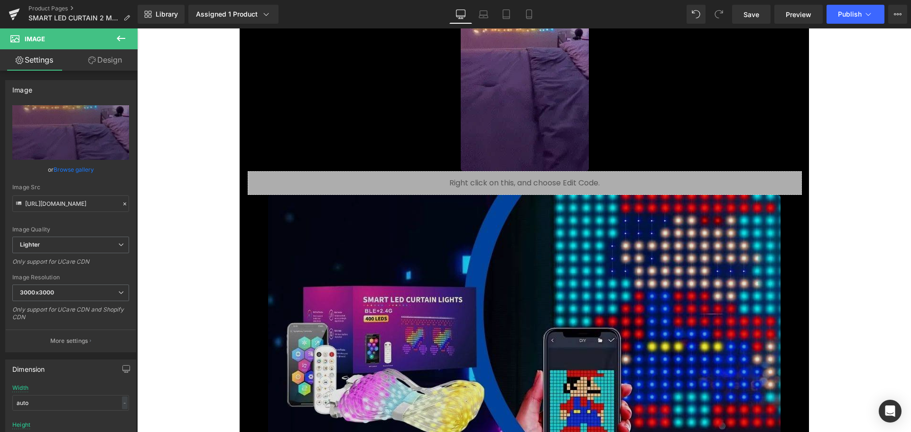
scroll to position [1092, 0]
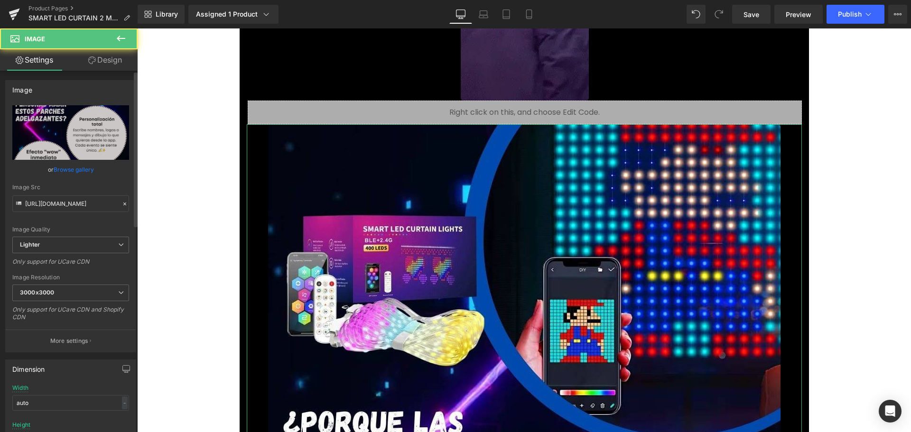
click at [69, 170] on link "Browse gallery" at bounding box center [74, 169] width 40 height 17
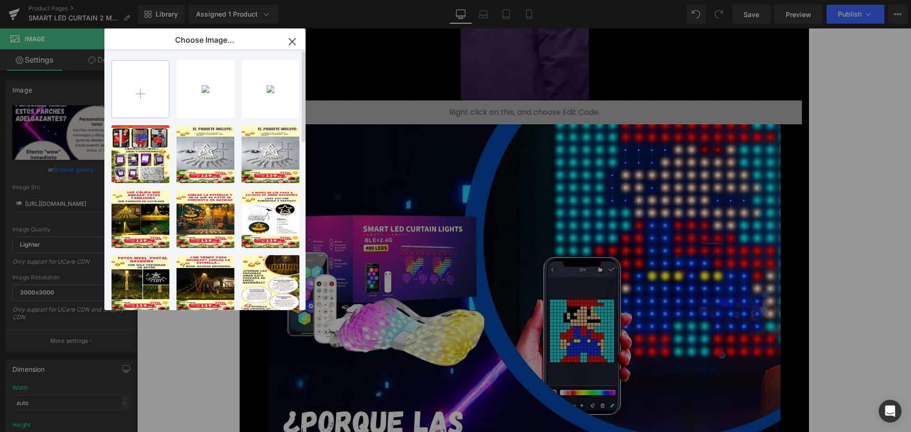
click at [157, 89] on input "file" at bounding box center [140, 89] width 57 height 57
type input "C:\fakepath\2.webp"
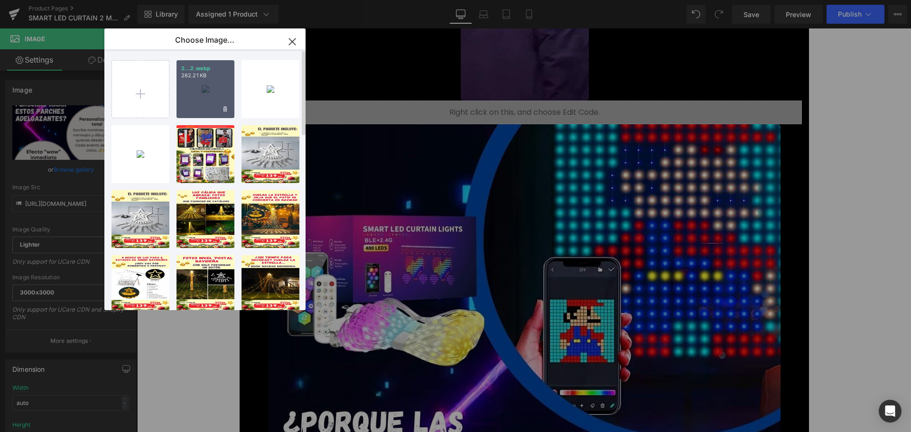
click at [199, 98] on div "2...2.webp 282.21 KB" at bounding box center [206, 89] width 58 height 58
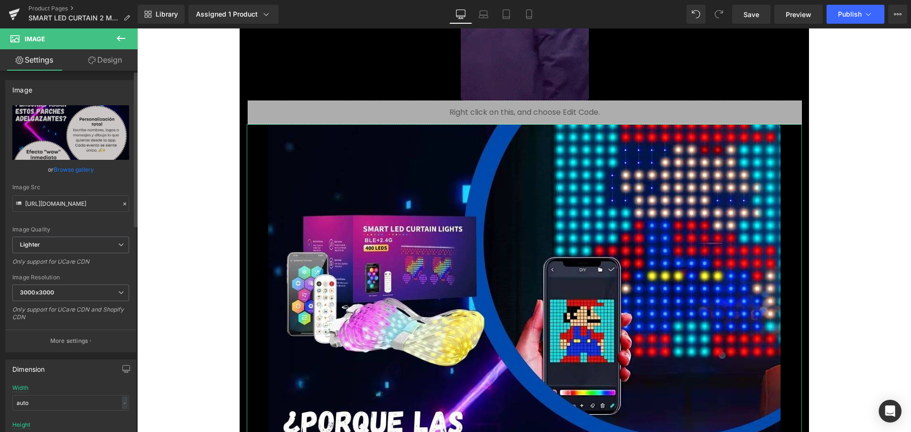
click at [86, 172] on link "Browse gallery" at bounding box center [74, 169] width 40 height 17
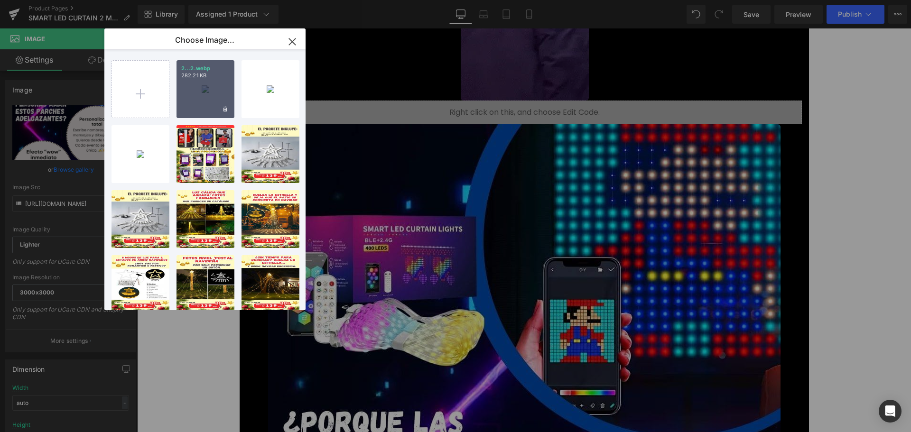
click at [215, 67] on p "2...2.webp" at bounding box center [205, 68] width 48 height 7
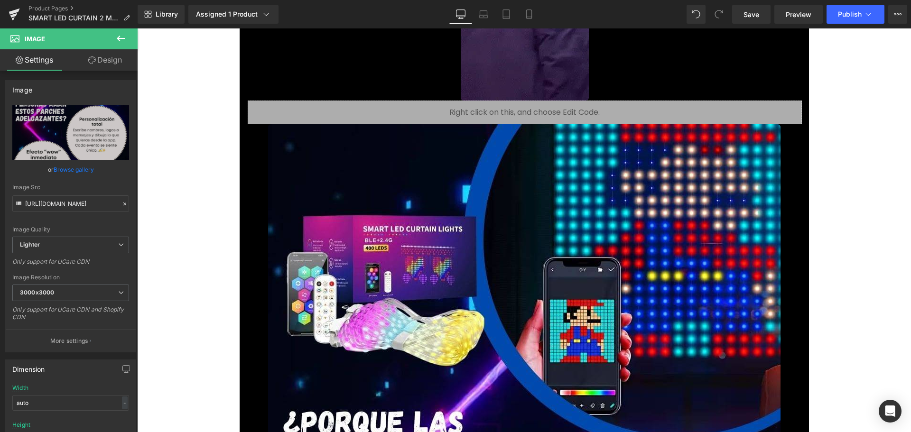
type input "https://ucarecdn.com/58b0ec5d-0cf5-4b31-99ba-b74fb1d60c30/-/format/auto/-/previ…"
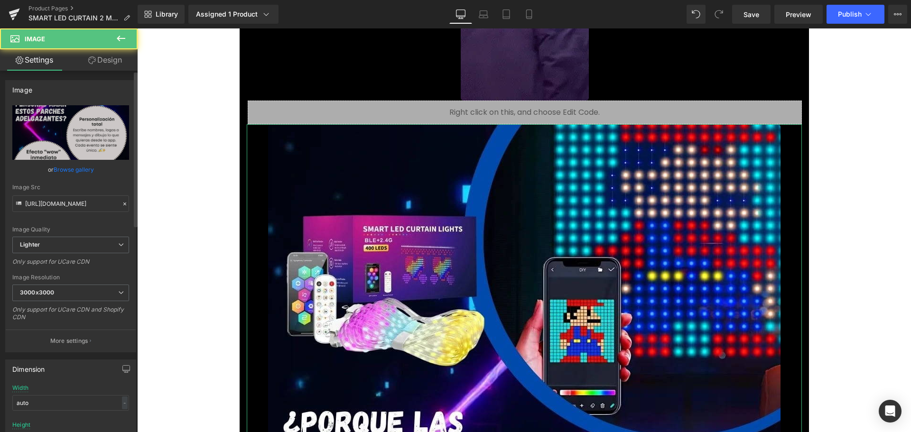
click at [78, 171] on link "Browse gallery" at bounding box center [74, 169] width 40 height 17
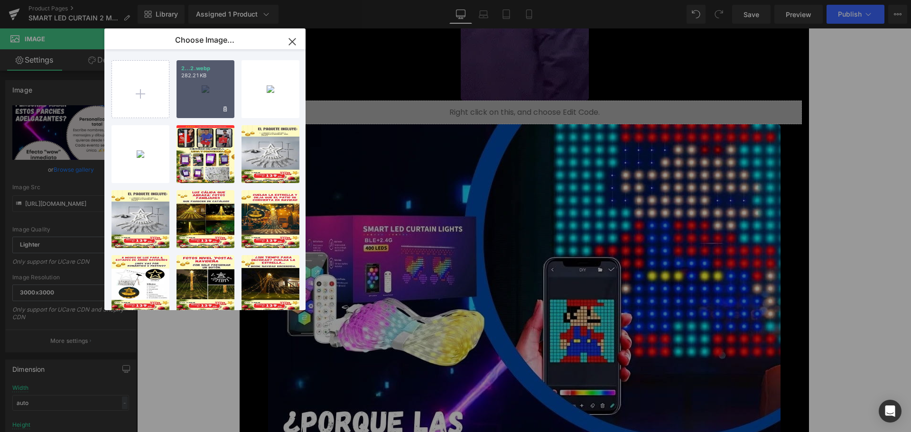
click at [192, 100] on div "2...2.webp 282.21 KB" at bounding box center [206, 89] width 58 height 58
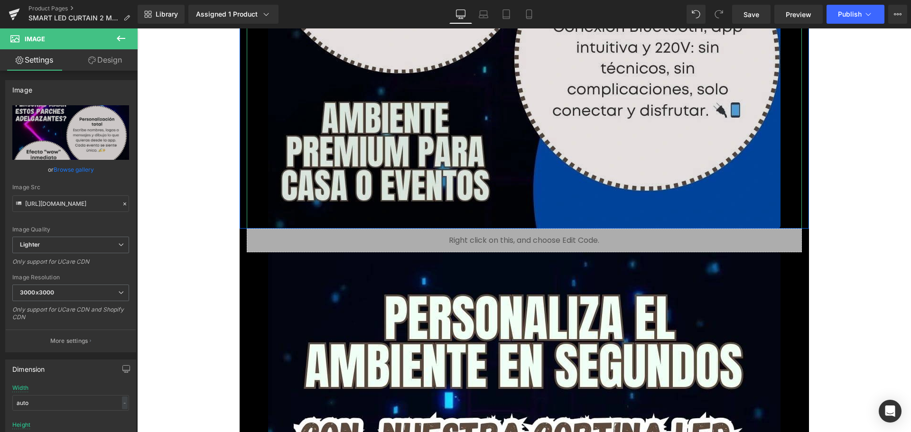
scroll to position [2041, 0]
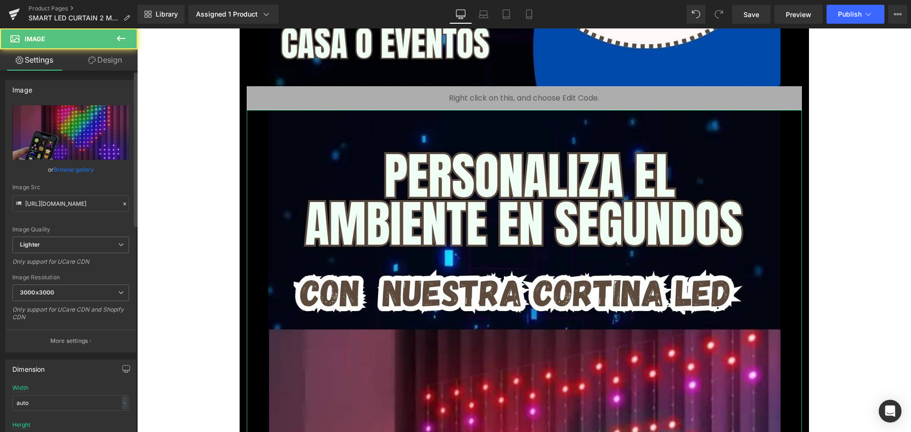
click at [73, 167] on link "Browse gallery" at bounding box center [74, 169] width 40 height 17
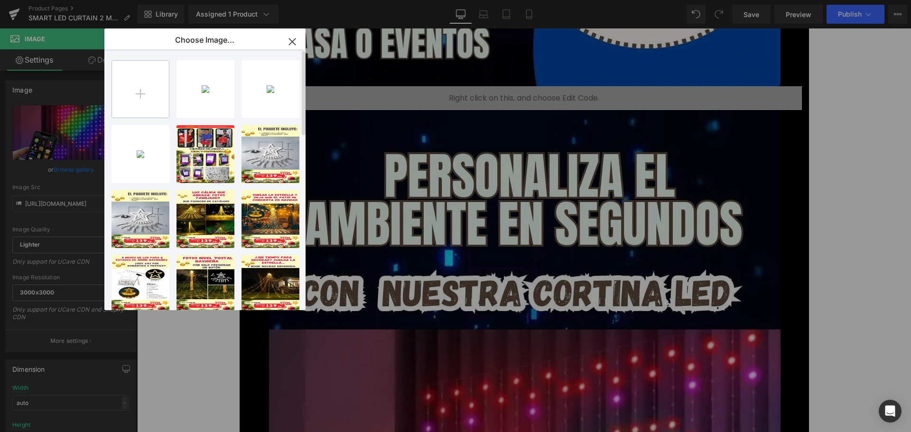
click at [150, 93] on input "file" at bounding box center [140, 89] width 57 height 57
type input "C:\fakepath\3.webp"
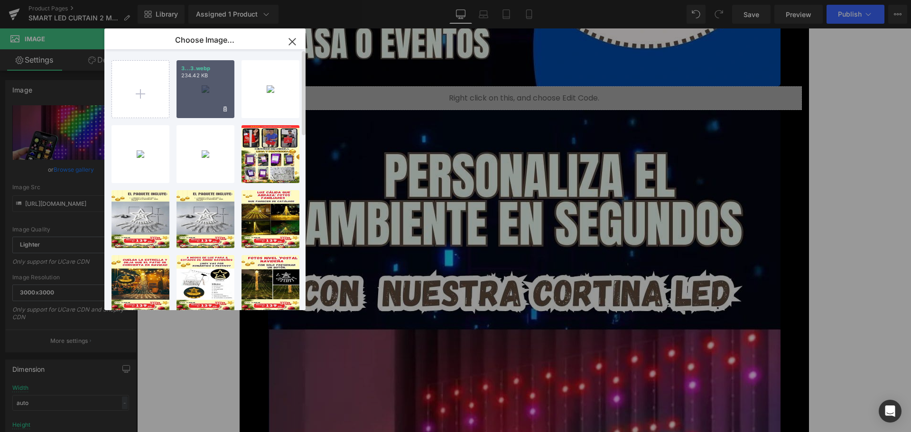
click at [211, 79] on div "3...3.webp 234.42 KB" at bounding box center [206, 89] width 58 height 58
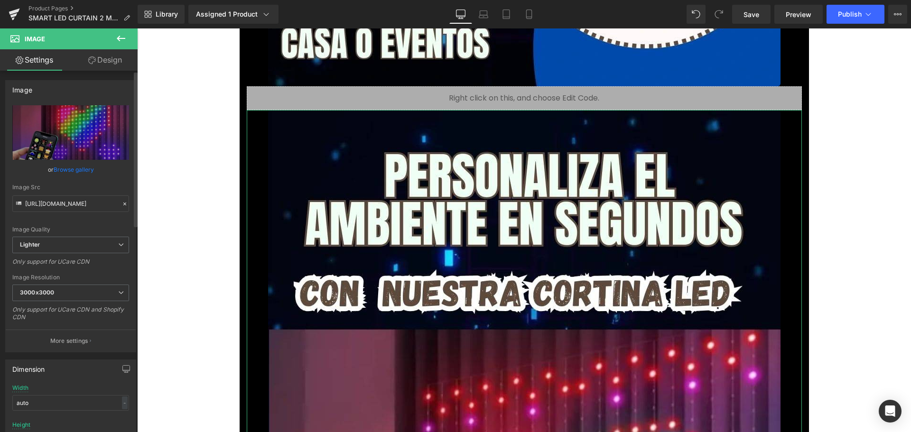
click at [80, 171] on link "Browse gallery" at bounding box center [74, 169] width 40 height 17
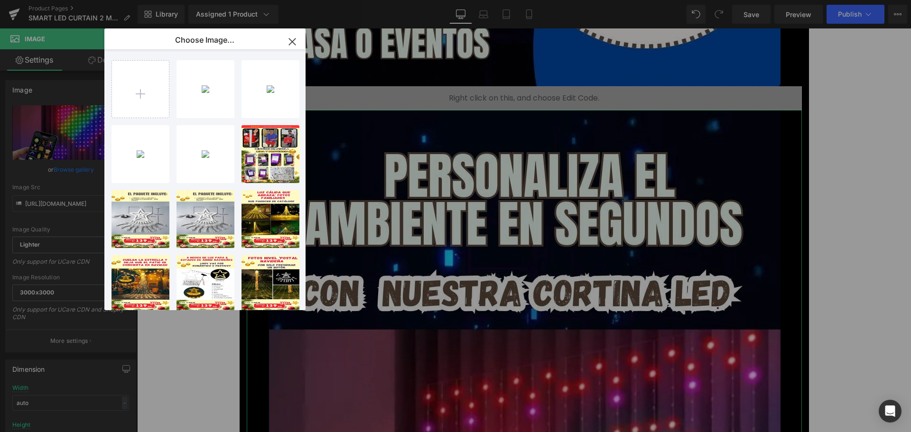
click at [80, 0] on div "You are previewing how the will restyle your page. You can not edit Elements in…" at bounding box center [455, 0] width 911 height 0
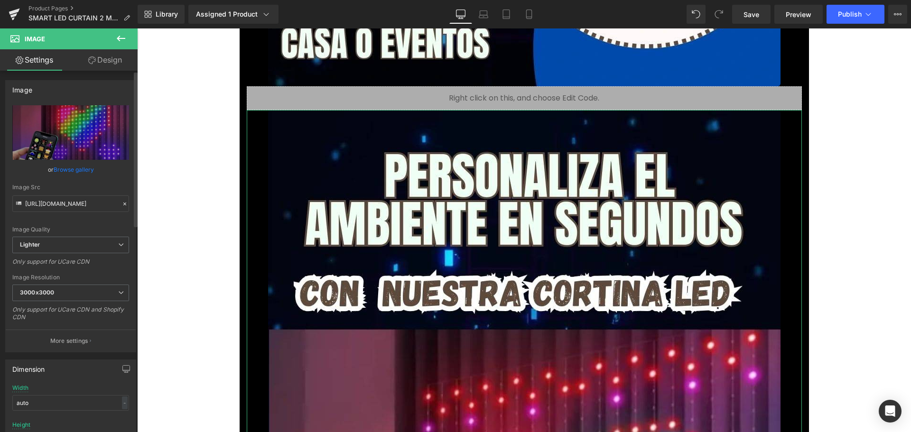
click at [85, 168] on link "Browse gallery" at bounding box center [74, 169] width 40 height 17
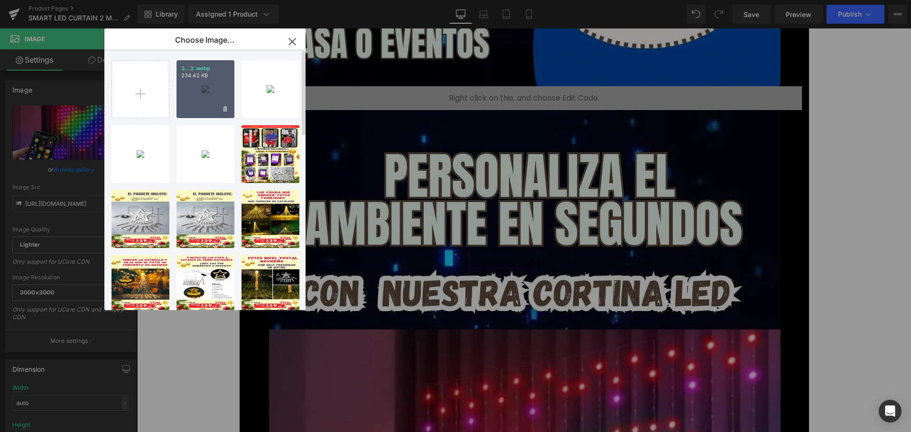
click at [206, 84] on div "3...3.webp 234.42 KB" at bounding box center [206, 89] width 58 height 58
type input "https://ucarecdn.com/291bb9cd-d29a-44ac-804a-33e9c21a2a3d/-/format/auto/-/previ…"
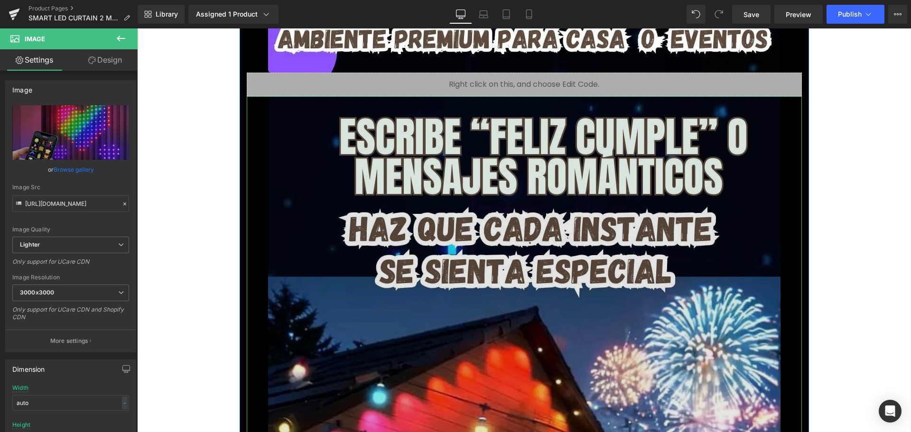
scroll to position [3085, 0]
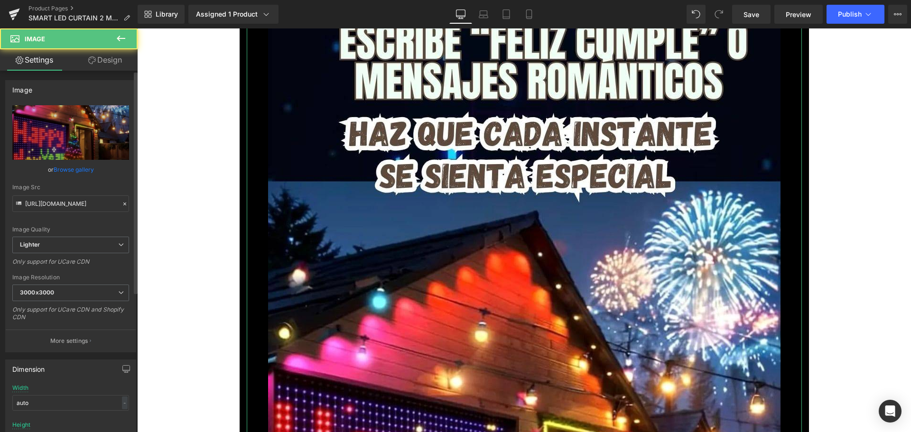
click at [75, 165] on link "Browse gallery" at bounding box center [74, 169] width 40 height 17
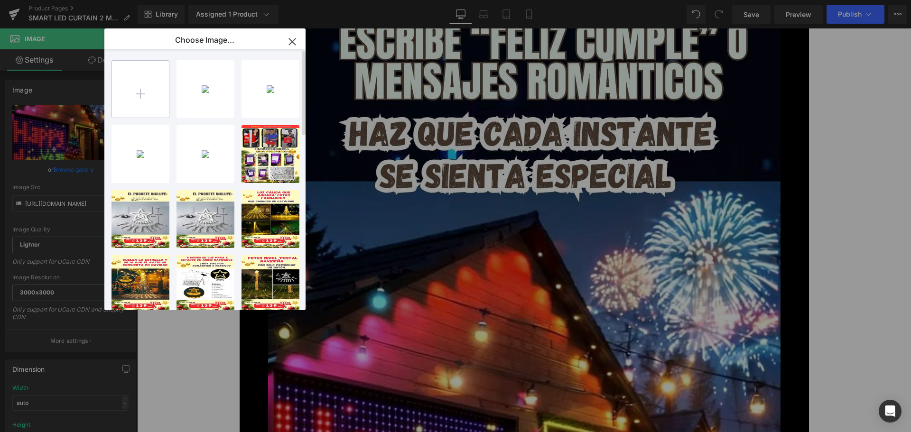
click at [147, 97] on input "file" at bounding box center [140, 89] width 57 height 57
type input "C:\fakepath\4.webp"
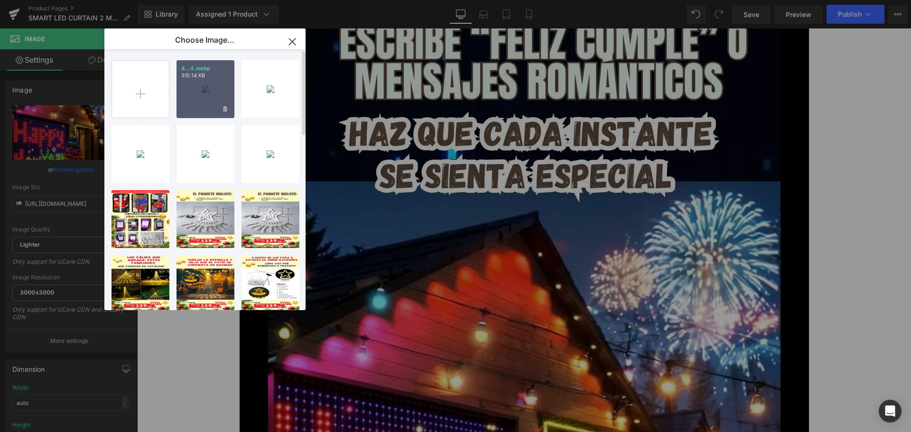
click at [212, 92] on div "4...4.webp 310.14 KB" at bounding box center [206, 89] width 58 height 58
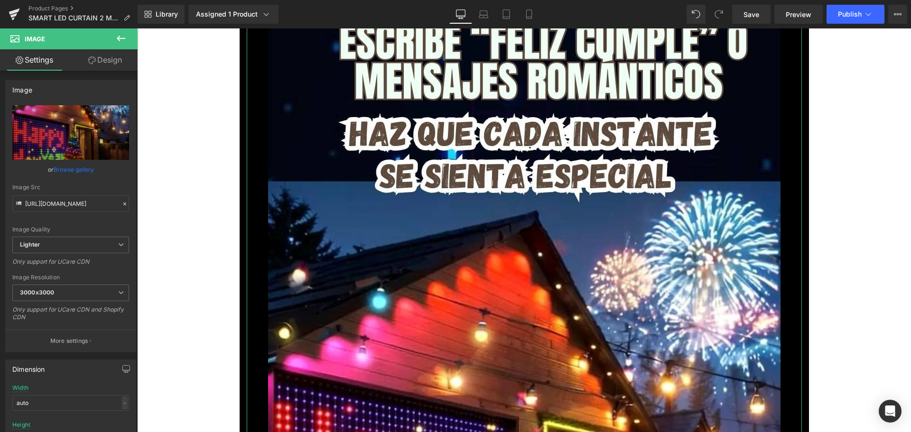
click at [75, 167] on link "Browse gallery" at bounding box center [74, 169] width 40 height 17
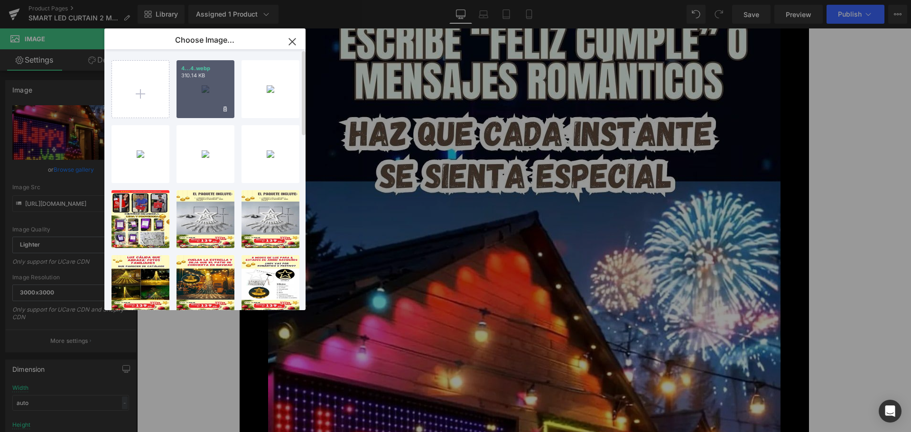
click at [208, 82] on div "4...4.webp 310.14 KB" at bounding box center [206, 89] width 58 height 58
type input "https://ucarecdn.com/a7e1085a-265e-4b73-ab7d-86a7e526aa3a/-/format/auto/-/previ…"
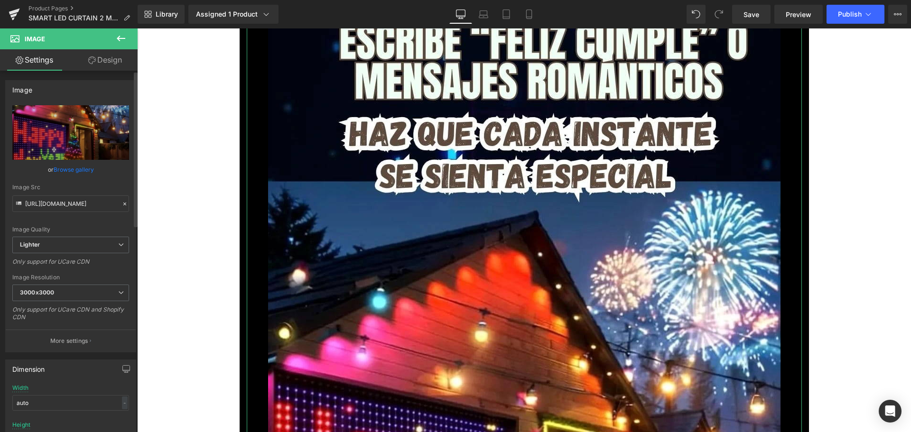
click at [88, 172] on link "Browse gallery" at bounding box center [74, 169] width 40 height 17
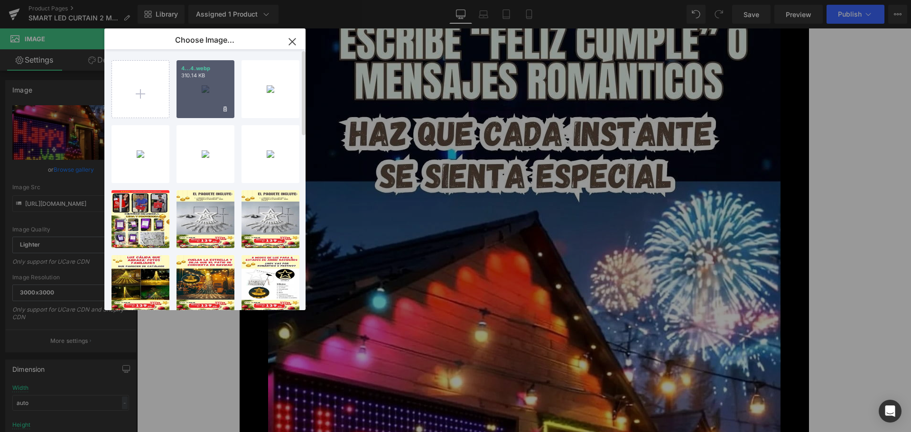
click at [210, 75] on p "310.14 KB" at bounding box center [205, 75] width 48 height 7
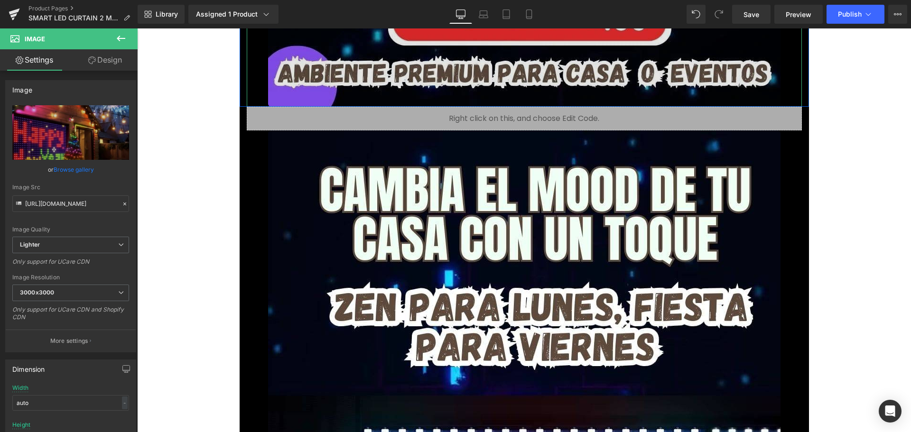
scroll to position [3940, 0]
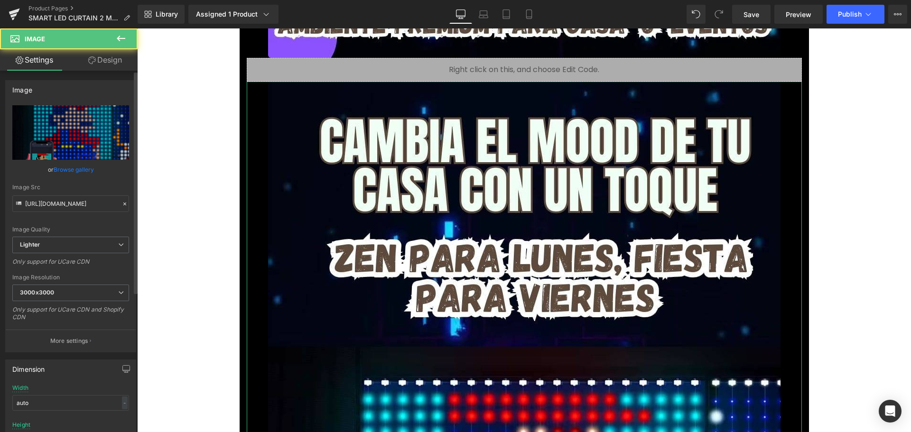
click at [87, 169] on link "Browse gallery" at bounding box center [74, 169] width 40 height 17
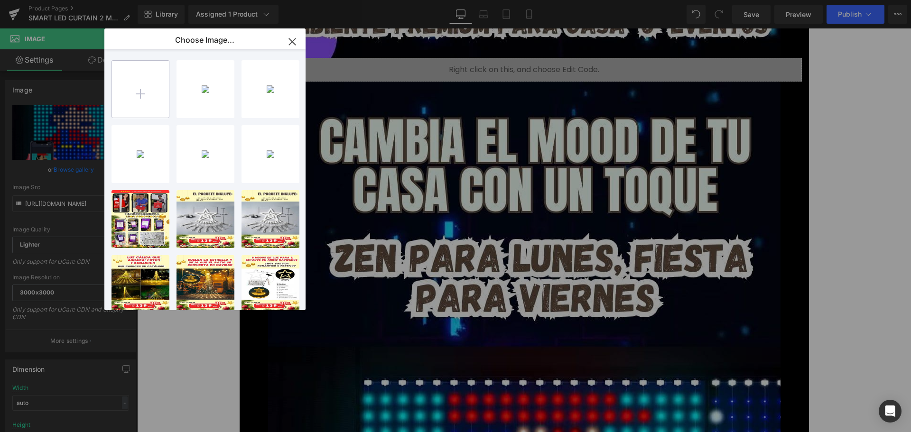
click at [146, 102] on input "file" at bounding box center [140, 89] width 57 height 57
type input "C:\fakepath\5.webp"
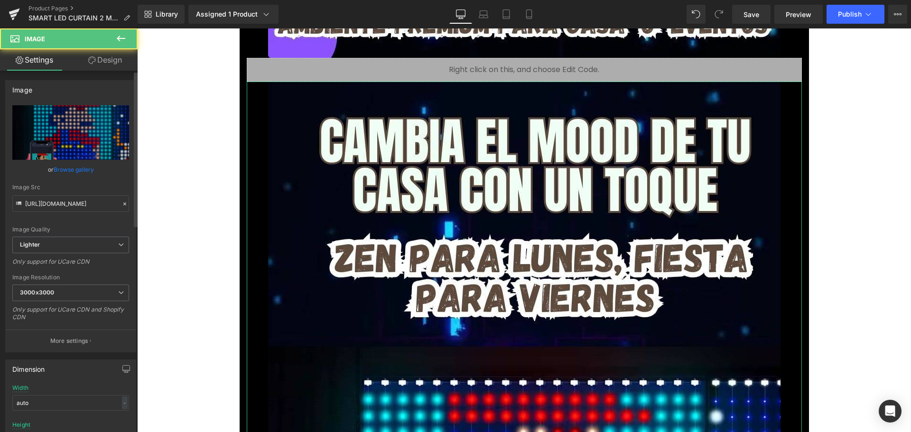
click at [81, 169] on link "Browse gallery" at bounding box center [74, 169] width 40 height 17
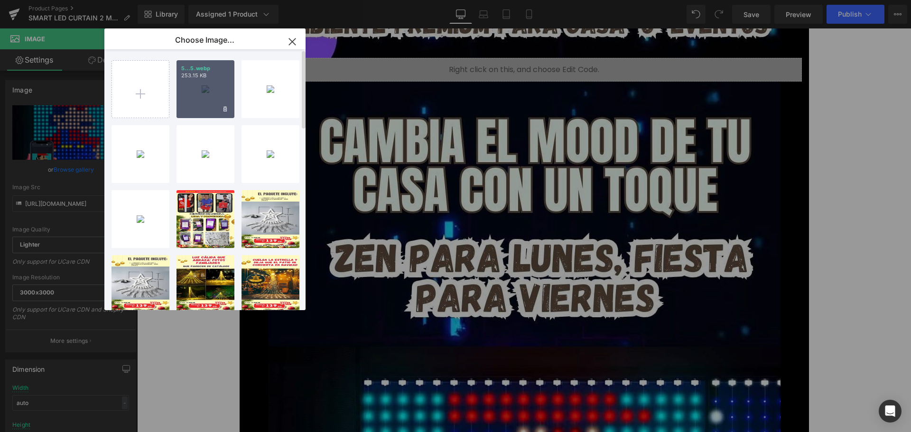
click at [202, 89] on div "5...5.webp 253.15 KB" at bounding box center [206, 89] width 58 height 58
type input "https://ucarecdn.com/aa842196-27d3-435e-a8f0-a5353052c3f1/-/format/auto/-/previ…"
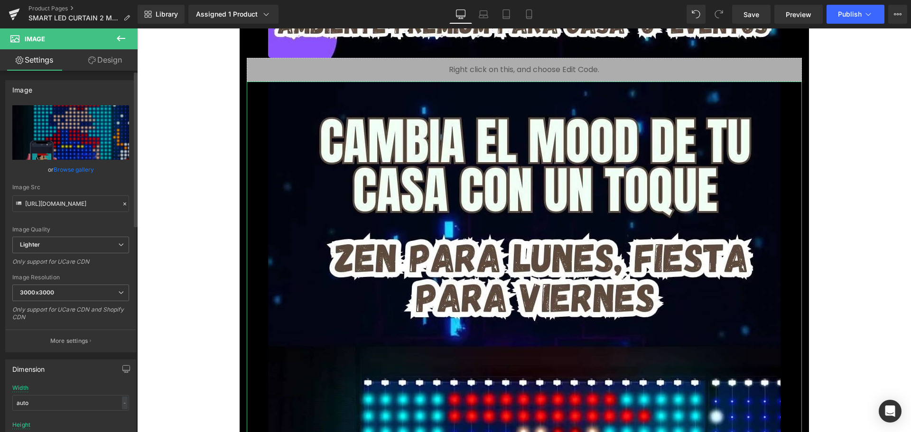
click at [82, 170] on link "Browse gallery" at bounding box center [74, 169] width 40 height 17
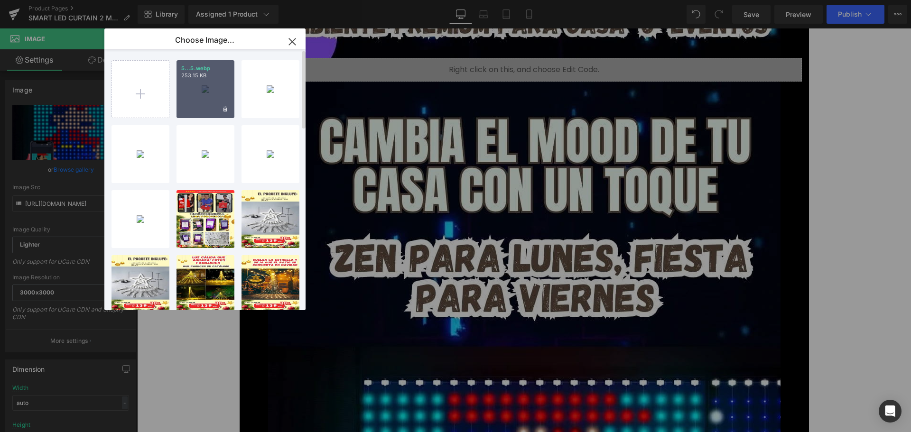
click at [195, 94] on div "5...5.webp 253.15 KB" at bounding box center [206, 89] width 58 height 58
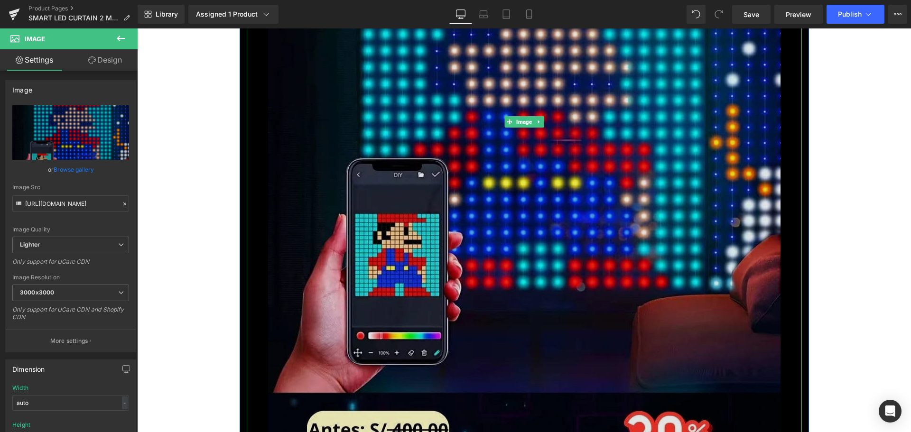
scroll to position [5504, 0]
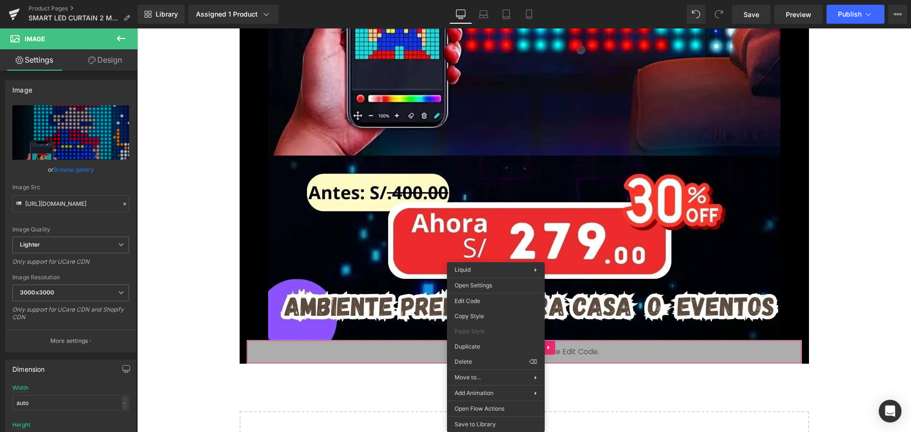
drag, startPoint x: 407, startPoint y: 338, endPoint x: 428, endPoint y: 347, distance: 22.6
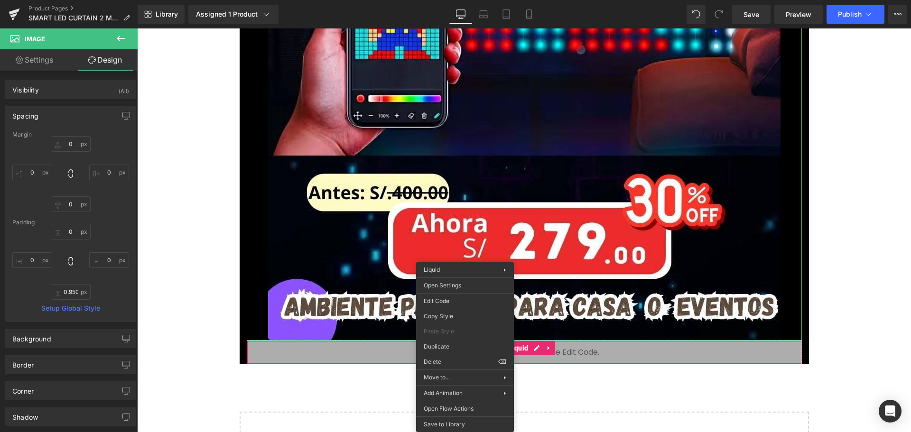
drag, startPoint x: 607, startPoint y: 374, endPoint x: 469, endPoint y: 346, distance: 140.0
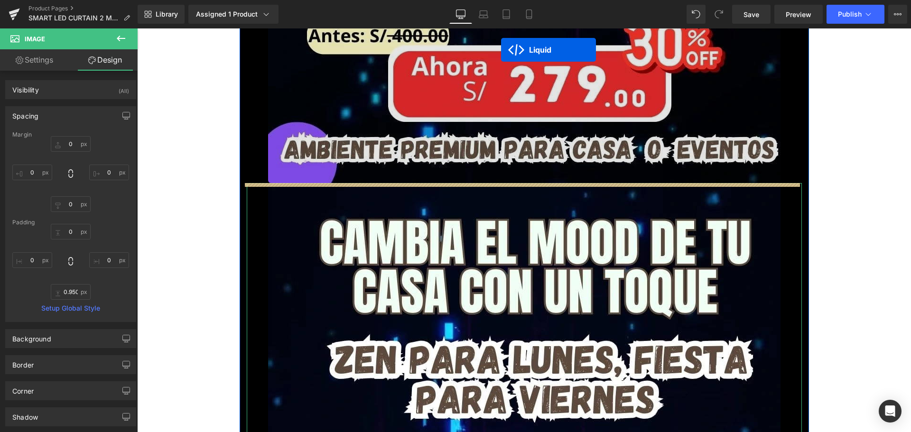
scroll to position [4721, 0]
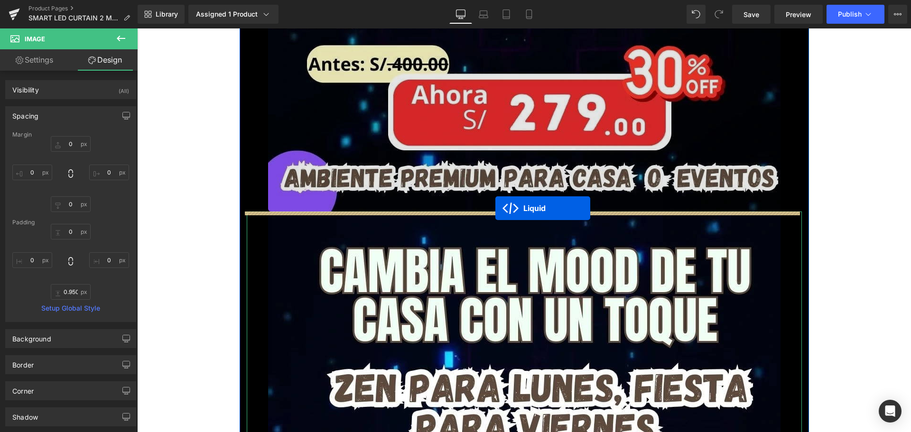
drag, startPoint x: 495, startPoint y: 292, endPoint x: 496, endPoint y: 208, distance: 83.5
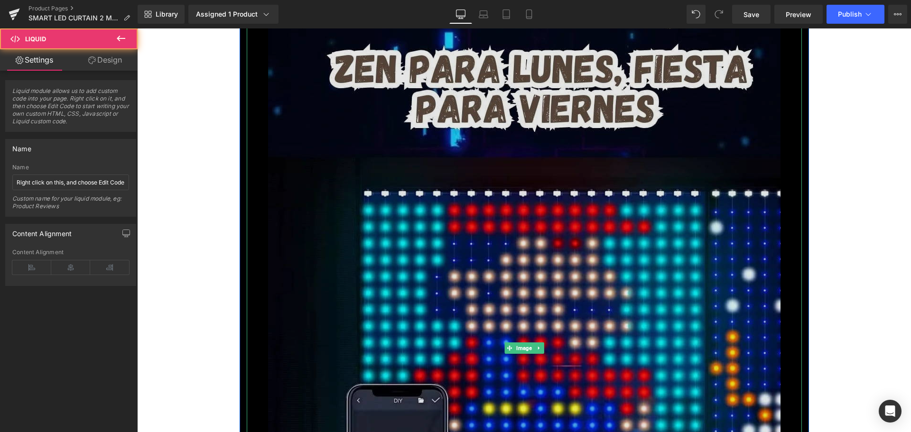
scroll to position [5148, 0]
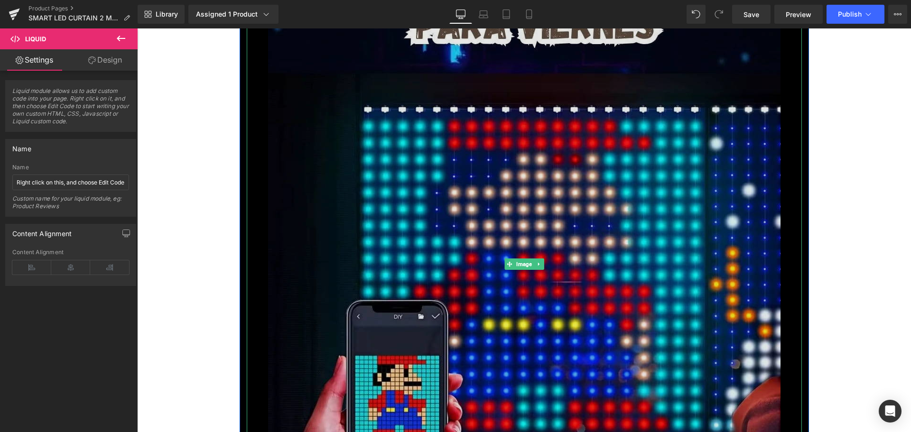
click at [462, 203] on img at bounding box center [524, 264] width 513 height 912
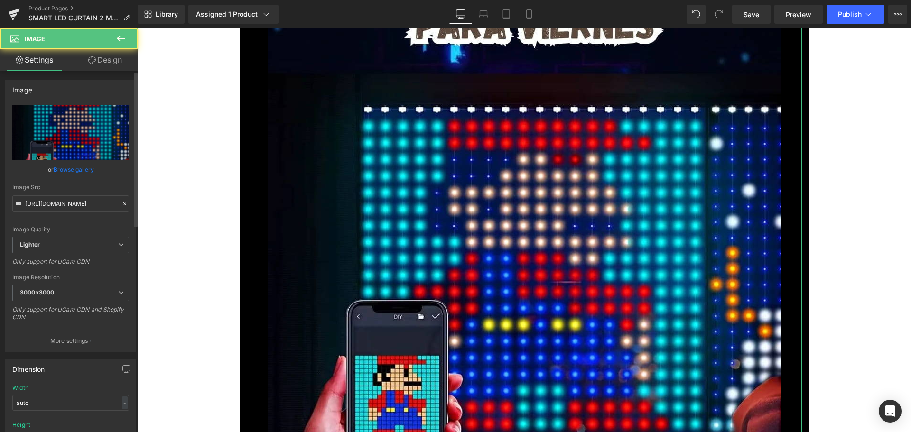
click at [85, 169] on link "Browse gallery" at bounding box center [74, 169] width 40 height 17
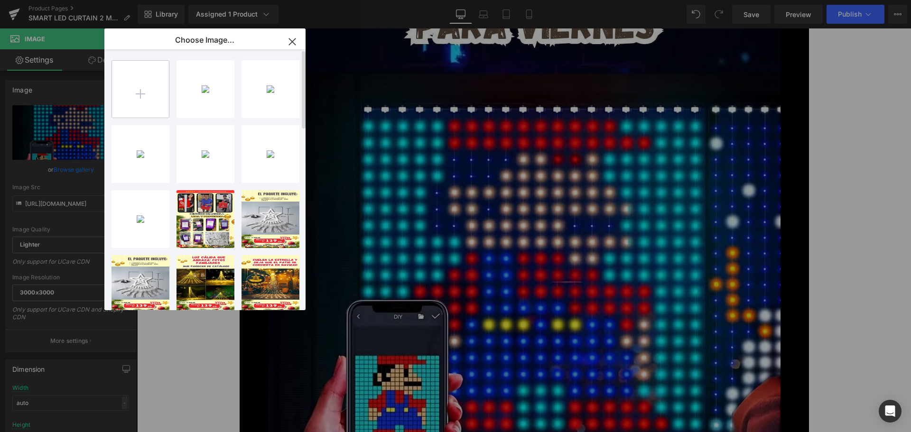
click at [122, 89] on input "file" at bounding box center [140, 89] width 57 height 57
type input "C:\fakepath\6.webp"
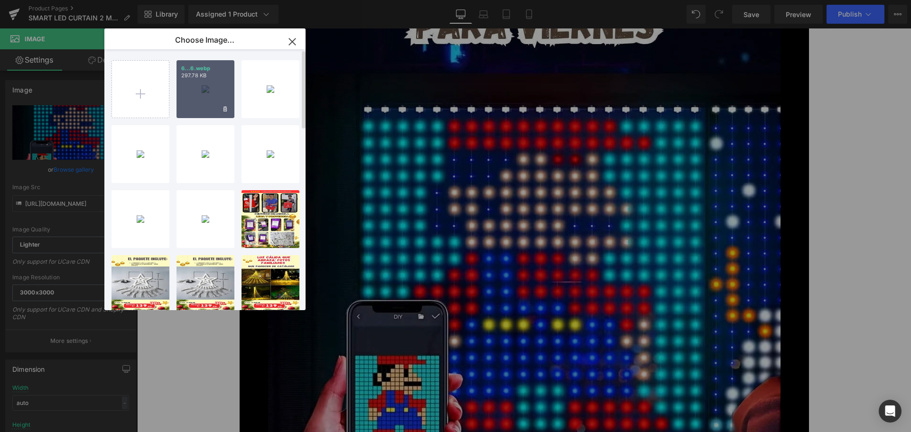
click at [212, 80] on div "6...6.webp 297.78 KB" at bounding box center [206, 89] width 58 height 58
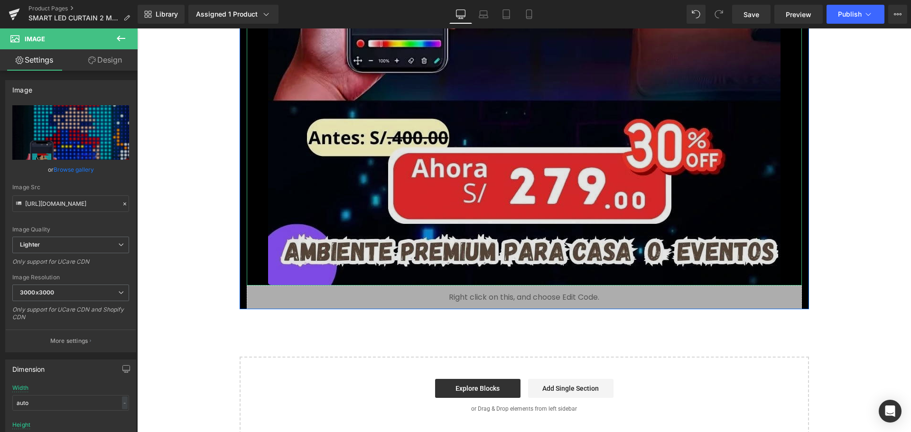
scroll to position [5585, 0]
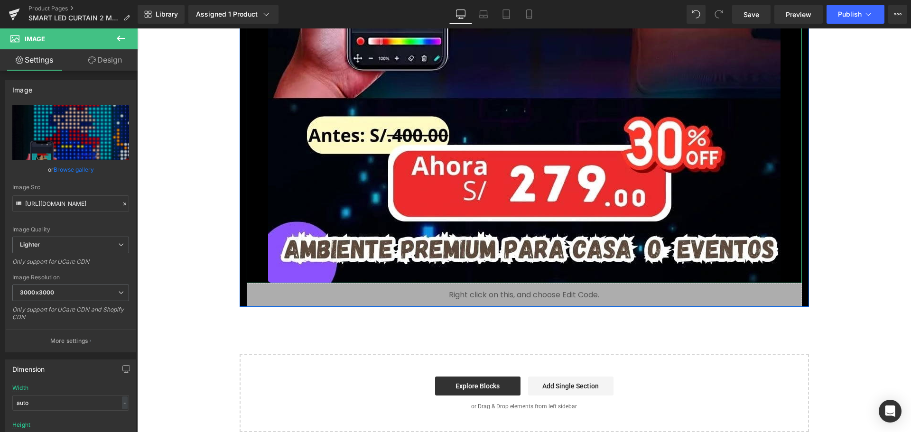
drag, startPoint x: 384, startPoint y: 219, endPoint x: 221, endPoint y: 197, distance: 164.3
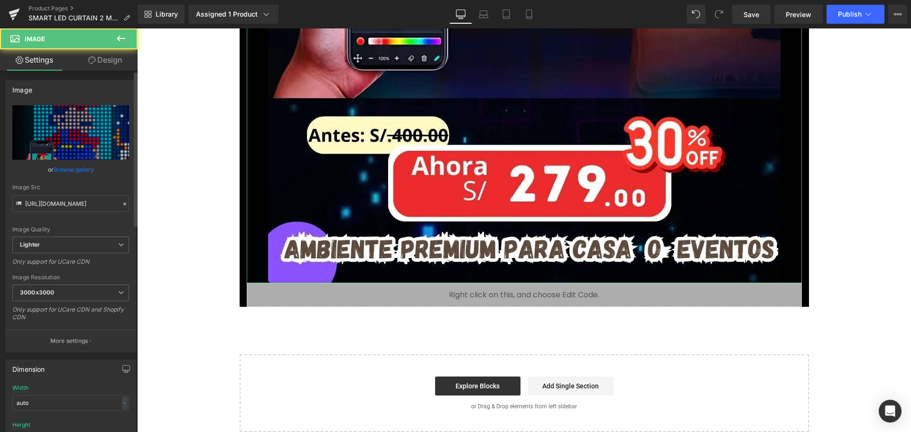
click at [68, 171] on link "Browse gallery" at bounding box center [74, 169] width 40 height 17
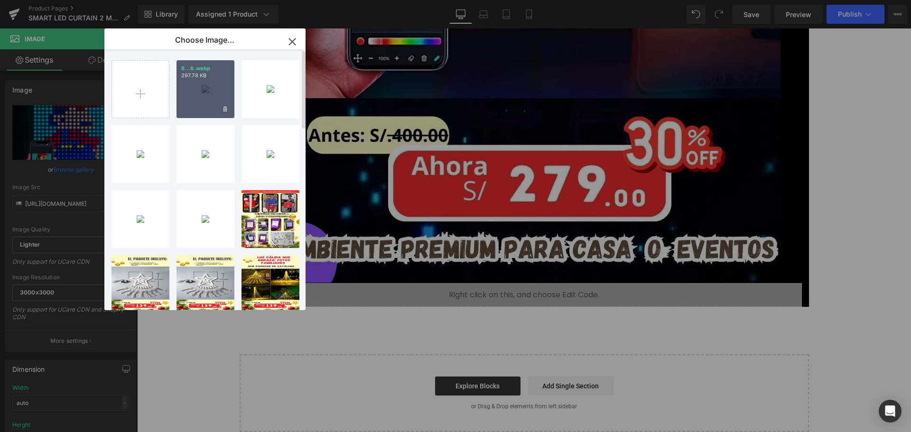
click at [202, 78] on p "297.78 KB" at bounding box center [205, 75] width 48 height 7
type input "https://ucarecdn.com/4727e09f-9e89-436c-9a00-17530b4246b2/-/format/auto/-/previ…"
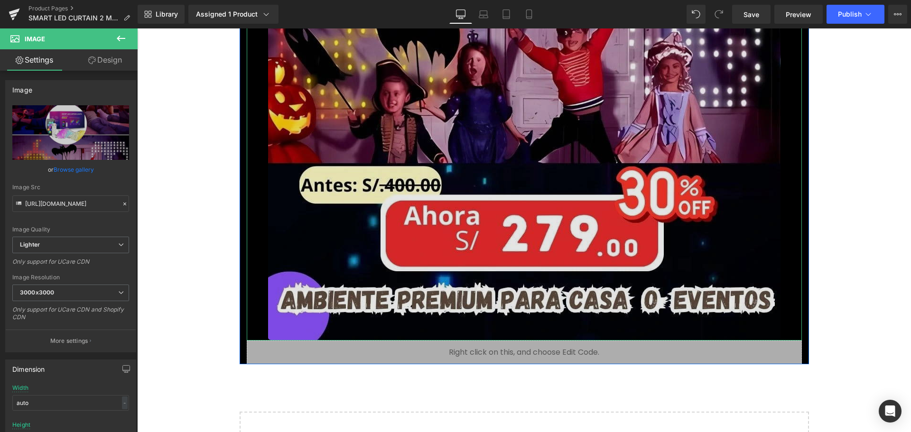
scroll to position [6497, 0]
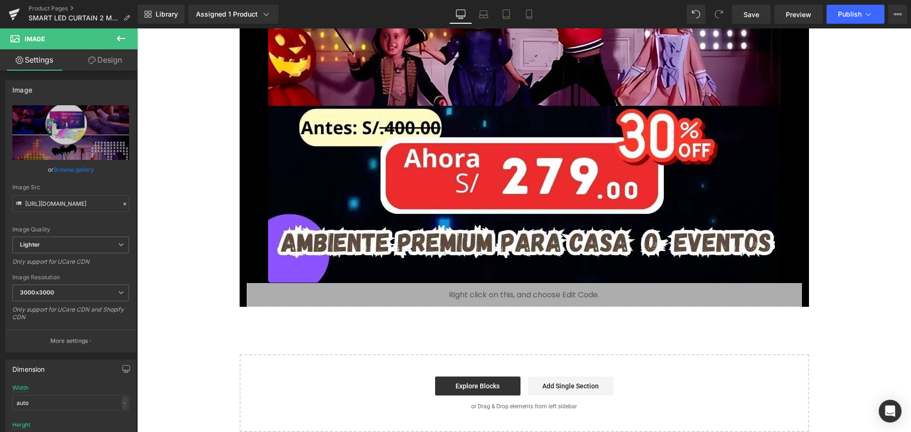
click at [505, 291] on div "Liquid" at bounding box center [524, 295] width 555 height 24
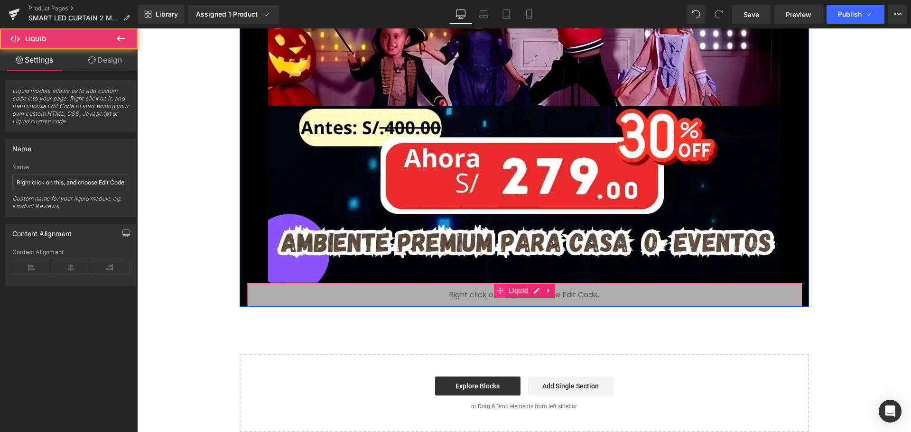
click at [499, 290] on icon at bounding box center [500, 291] width 7 height 7
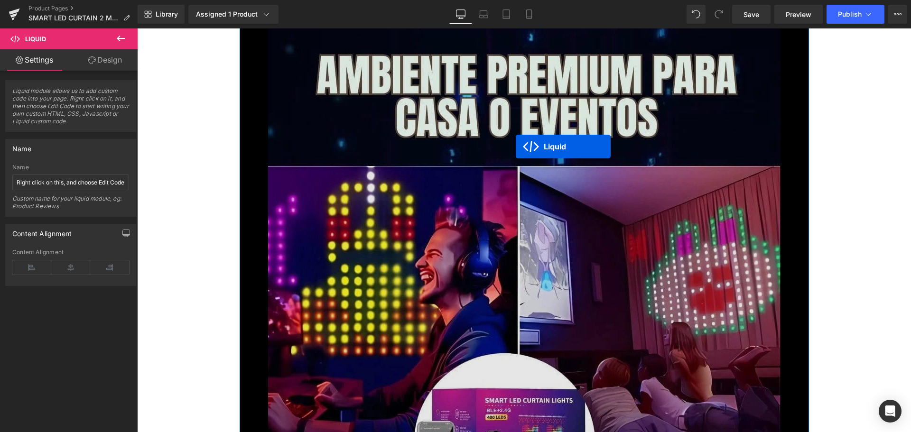
scroll to position [5804, 0]
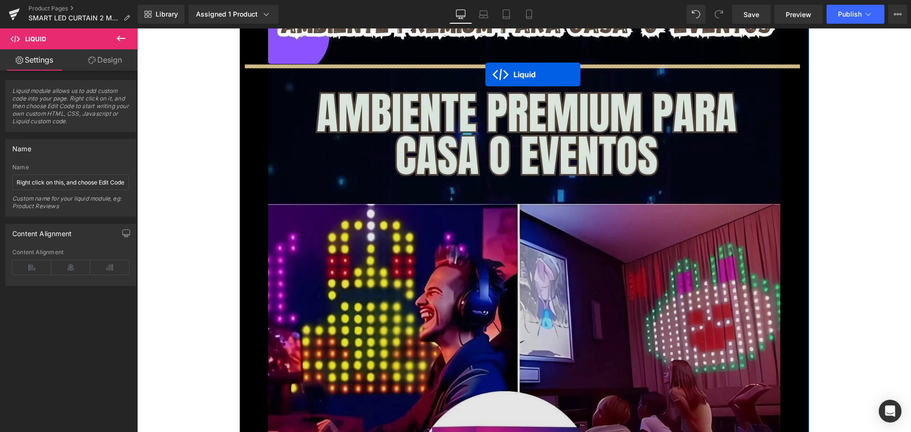
drag, startPoint x: 512, startPoint y: 315, endPoint x: 486, endPoint y: 75, distance: 242.1
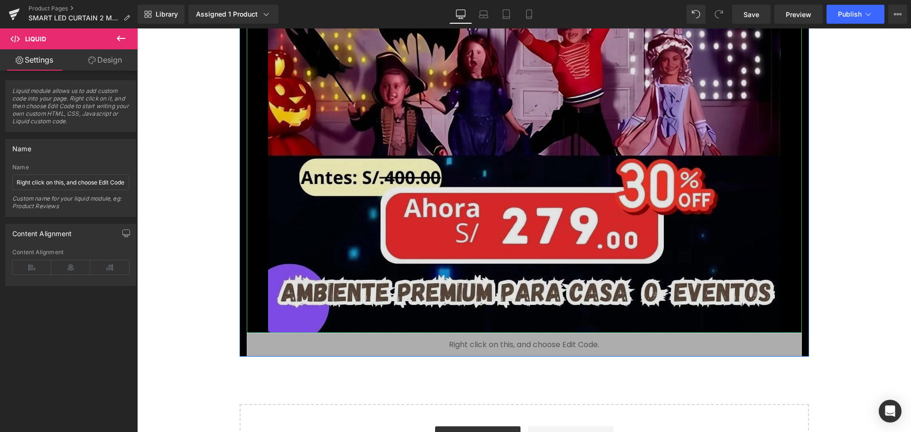
scroll to position [6521, 0]
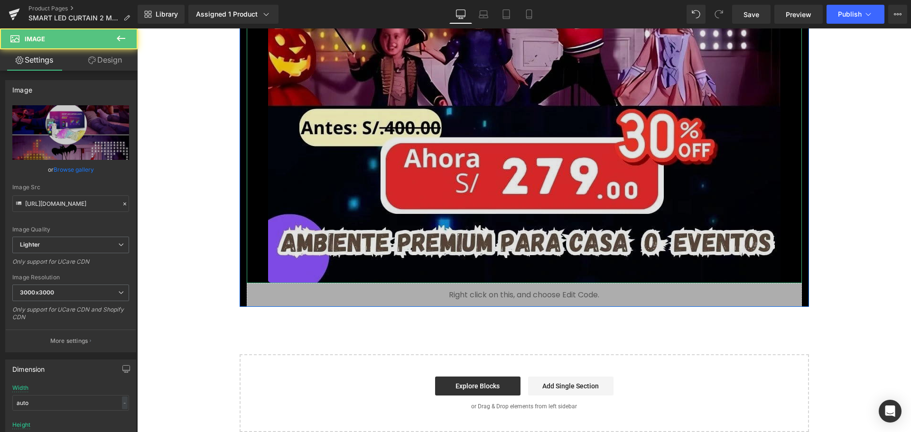
drag, startPoint x: 474, startPoint y: 152, endPoint x: 305, endPoint y: 162, distance: 169.3
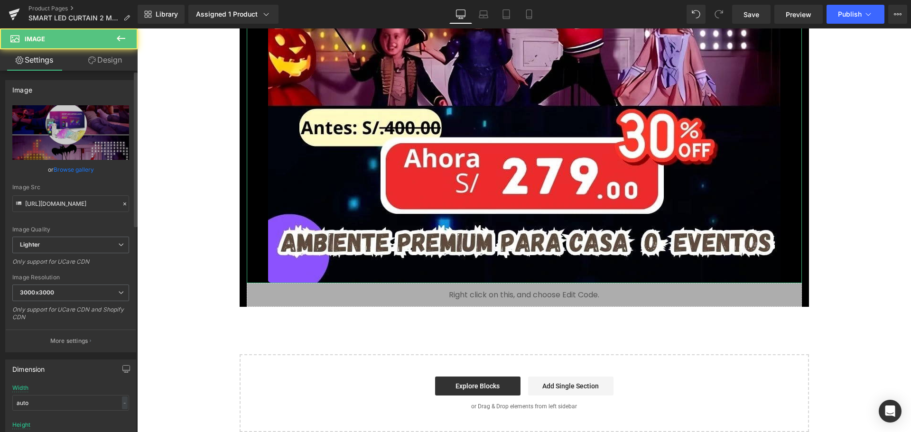
click at [82, 170] on link "Browse gallery" at bounding box center [74, 169] width 40 height 17
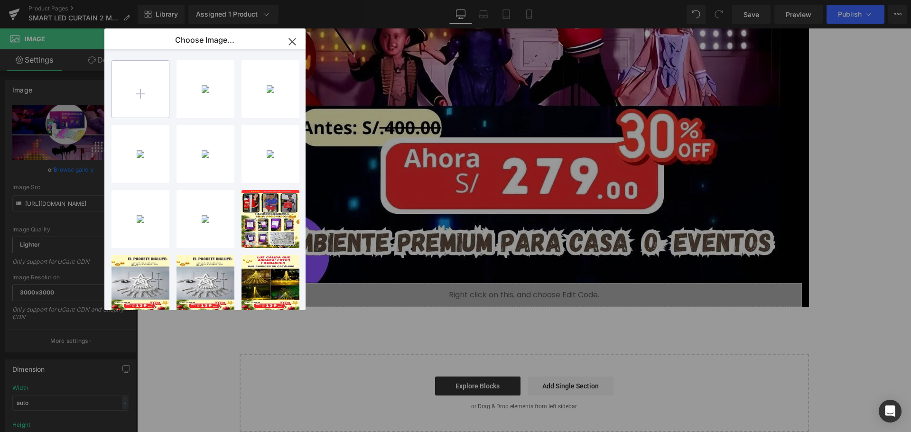
click at [151, 99] on input "file" at bounding box center [140, 89] width 57 height 57
type input "C:\fakepath\7.webp"
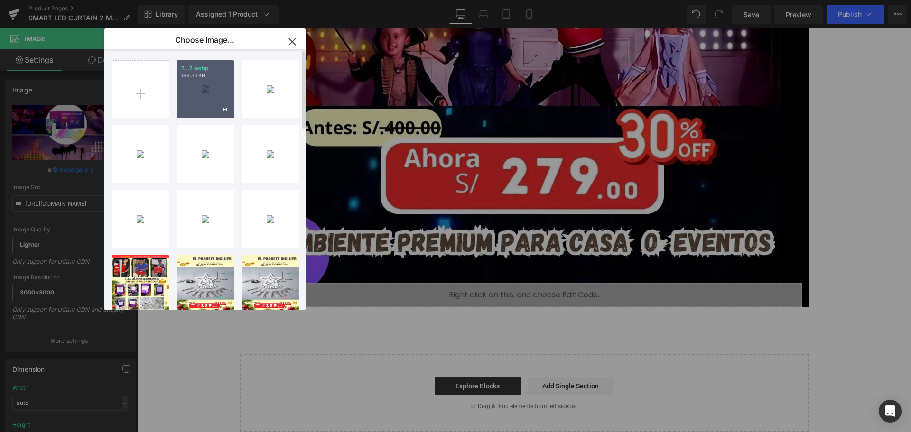
click at [204, 84] on div "7...7.webp 188.31 KB" at bounding box center [206, 89] width 58 height 58
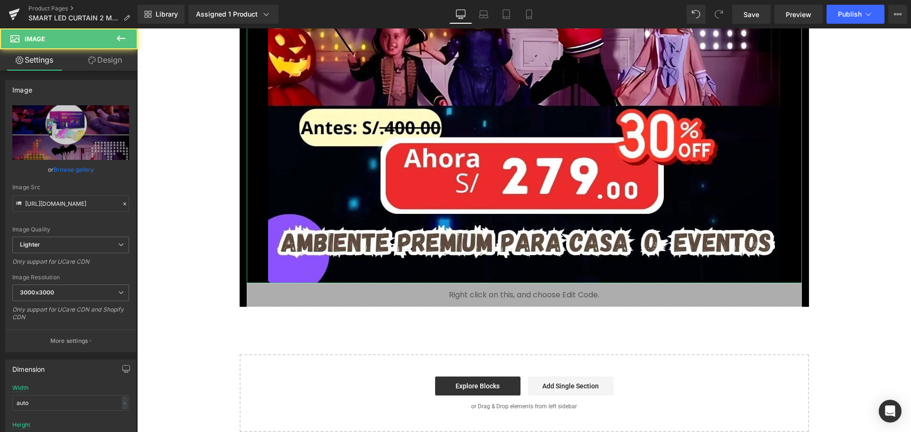
drag, startPoint x: 89, startPoint y: 173, endPoint x: 110, endPoint y: 150, distance: 30.6
click at [88, 173] on link "Browse gallery" at bounding box center [74, 169] width 40 height 17
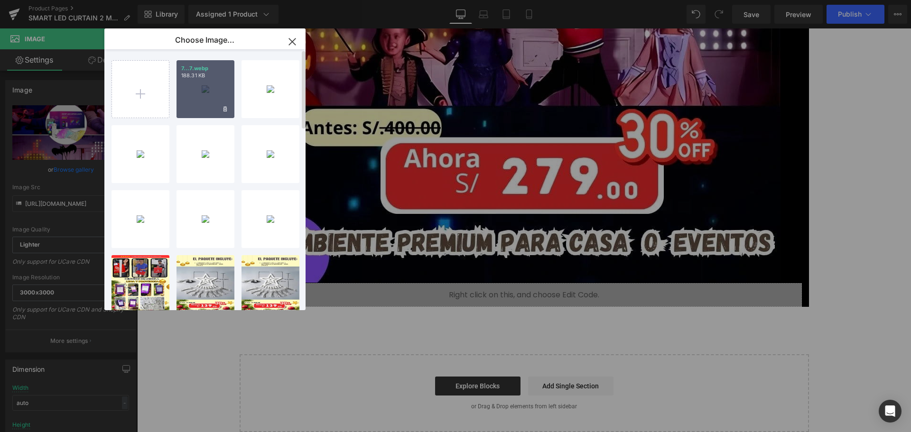
click at [198, 104] on div "7...7.webp 188.31 KB" at bounding box center [206, 89] width 58 height 58
type input "https://ucarecdn.com/84b6741e-93e5-4e93-8fca-71ebd71f4c99/-/format/auto/-/previ…"
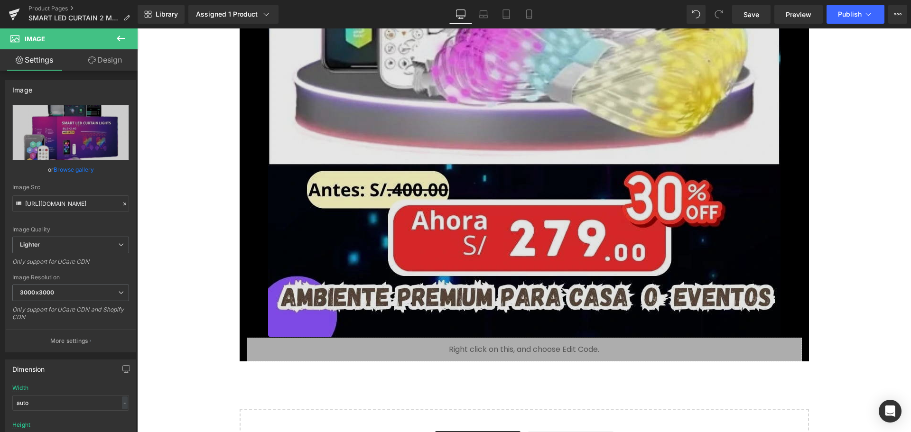
scroll to position [7432, 0]
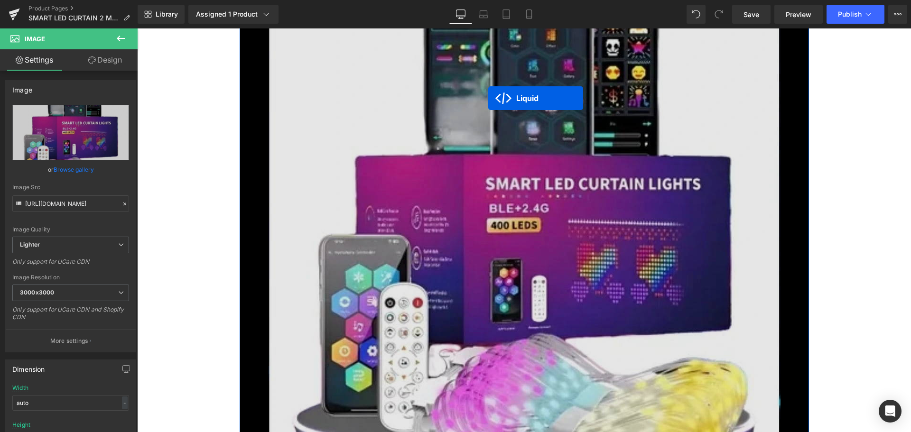
drag, startPoint x: 494, startPoint y: 318, endPoint x: 488, endPoint y: 98, distance: 219.8
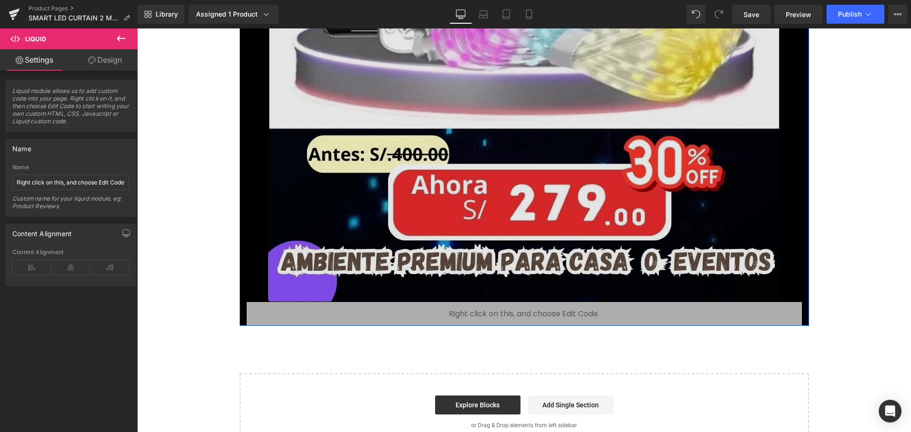
scroll to position [7456, 0]
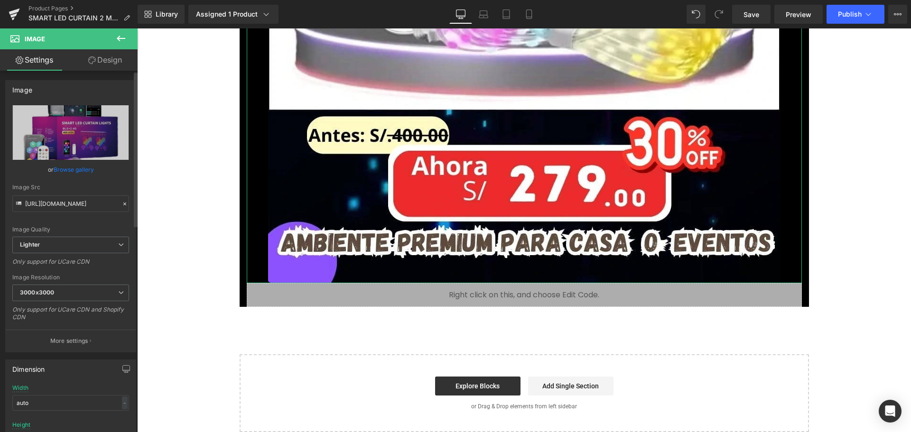
click at [67, 167] on link "Browse gallery" at bounding box center [74, 169] width 40 height 17
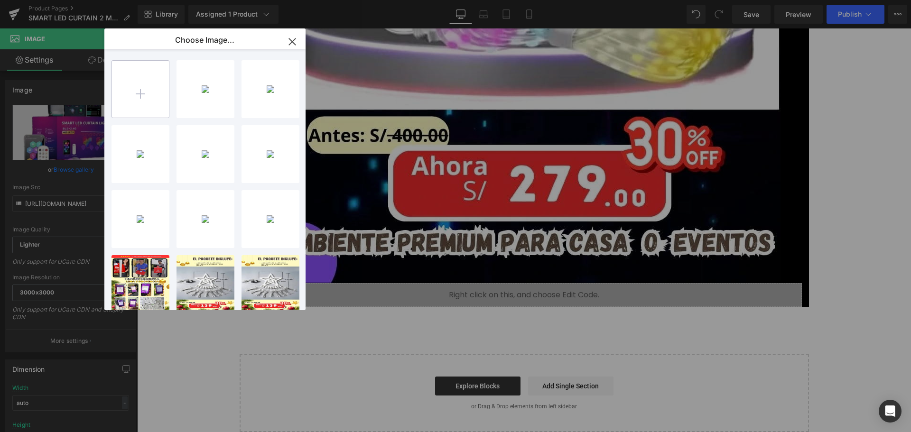
click at [140, 101] on input "file" at bounding box center [140, 89] width 57 height 57
type input "C:\fakepath\8.webp"
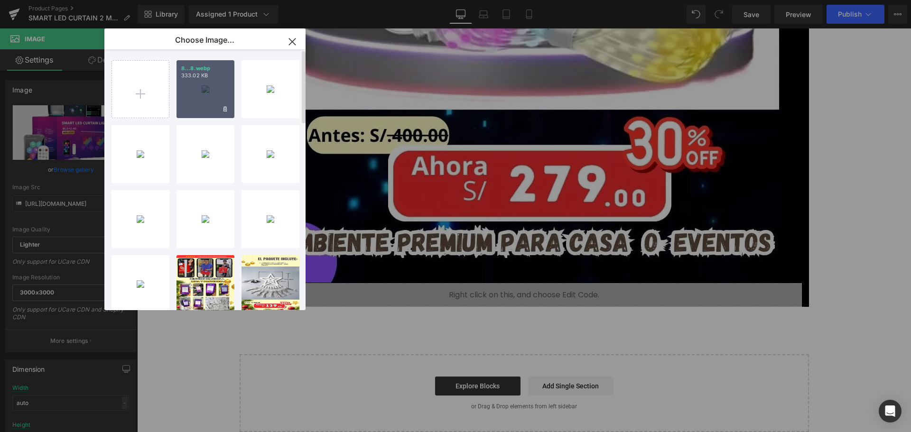
click at [222, 94] on div "8...8.webp 333.02 KB" at bounding box center [206, 89] width 58 height 58
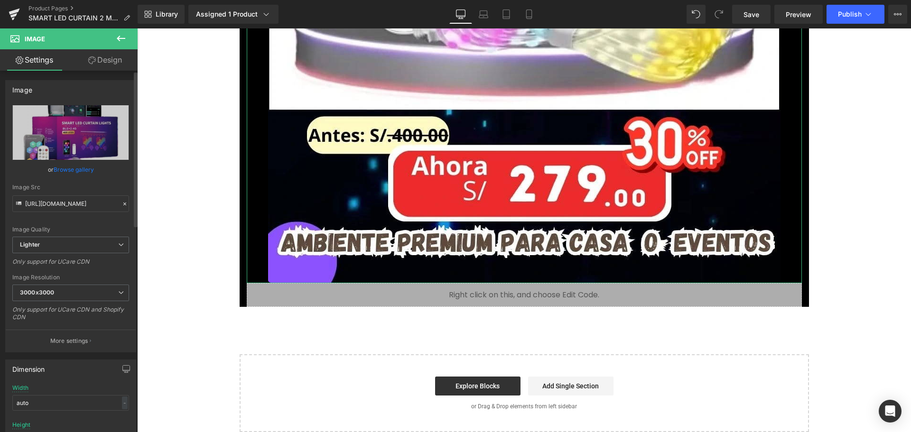
click at [87, 172] on link "Browse gallery" at bounding box center [74, 169] width 40 height 17
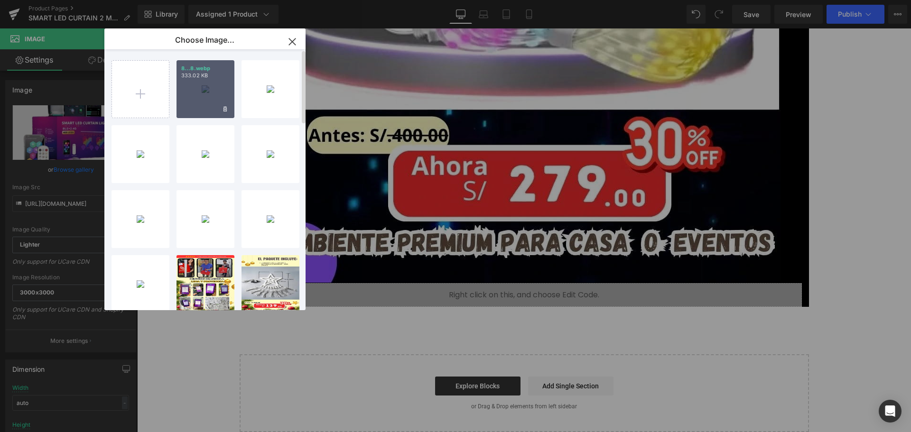
click at [213, 80] on div "8...8.webp 333.02 KB" at bounding box center [206, 89] width 58 height 58
type input "https://ucarecdn.com/d0012669-bdc3-412e-94a1-343fa451e1e1/-/format/auto/-/previ…"
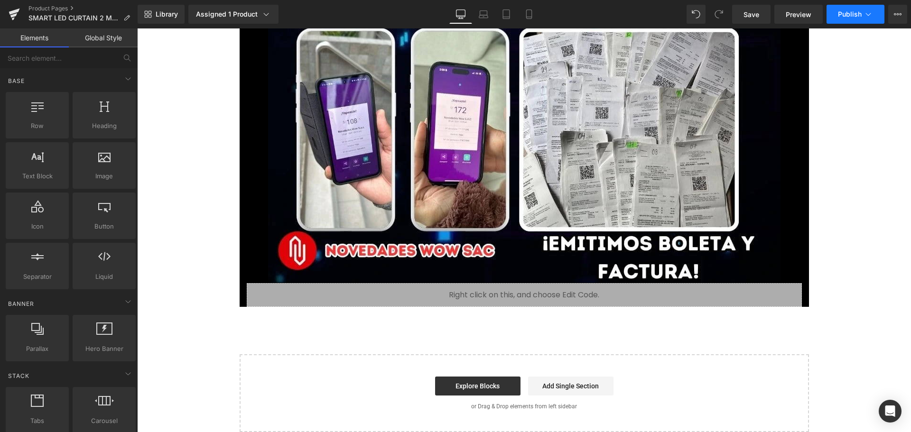
click at [861, 16] on span "Publish" at bounding box center [850, 14] width 24 height 8
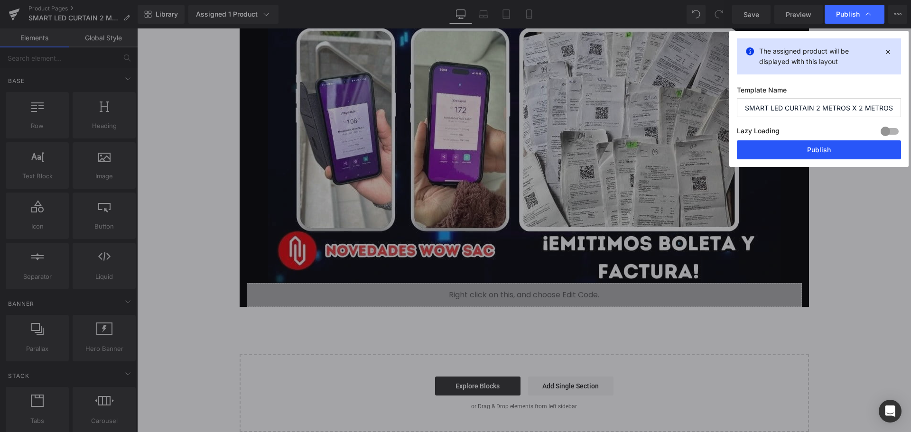
click at [839, 154] on button "Publish" at bounding box center [819, 150] width 164 height 19
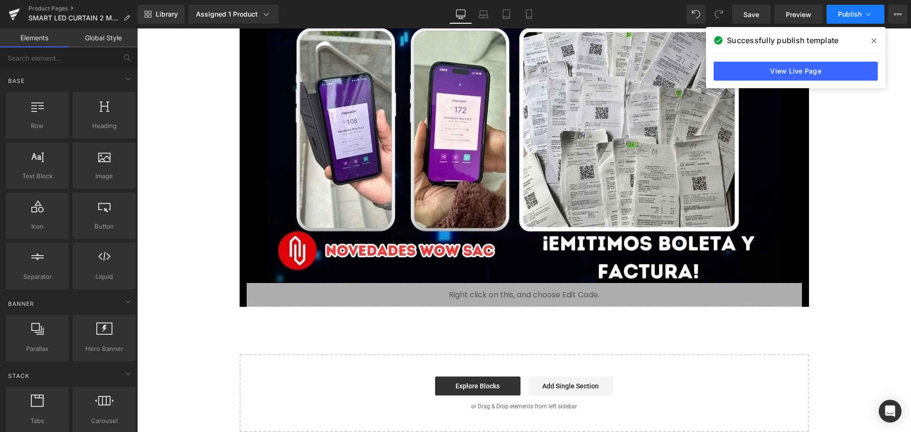
click at [857, 19] on button "Publish" at bounding box center [856, 14] width 58 height 19
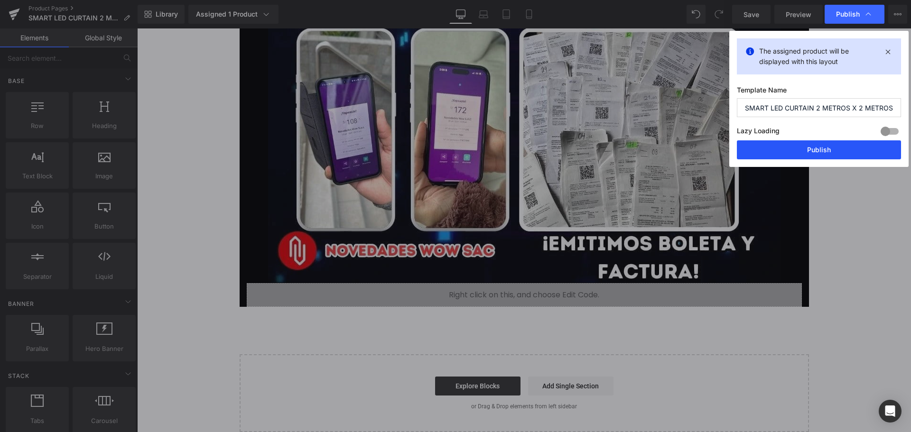
click at [820, 154] on button "Publish" at bounding box center [819, 150] width 164 height 19
